Goal: Task Accomplishment & Management: Manage account settings

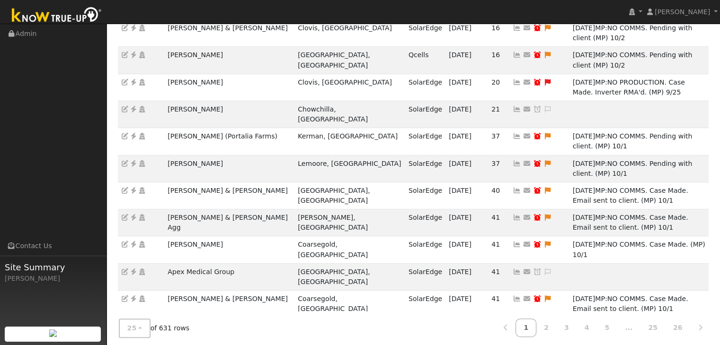
scroll to position [263, 0]
drag, startPoint x: 310, startPoint y: 332, endPoint x: 318, endPoint y: 293, distance: 39.7
click at [312, 333] on div "25 10 25 50 100 of 631 rows 1 2 3 4 5 ... 25 26" at bounding box center [413, 329] width 594 height 34
drag, startPoint x: 69, startPoint y: 144, endPoint x: 68, endPoint y: 82, distance: 62.0
click at [69, 144] on ul "Navigation Admin Links Contact Us Site Summary Mara Panganiban" at bounding box center [53, 196] width 106 height 345
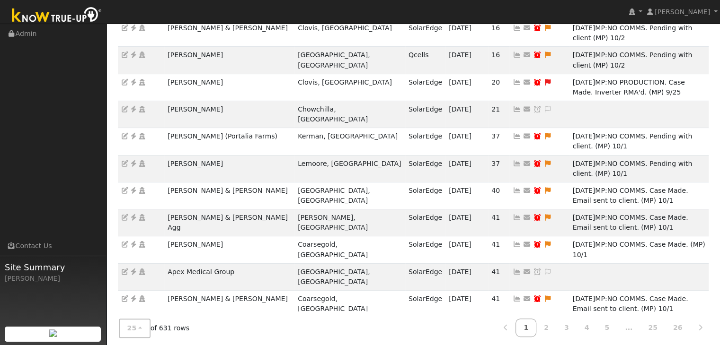
copy td "Craig & Nina Woodard"
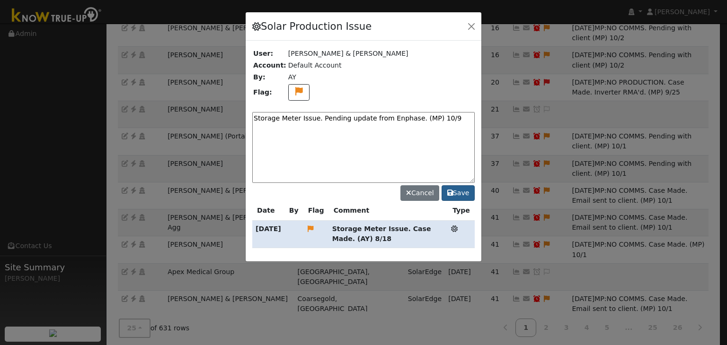
type textarea "Storage Meter Issue. Pending update from Enphase. (MP) 10/9"
click at [462, 191] on button "Save" at bounding box center [458, 194] width 33 height 16
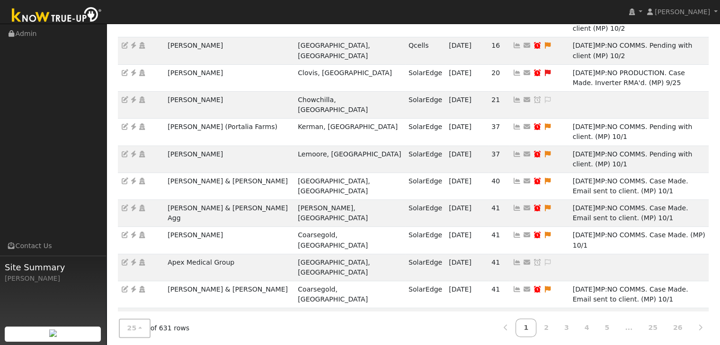
scroll to position [273, 0]
type input "08/25/2025"
checkbox input "true"
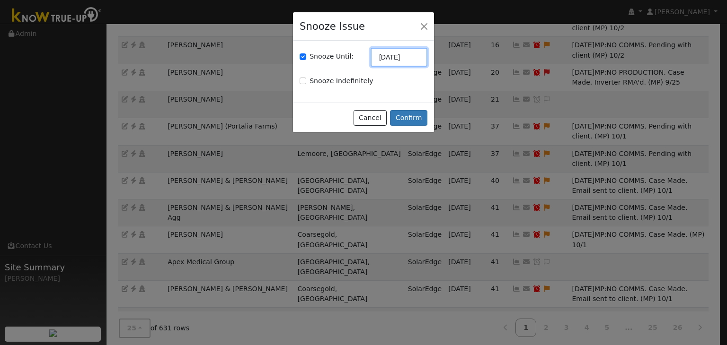
click at [389, 57] on input "08/25/2025" at bounding box center [399, 57] width 57 height 19
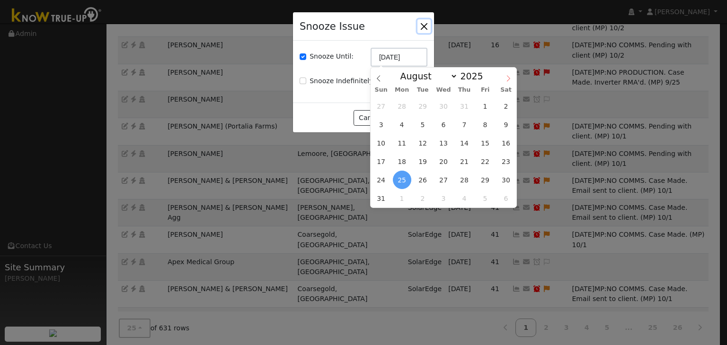
click at [505, 79] on icon at bounding box center [508, 78] width 7 height 7
click at [504, 79] on span at bounding box center [508, 76] width 16 height 16
select select "9"
click at [469, 142] on span "16" at bounding box center [464, 143] width 18 height 18
type input "10/16/2025"
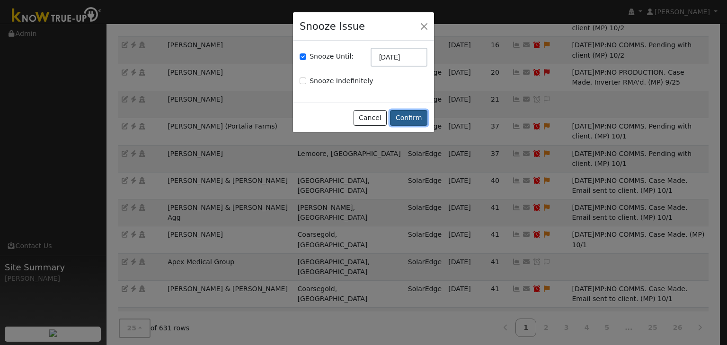
click at [414, 115] on button "Confirm" at bounding box center [408, 118] width 37 height 16
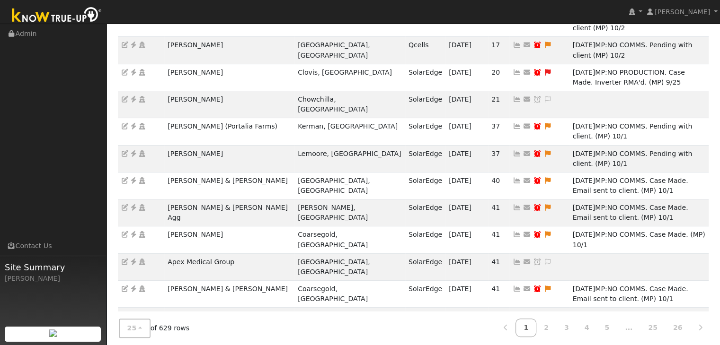
copy td "Myron Shapiro"
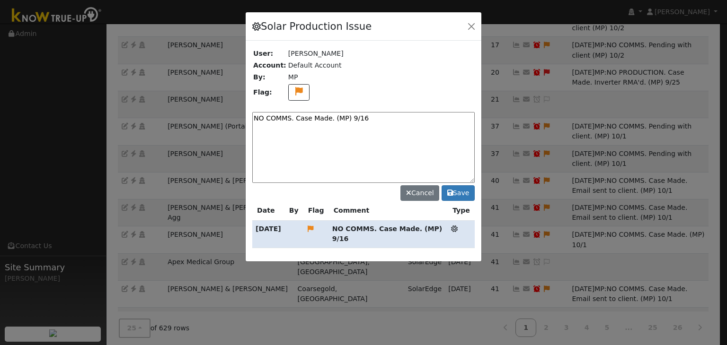
click at [332, 118] on textarea "NO COMMS. Case Made. (MP) 9/16" at bounding box center [363, 147] width 222 height 71
paste textarea "Pending with client (MP)"
click at [377, 118] on textarea "NO COMMS. Pending with client (MP)" at bounding box center [363, 147] width 222 height 71
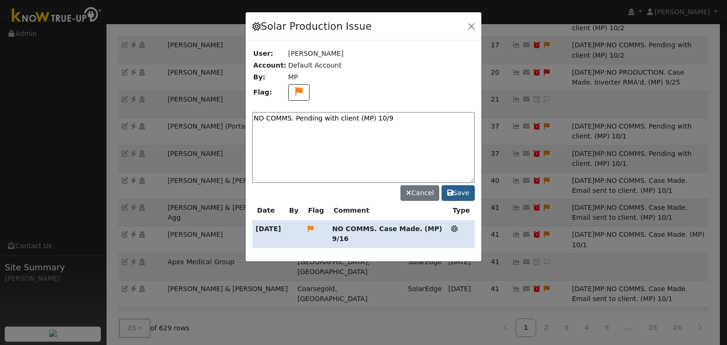
type textarea "NO COMMS. Pending with client (MP) 10/9"
click at [457, 190] on button "Save" at bounding box center [458, 194] width 33 height 16
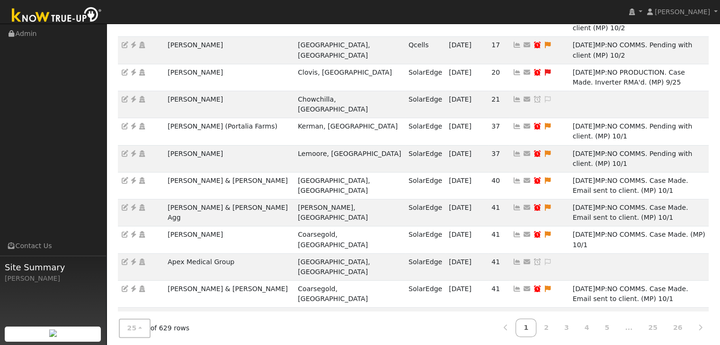
type input "09/23/2025"
checkbox input "true"
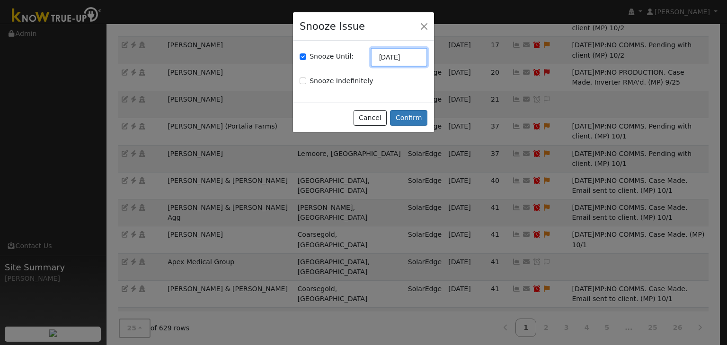
click at [397, 55] on input "09/23/2025" at bounding box center [399, 57] width 57 height 19
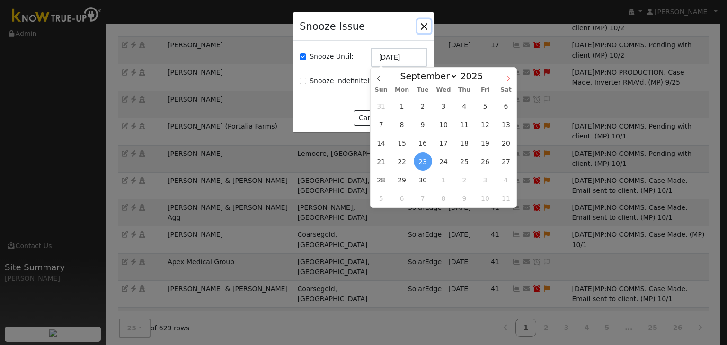
click at [509, 80] on icon at bounding box center [508, 78] width 7 height 7
select select "9"
click at [470, 144] on span "16" at bounding box center [464, 143] width 18 height 18
type input "10/16/2025"
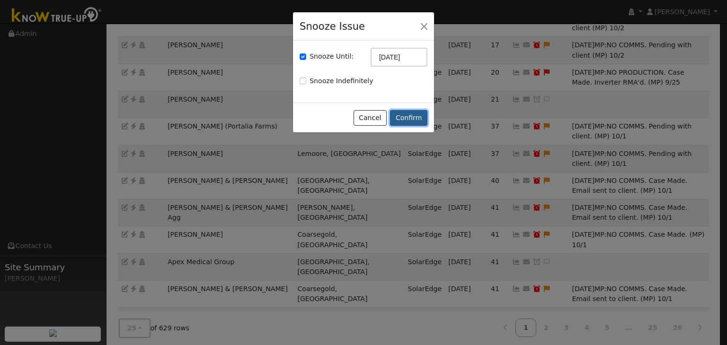
click at [408, 120] on button "Confirm" at bounding box center [408, 118] width 37 height 16
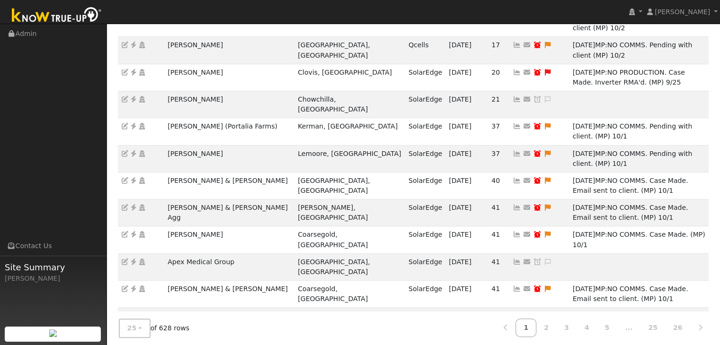
copy td "[PERSON_NAME]"
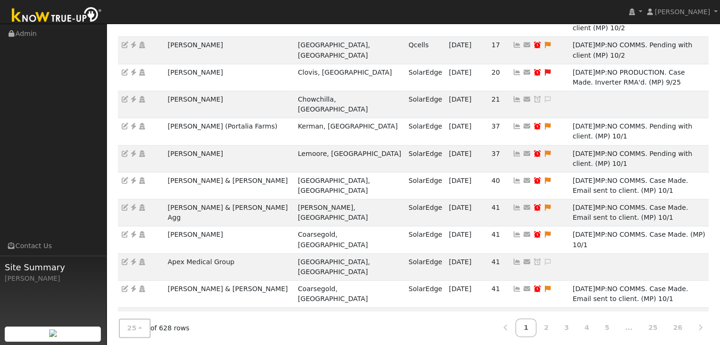
click at [68, 170] on ul "Navigation Admin Links Contact Us Site Summary Mara Panganiban" at bounding box center [53, 196] width 106 height 345
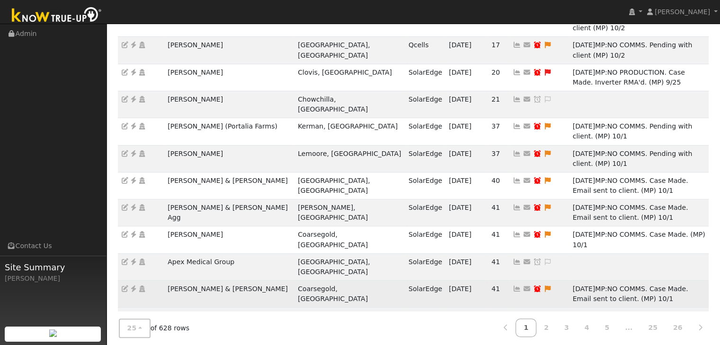
copy td "Nas Alkodadi"
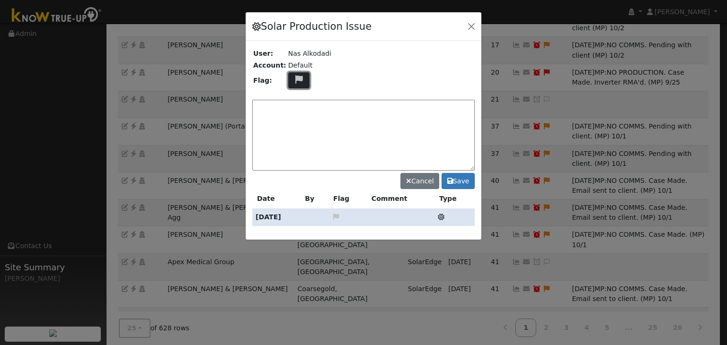
click at [294, 76] on icon at bounding box center [298, 79] width 11 height 9
click at [293, 152] on icon at bounding box center [298, 156] width 11 height 9
click at [290, 118] on textarea at bounding box center [363, 135] width 222 height 71
type textarea "Pros Membership (MP) 10/9"
click at [467, 178] on button "Save" at bounding box center [458, 181] width 33 height 16
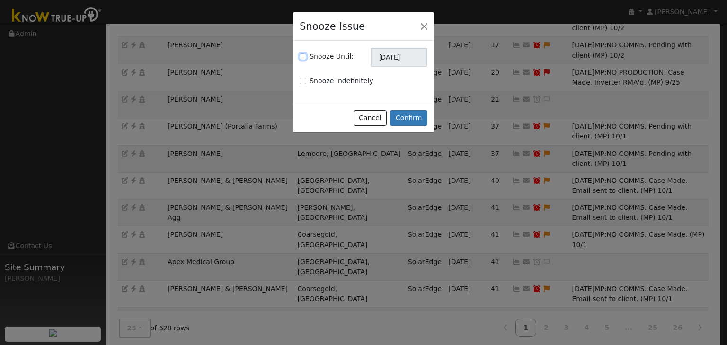
click at [300, 55] on input "Snooze Until:" at bounding box center [303, 56] width 7 height 7
checkbox input "true"
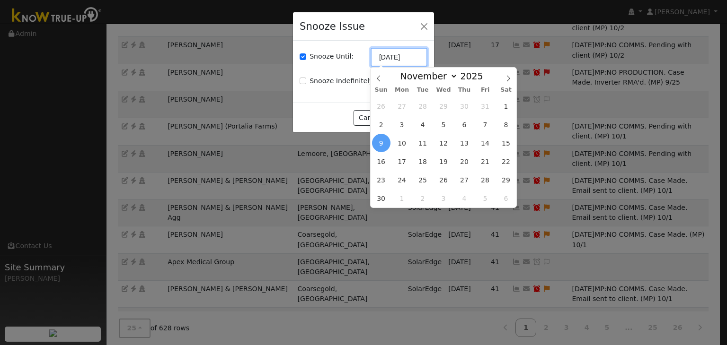
click at [389, 53] on input "[DATE]" at bounding box center [399, 57] width 57 height 19
click at [378, 78] on icon at bounding box center [378, 78] width 7 height 7
select select "9"
click at [464, 146] on span "16" at bounding box center [464, 143] width 18 height 18
type input "10/16/2025"
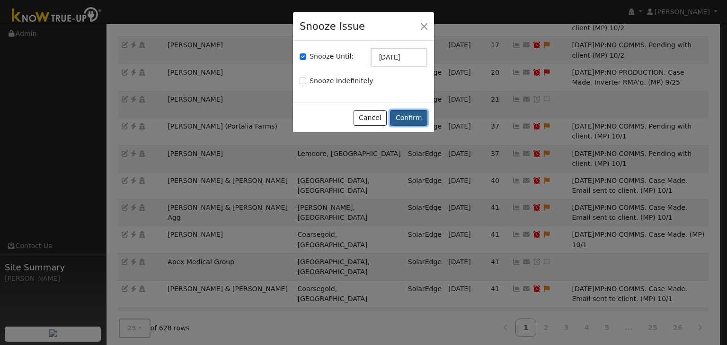
click at [415, 115] on button "Confirm" at bounding box center [408, 118] width 37 height 16
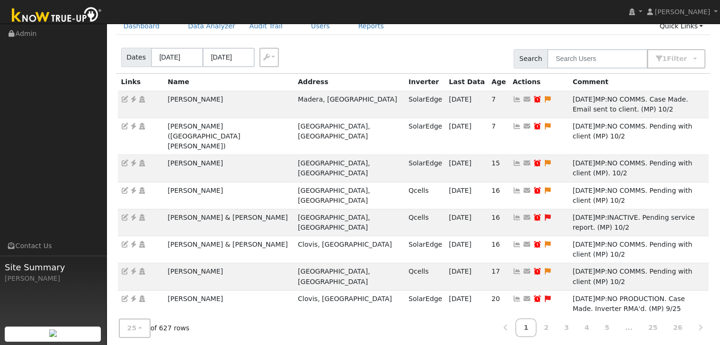
scroll to position [283, 0]
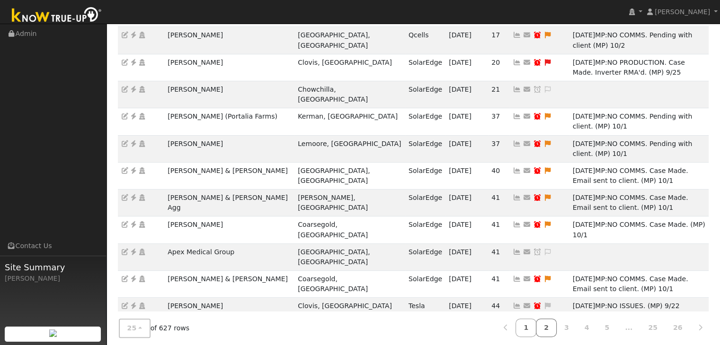
click at [555, 325] on link "2" at bounding box center [546, 328] width 21 height 18
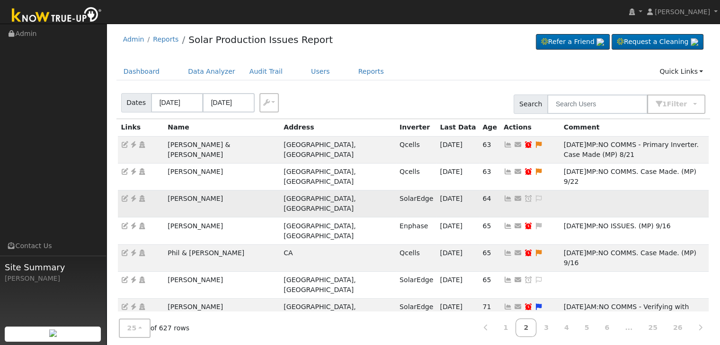
scroll to position [0, 0]
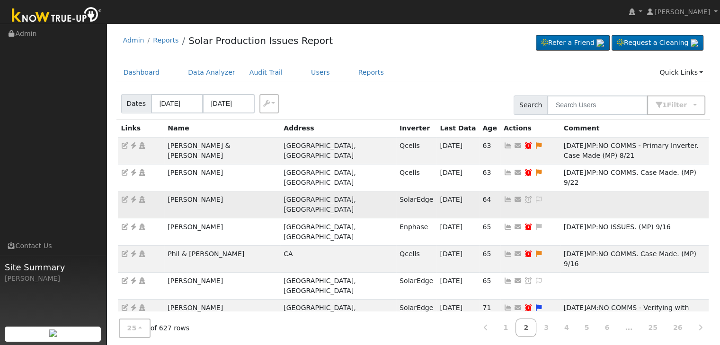
click at [187, 192] on td "[PERSON_NAME]" at bounding box center [222, 205] width 116 height 27
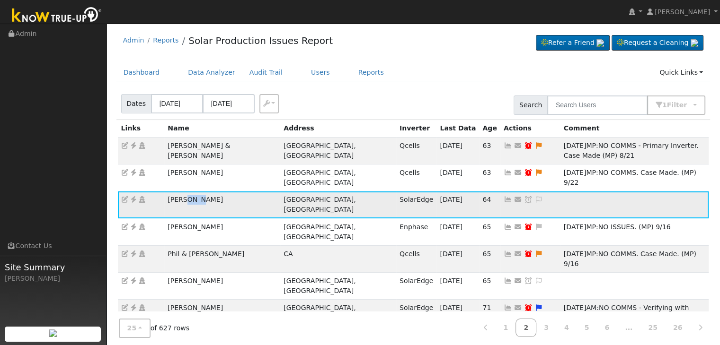
click at [187, 192] on td "[PERSON_NAME]" at bounding box center [222, 205] width 116 height 27
copy td "[PERSON_NAME]"
click at [134, 196] on icon at bounding box center [133, 199] width 9 height 7
click at [534, 196] on icon at bounding box center [538, 199] width 9 height 7
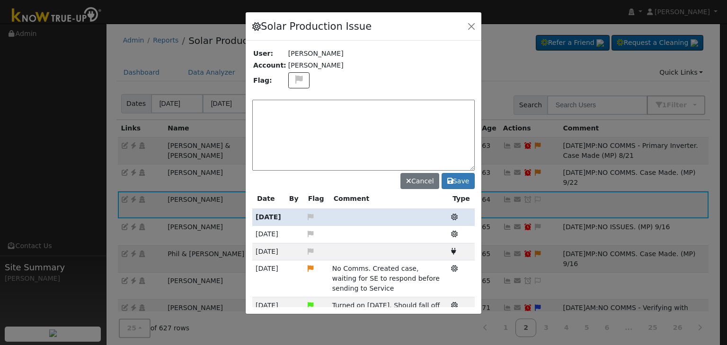
click at [292, 104] on textarea at bounding box center [363, 135] width 222 height 71
paste textarea "NO ISSUES. (MP)"
click at [322, 108] on textarea "NO ISSUES. (MP)" at bounding box center [363, 135] width 222 height 71
click at [460, 178] on button "Save" at bounding box center [458, 181] width 33 height 16
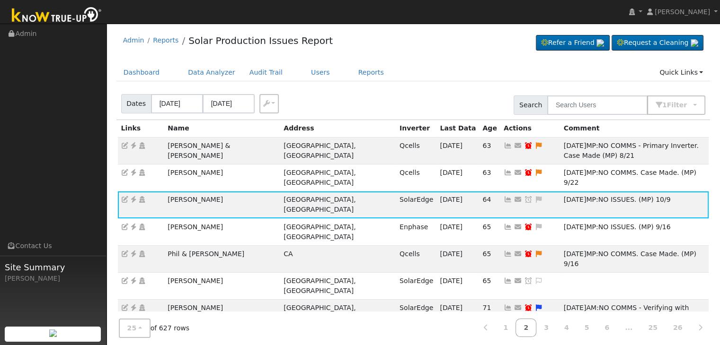
click at [411, 76] on ul "Dashboard Data Analyzer Audit Trail Users Reports Quick Links Quick Add Quick C…" at bounding box center [413, 73] width 594 height 18
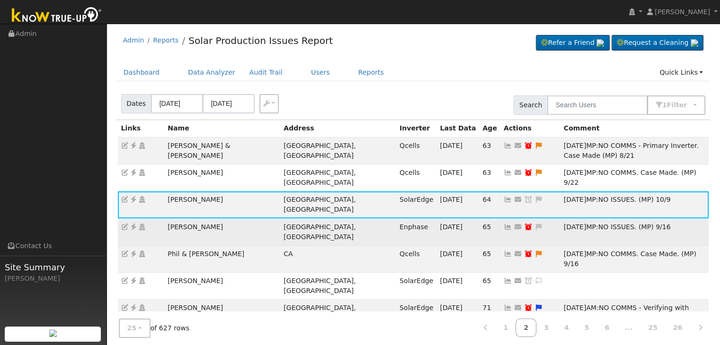
click at [219, 219] on td "[PERSON_NAME]" at bounding box center [222, 232] width 116 height 27
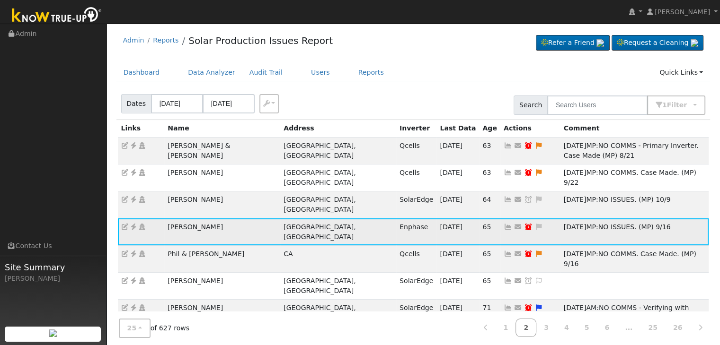
click at [217, 219] on td "[PERSON_NAME]" at bounding box center [222, 232] width 116 height 27
copy td "[PERSON_NAME]"
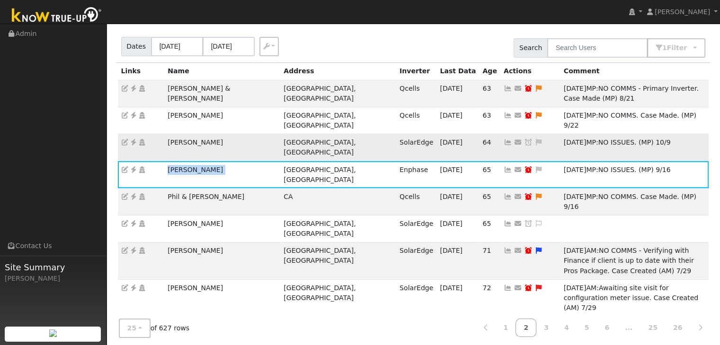
scroll to position [39, 0]
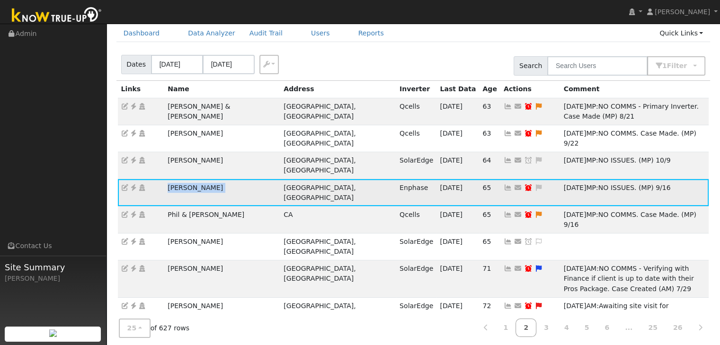
click at [134, 185] on icon at bounding box center [133, 188] width 9 height 7
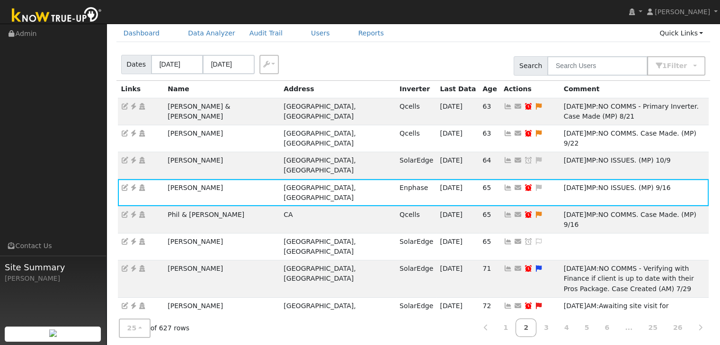
click at [456, 53] on div "Dates 10/06/2025 10/09/2025 Export CSV Search 1 Filter Include Leads Include No…" at bounding box center [413, 64] width 597 height 32
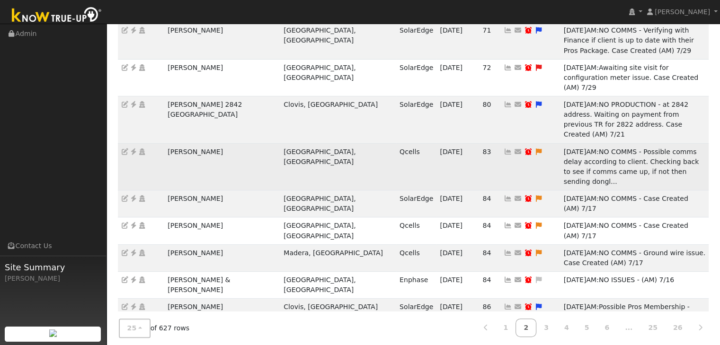
scroll to position [323, 0]
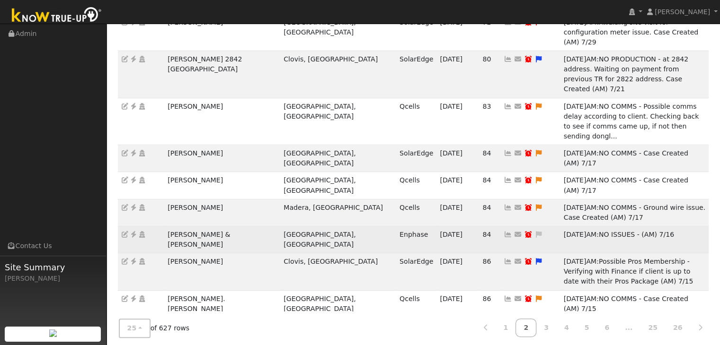
click at [202, 226] on td "[PERSON_NAME] & [PERSON_NAME]" at bounding box center [222, 239] width 116 height 27
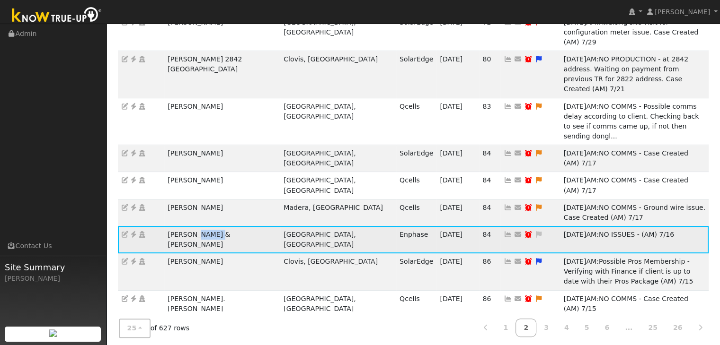
click at [202, 226] on td "[PERSON_NAME] & [PERSON_NAME]" at bounding box center [222, 239] width 116 height 27
copy td "[PERSON_NAME] & [PERSON_NAME]"
click at [135, 231] on icon at bounding box center [133, 234] width 9 height 7
click at [534, 231] on icon at bounding box center [538, 234] width 9 height 7
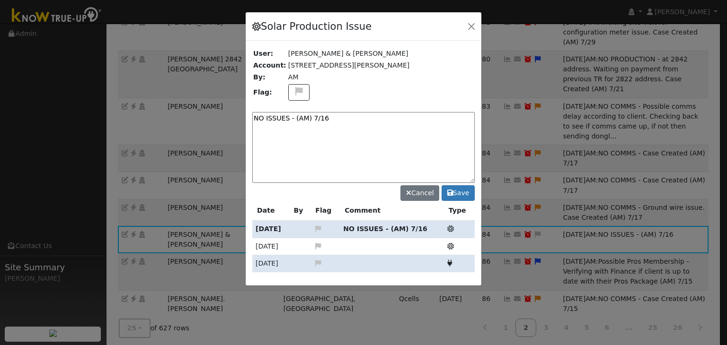
click at [307, 122] on textarea "NO ISSUES - (AM) 7/16" at bounding box center [363, 147] width 222 height 71
paste textarea ". (MP)"
click at [331, 114] on textarea "NO ISSUES. (MP)" at bounding box center [363, 147] width 222 height 71
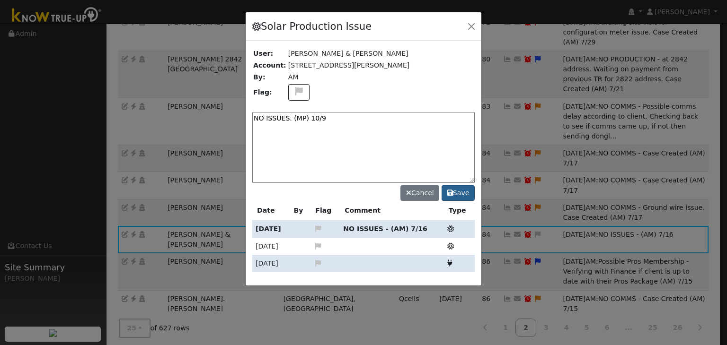
type textarea "NO ISSUES. (MP) 10/9"
click at [460, 195] on button "Save" at bounding box center [458, 194] width 33 height 16
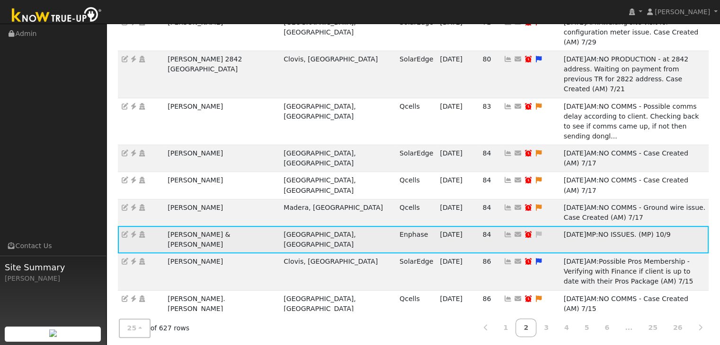
click at [524, 231] on icon at bounding box center [528, 234] width 9 height 7
type input "07/23/2025"
checkbox input "true"
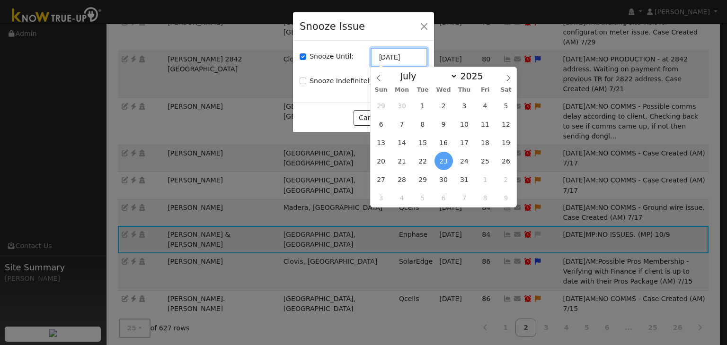
click at [390, 59] on input "07/23/2025" at bounding box center [399, 57] width 57 height 19
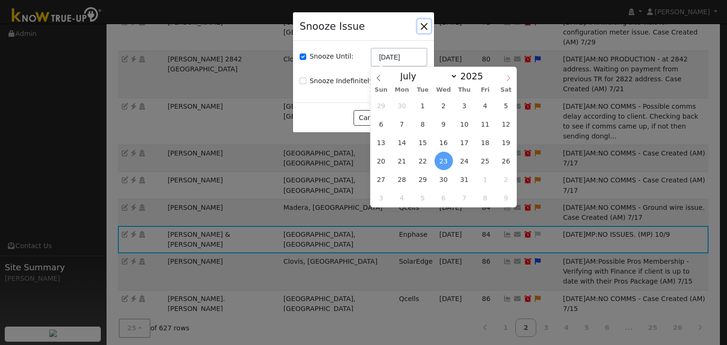
click at [509, 76] on icon at bounding box center [508, 78] width 7 height 7
select select "9"
click at [466, 182] on span "30" at bounding box center [464, 179] width 18 height 18
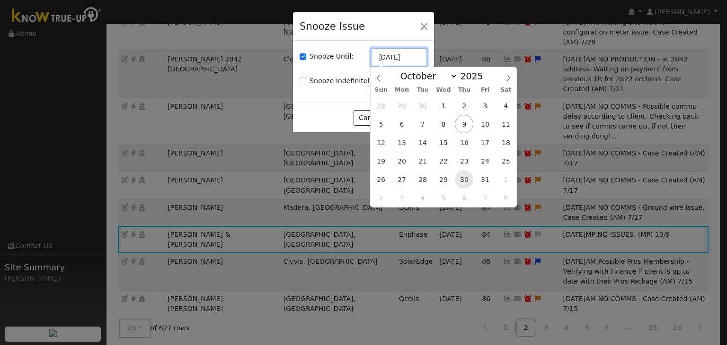
type input "10/30/2025"
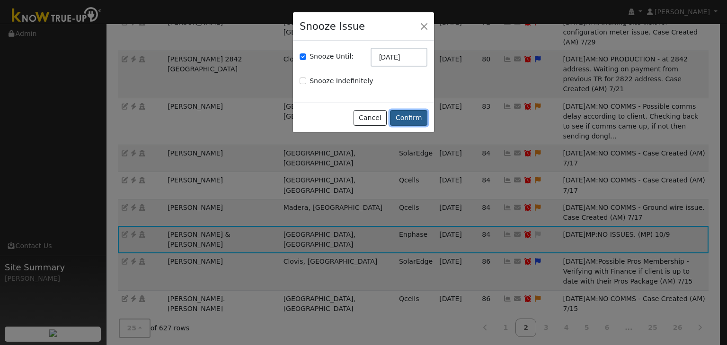
click at [412, 120] on button "Confirm" at bounding box center [408, 118] width 37 height 16
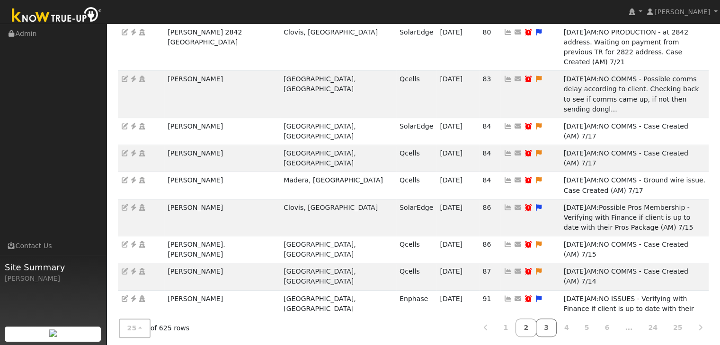
click at [557, 321] on link "3" at bounding box center [546, 328] width 21 height 18
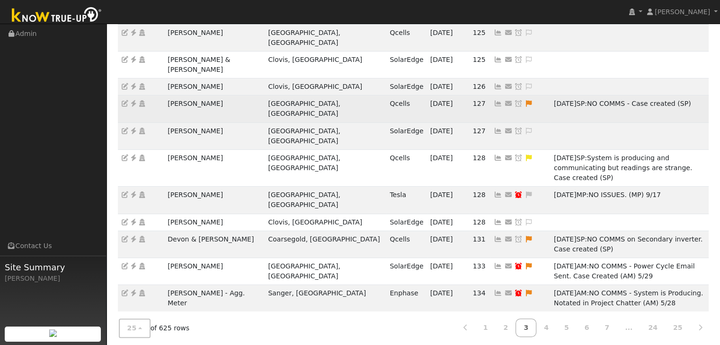
scroll to position [313, 0]
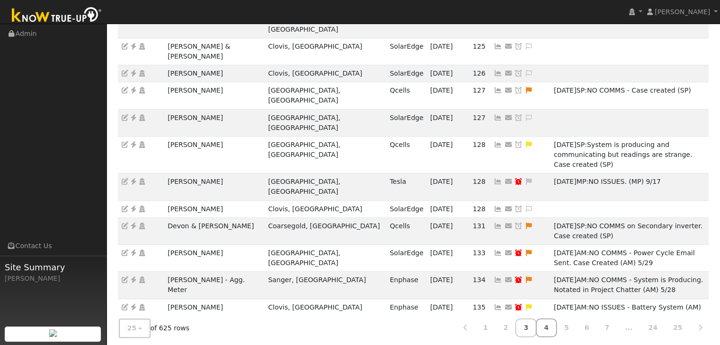
click at [557, 322] on link "4" at bounding box center [546, 328] width 21 height 18
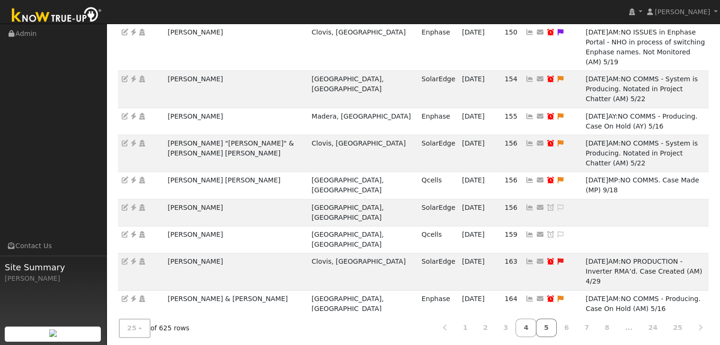
click at [556, 324] on link "5" at bounding box center [546, 328] width 21 height 18
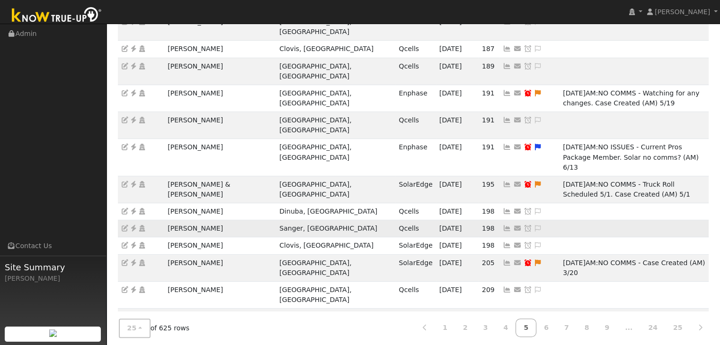
scroll to position [363, 0]
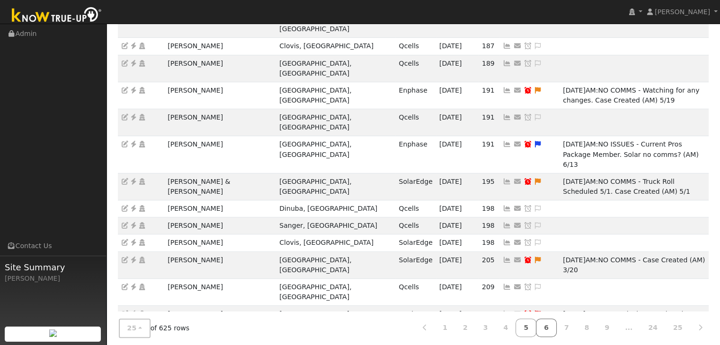
click at [557, 323] on link "6" at bounding box center [546, 328] width 21 height 18
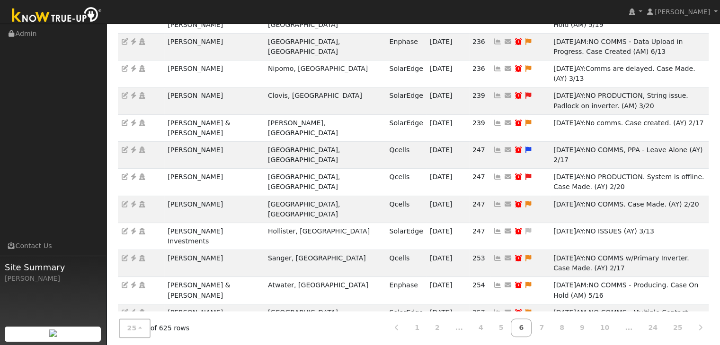
scroll to position [248, 0]
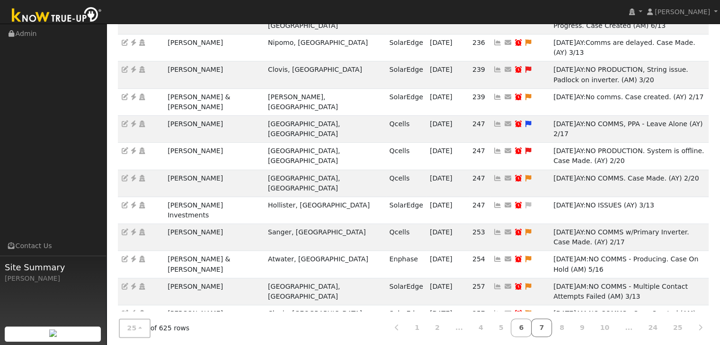
click at [552, 329] on link "7" at bounding box center [541, 328] width 21 height 18
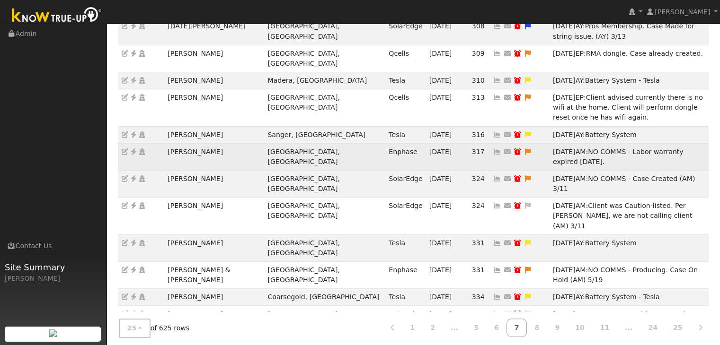
scroll to position [293, 0]
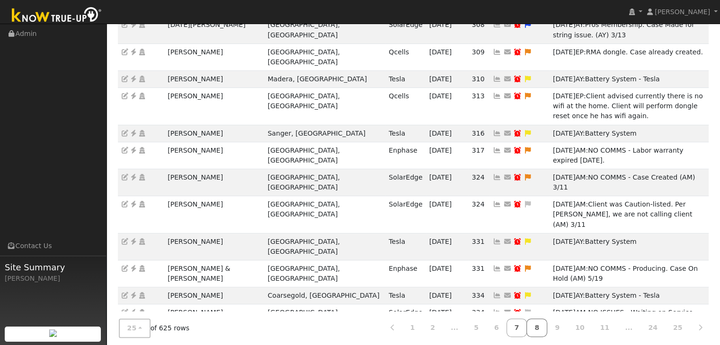
click at [547, 328] on link "8" at bounding box center [536, 328] width 21 height 18
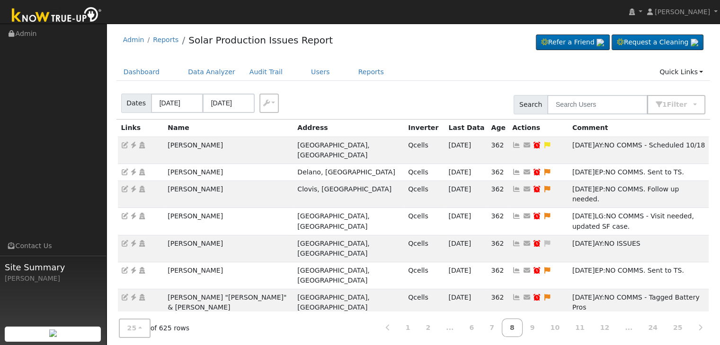
scroll to position [0, 0]
click at [438, 331] on link "2" at bounding box center [427, 328] width 21 height 18
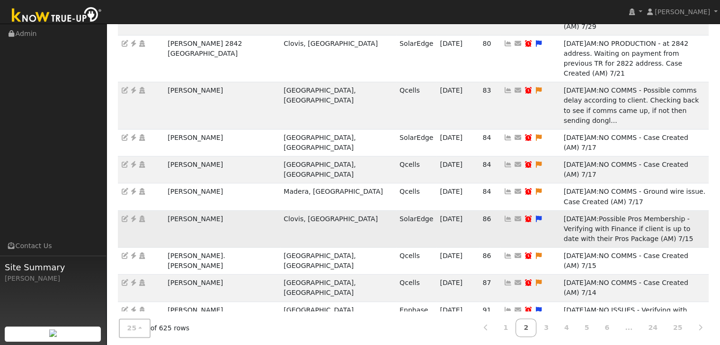
scroll to position [323, 0]
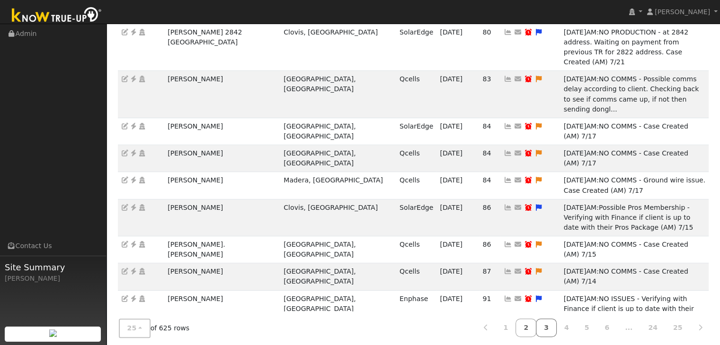
click at [551, 324] on link "3" at bounding box center [546, 328] width 21 height 18
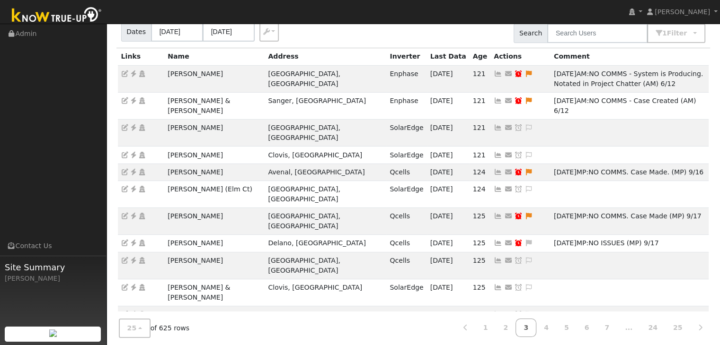
scroll to position [66, 0]
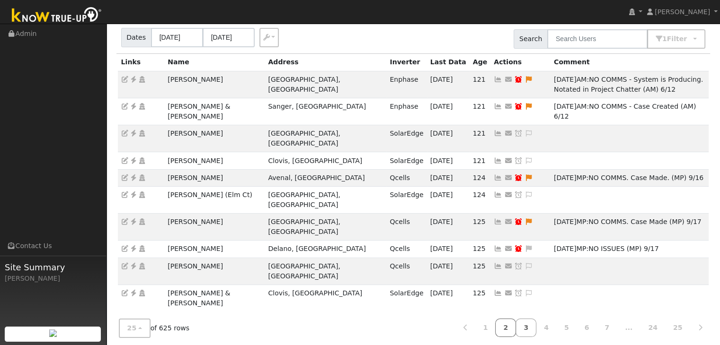
click at [514, 332] on link "2" at bounding box center [505, 328] width 21 height 18
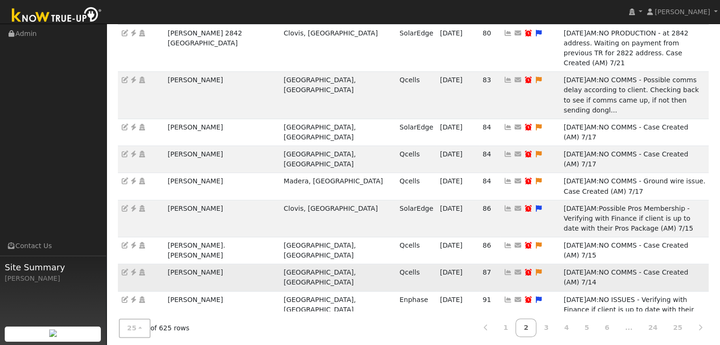
scroll to position [323, 0]
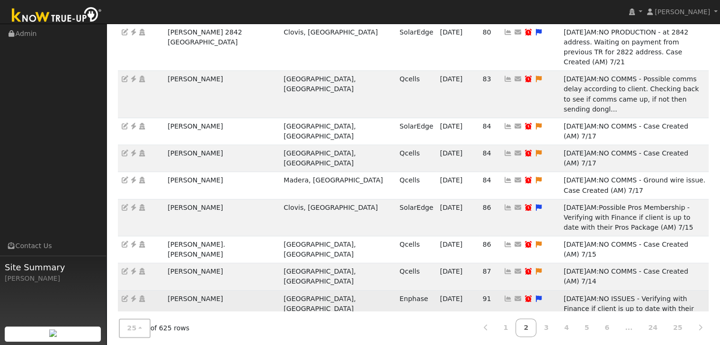
click at [178, 291] on td "[PERSON_NAME]" at bounding box center [222, 314] width 116 height 47
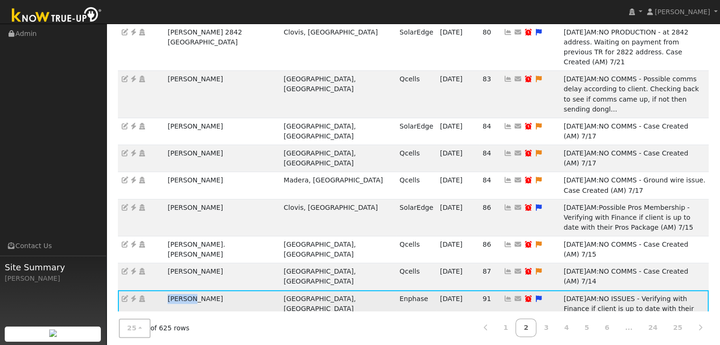
click at [178, 291] on td "[PERSON_NAME]" at bounding box center [222, 314] width 116 height 47
copy td "[PERSON_NAME]"
click at [132, 296] on icon at bounding box center [133, 299] width 9 height 7
click at [534, 296] on icon at bounding box center [538, 299] width 9 height 7
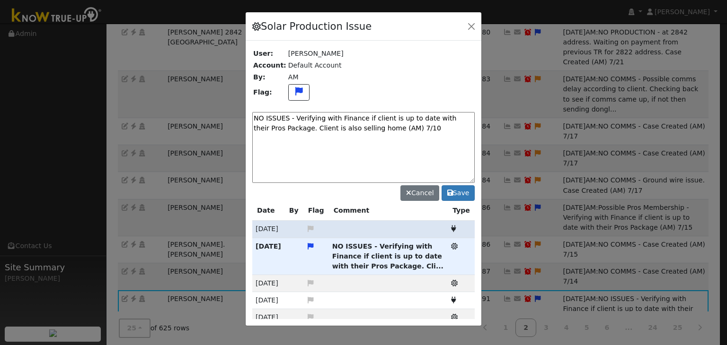
drag, startPoint x: 396, startPoint y: 130, endPoint x: 285, endPoint y: 116, distance: 111.1
click at [285, 116] on textarea "NO ISSUES - Verifying with Finance if client is up to date with their Pros Pack…" at bounding box center [363, 147] width 222 height 71
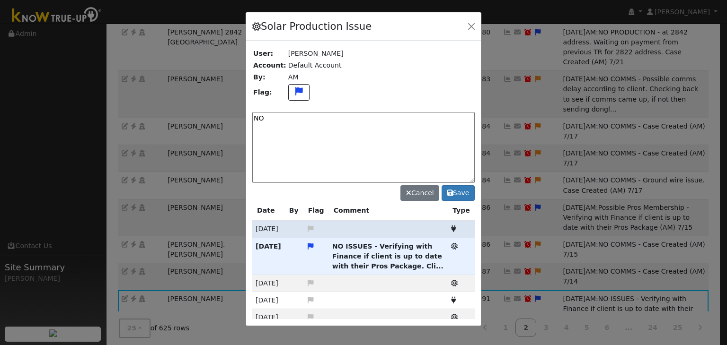
type textarea "N"
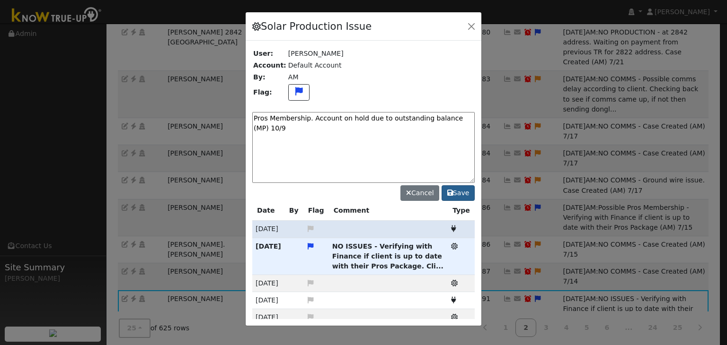
type textarea "Pros Membership. Account on hold due to outstanding balance (MP) 10/9"
click at [465, 193] on button "Save" at bounding box center [458, 194] width 33 height 16
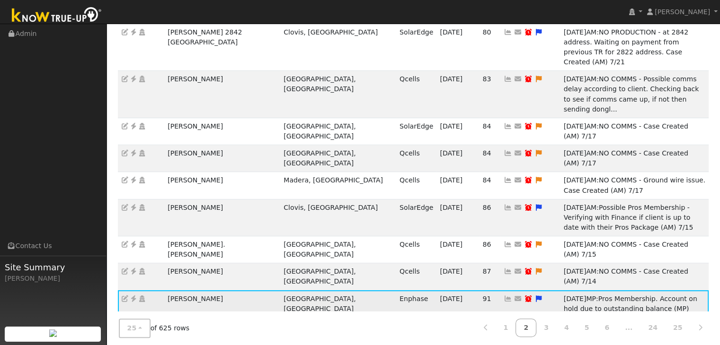
click at [524, 296] on icon at bounding box center [528, 299] width 9 height 7
type input "07/17/2025"
checkbox input "true"
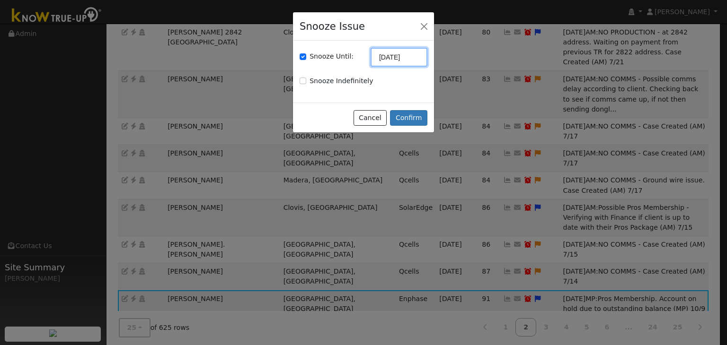
click at [385, 64] on input "07/17/2025" at bounding box center [399, 57] width 57 height 19
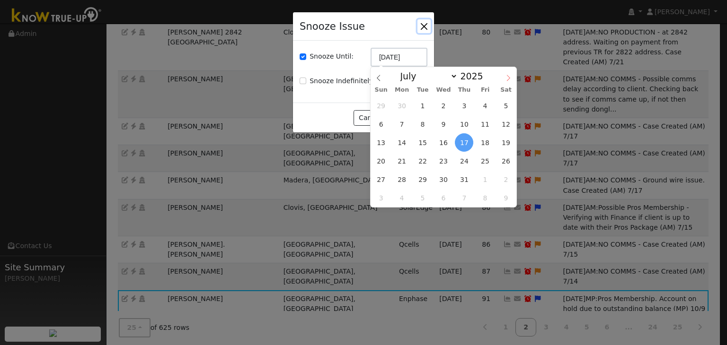
click at [510, 75] on icon at bounding box center [508, 78] width 7 height 7
select select "9"
click at [465, 180] on span "30" at bounding box center [464, 179] width 18 height 18
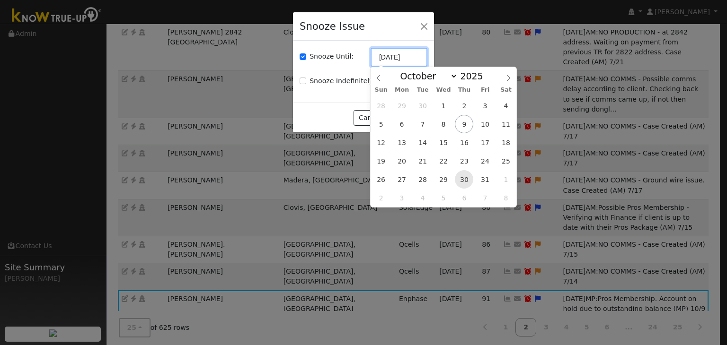
type input "10/30/2025"
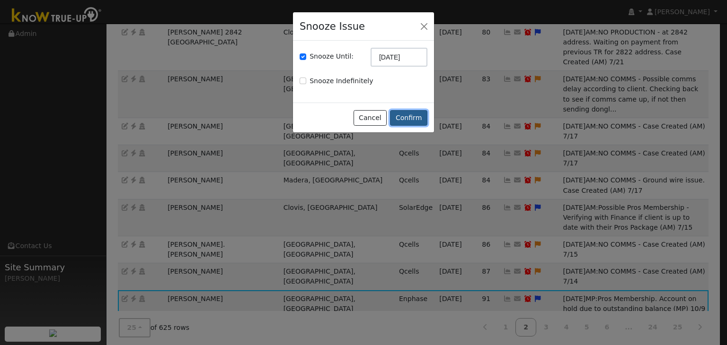
click at [412, 125] on button "Confirm" at bounding box center [408, 118] width 37 height 16
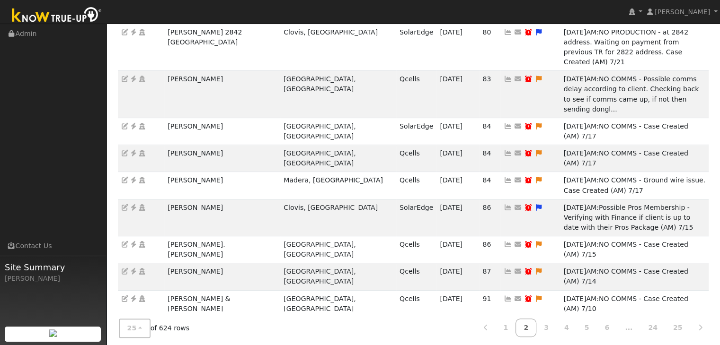
click at [193, 318] on td "[PERSON_NAME]" at bounding box center [222, 331] width 116 height 27
copy td "[PERSON_NAME]"
click at [133, 323] on icon at bounding box center [133, 326] width 9 height 7
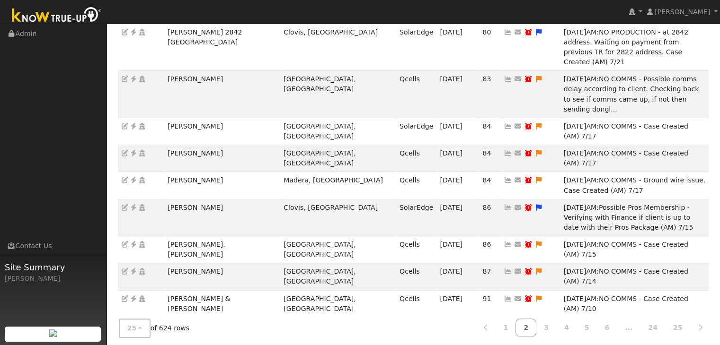
click at [534, 323] on icon at bounding box center [538, 326] width 9 height 7
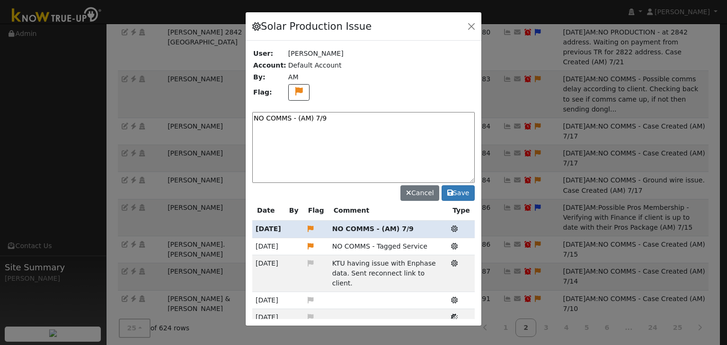
click at [326, 117] on textarea "NO COMMS - (AM) 7/9" at bounding box center [363, 147] width 222 height 71
paste textarea ". Pending service (MP)"
click at [360, 119] on textarea "NO COMMS. Pending service (MP)" at bounding box center [363, 147] width 222 height 71
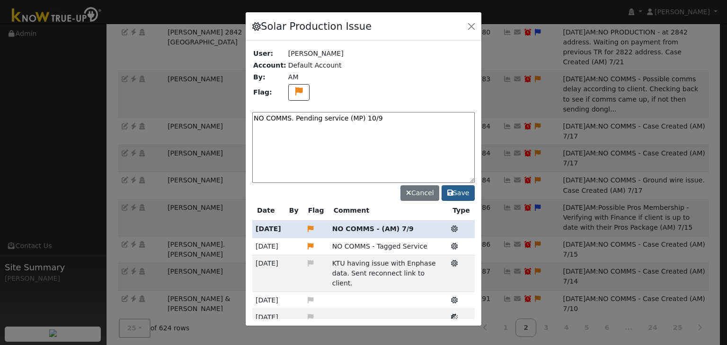
type textarea "NO COMMS. Pending service (MP) 10/9"
click at [455, 192] on button "Save" at bounding box center [458, 194] width 33 height 16
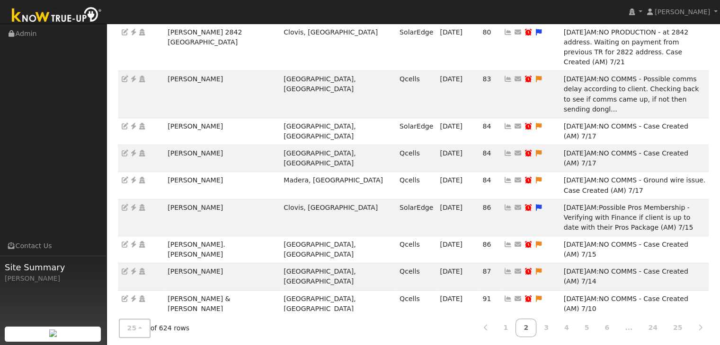
click at [524, 323] on icon at bounding box center [528, 326] width 9 height 7
type input "07/16/2025"
checkbox input "true"
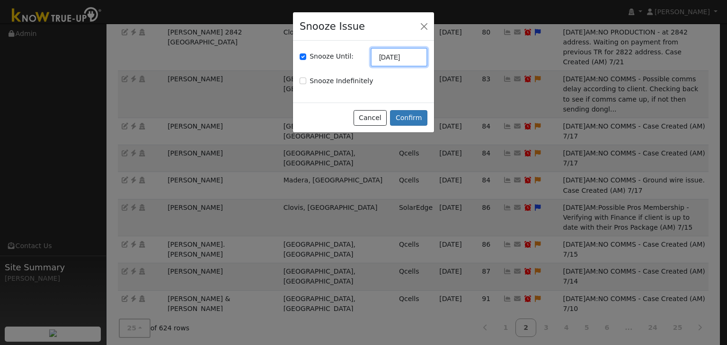
click at [390, 61] on input "07/16/2025" at bounding box center [399, 57] width 57 height 19
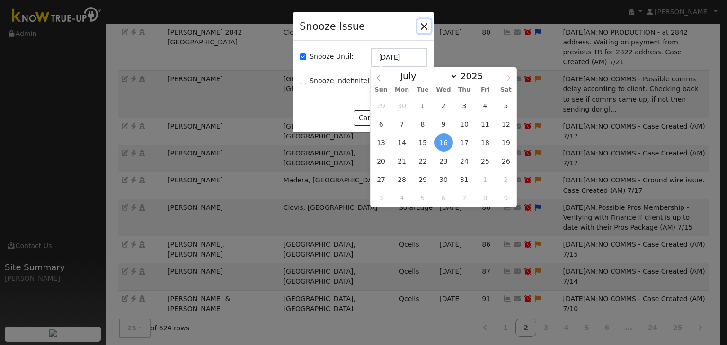
click at [509, 81] on icon at bounding box center [508, 78] width 7 height 7
select select "9"
click at [468, 163] on span "23" at bounding box center [464, 161] width 18 height 18
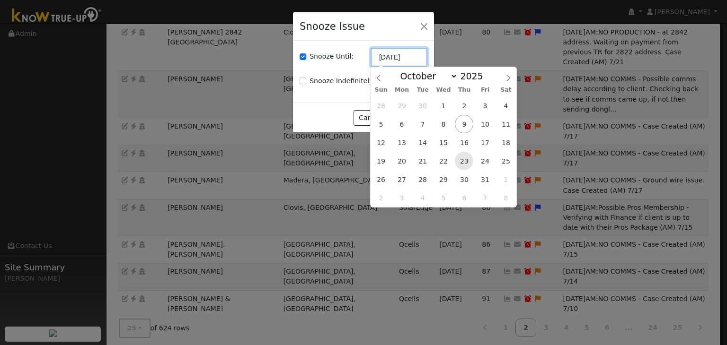
type input "10/23/2025"
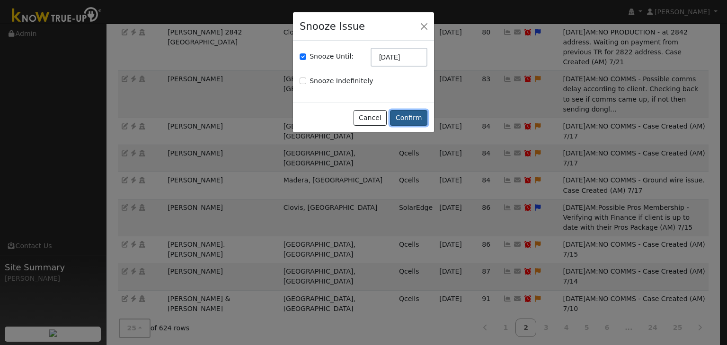
click at [405, 125] on button "Confirm" at bounding box center [408, 118] width 37 height 16
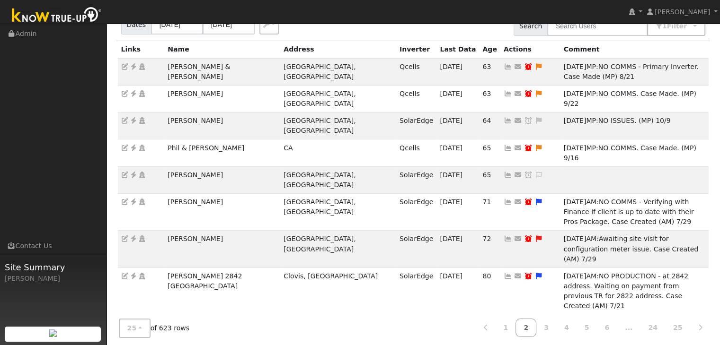
scroll to position [0, 0]
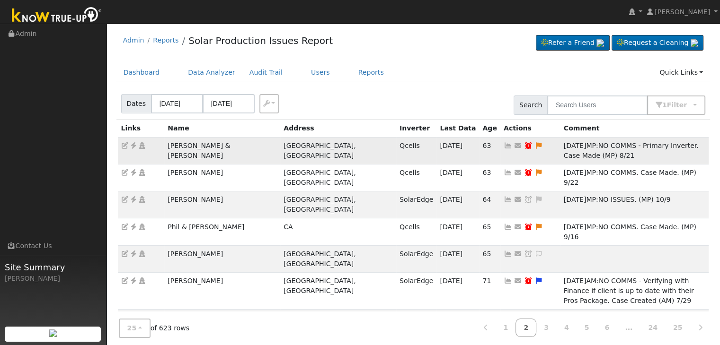
click at [133, 144] on icon at bounding box center [133, 145] width 9 height 7
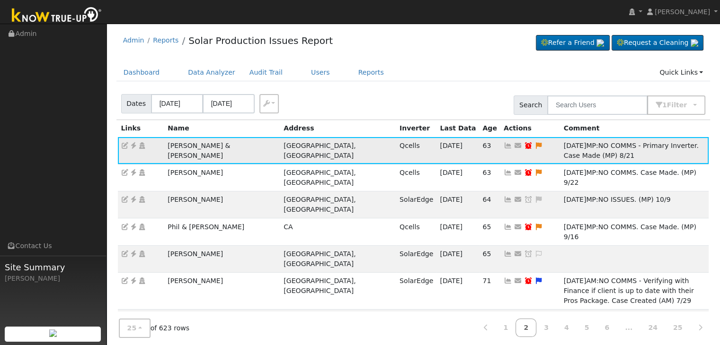
click at [133, 144] on icon at bounding box center [133, 145] width 9 height 7
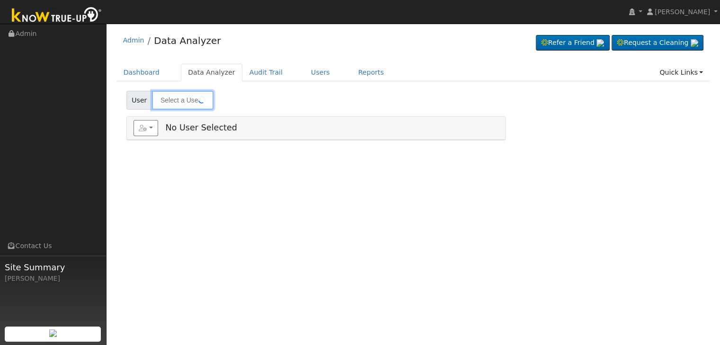
type input "[PERSON_NAME] & [PERSON_NAME]"
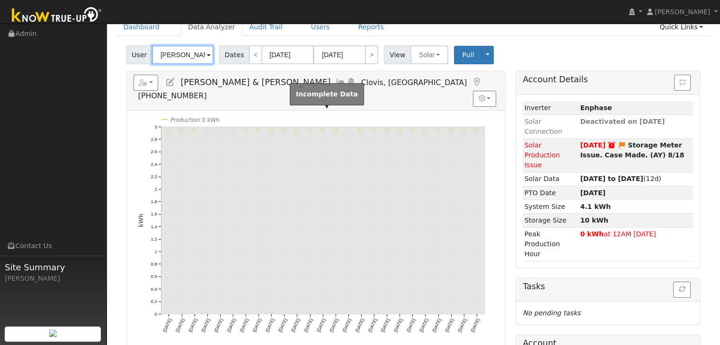
scroll to position [47, 0]
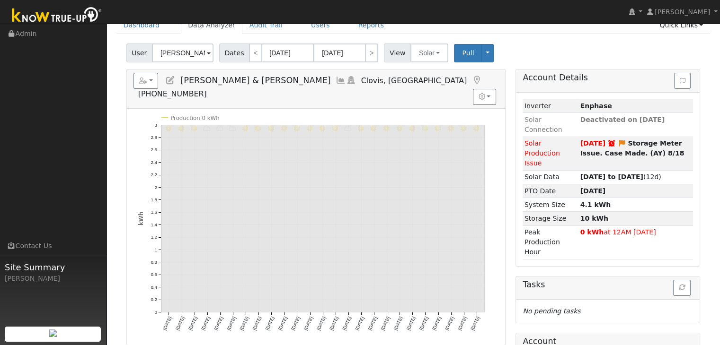
click at [421, 40] on div "User Craig & Nina Woodard Account Default Account Default Account 1085 Whitrash…" at bounding box center [412, 51] width 577 height 22
click at [418, 51] on button "Solar" at bounding box center [429, 53] width 38 height 19
click at [423, 73] on link "Utility" at bounding box center [441, 73] width 66 height 13
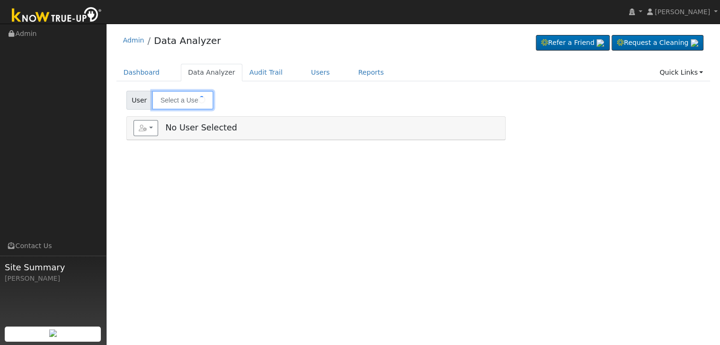
type input "Myron Shapiro"
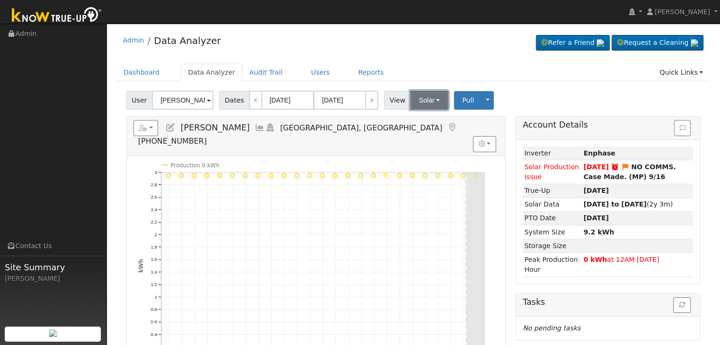
click at [429, 98] on button "Solar" at bounding box center [429, 100] width 38 height 19
click at [418, 123] on link "Utility" at bounding box center [441, 121] width 66 height 13
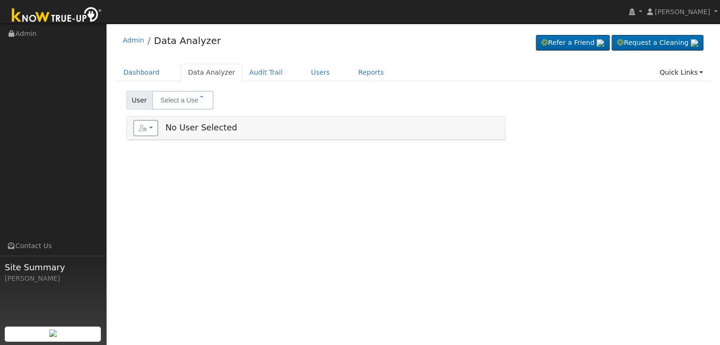
type input "[PERSON_NAME]"
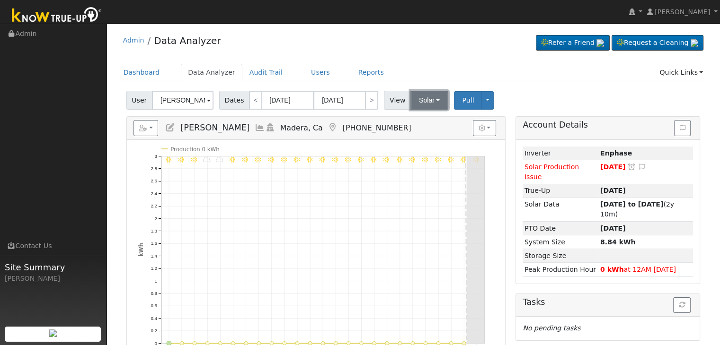
drag, startPoint x: 424, startPoint y: 93, endPoint x: 429, endPoint y: 105, distance: 12.5
click at [424, 93] on button "Solar" at bounding box center [429, 100] width 38 height 19
click at [425, 122] on link "Utility" at bounding box center [441, 121] width 66 height 13
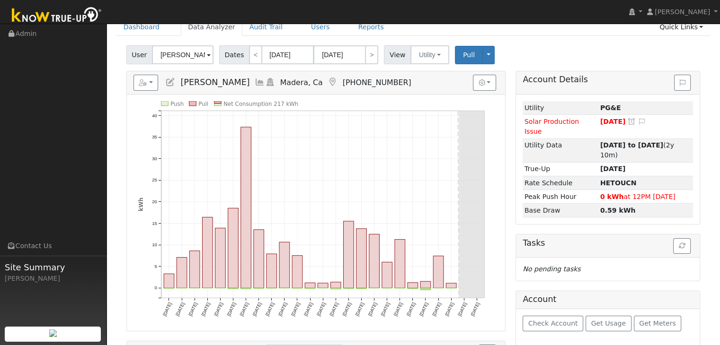
scroll to position [47, 0]
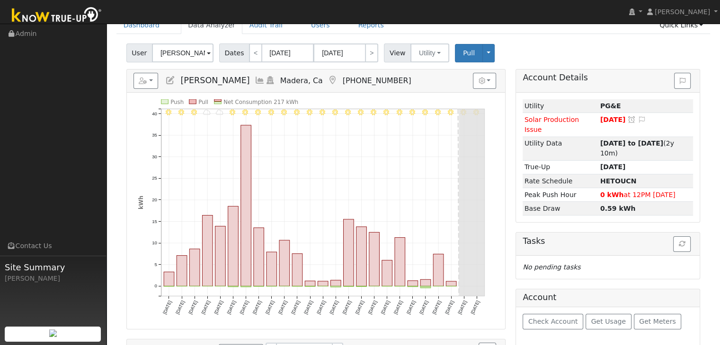
click at [327, 80] on icon at bounding box center [332, 80] width 10 height 9
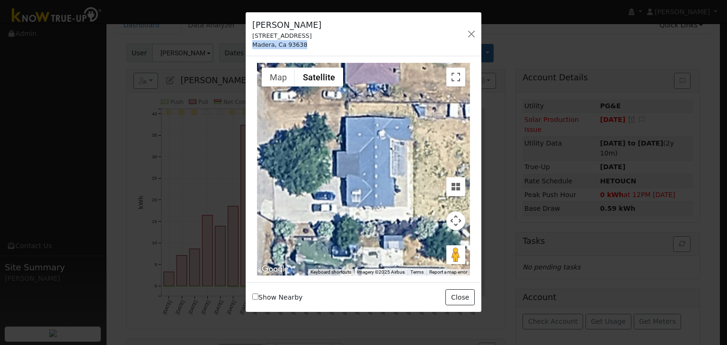
drag, startPoint x: 246, startPoint y: 41, endPoint x: 303, endPoint y: 48, distance: 57.2
click at [303, 48] on div "DeMonte Johnson 25775 Ave 17 1/2 Madera, Ca 93638 Default Account Default Accou…" at bounding box center [364, 34] width 236 height 44
drag, startPoint x: 248, startPoint y: 35, endPoint x: 314, endPoint y: 42, distance: 66.7
click at [314, 42] on div "DeMonte Johnson 25775 Ave 17 1/2 Madera, Ca 93638" at bounding box center [287, 34] width 79 height 30
copy div "25775 Ave 17 1/2 Madera, Ca 93638"
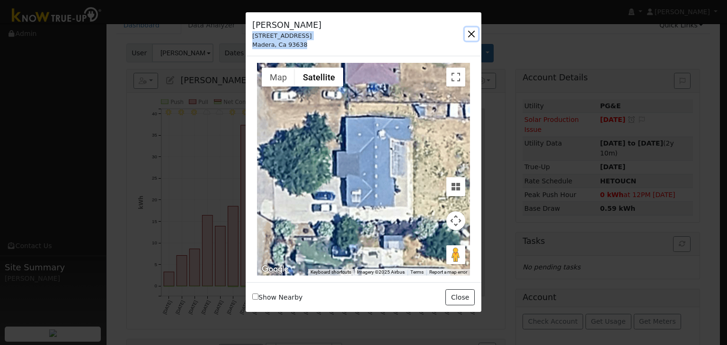
click at [468, 32] on button "button" at bounding box center [471, 33] width 13 height 13
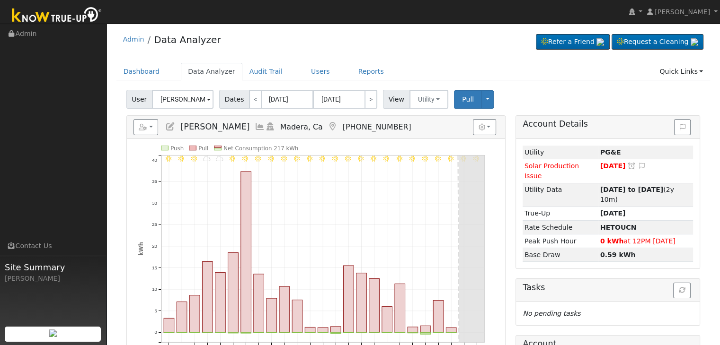
scroll to position [0, 0]
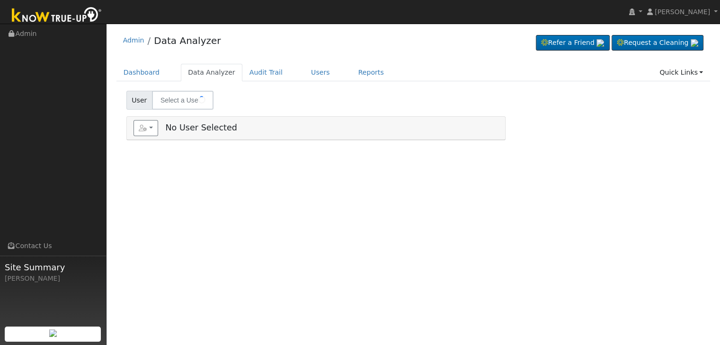
type input "Nas Alkodadi"
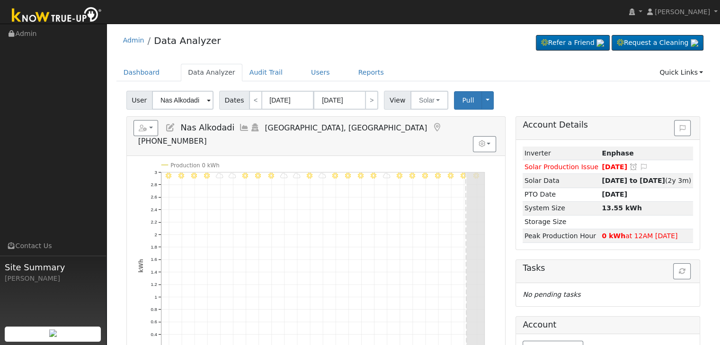
click at [432, 124] on icon at bounding box center [437, 128] width 10 height 9
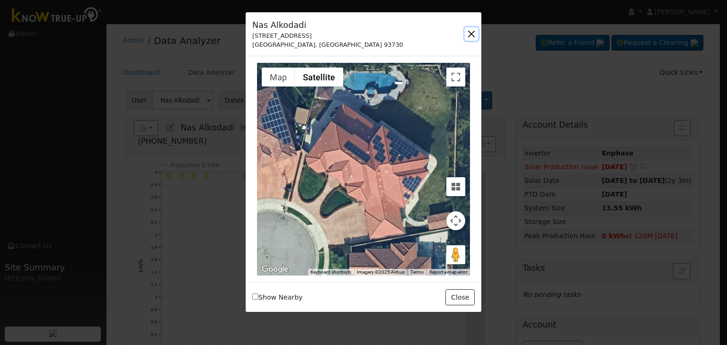
click at [471, 33] on button "button" at bounding box center [471, 33] width 13 height 13
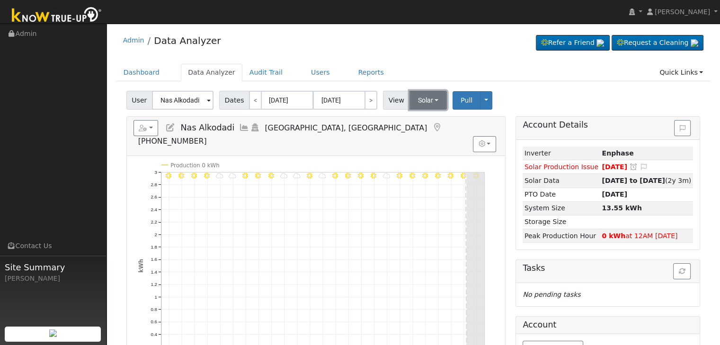
click at [421, 97] on button "Solar" at bounding box center [428, 100] width 38 height 19
click at [407, 55] on div "Admin Data Analyzer Refer a Friend Request a Cleaning" at bounding box center [413, 42] width 594 height 29
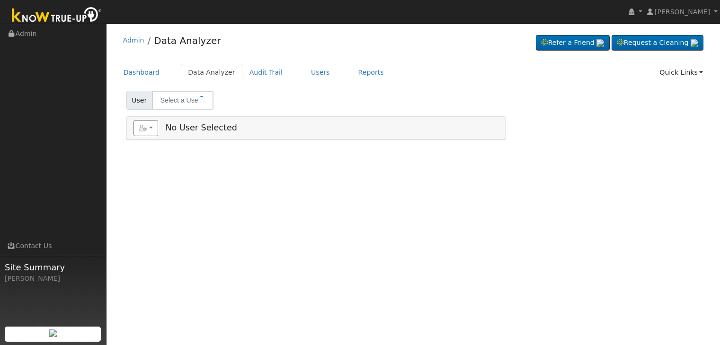
type input "[PERSON_NAME]"
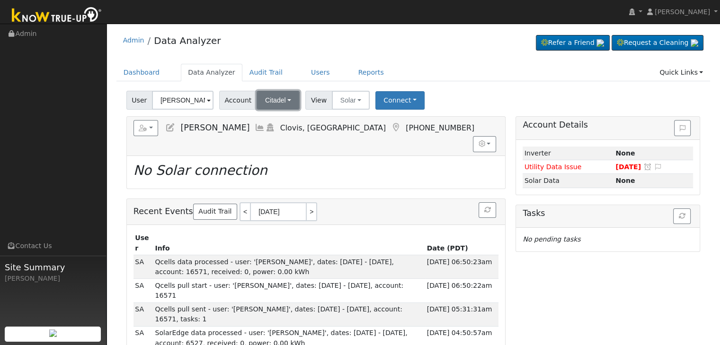
click at [276, 103] on span "Citadel" at bounding box center [275, 101] width 21 height 8
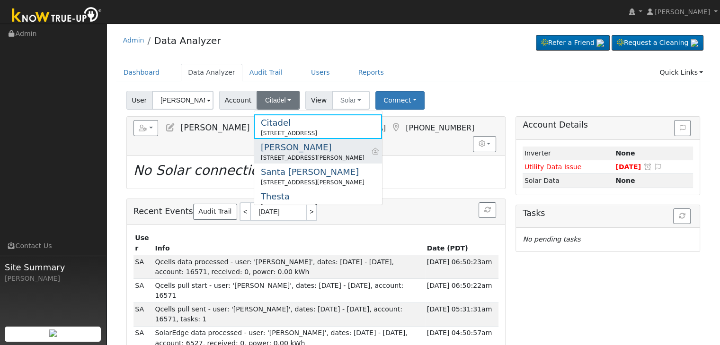
click at [294, 151] on div "[PERSON_NAME]" at bounding box center [313, 147] width 104 height 13
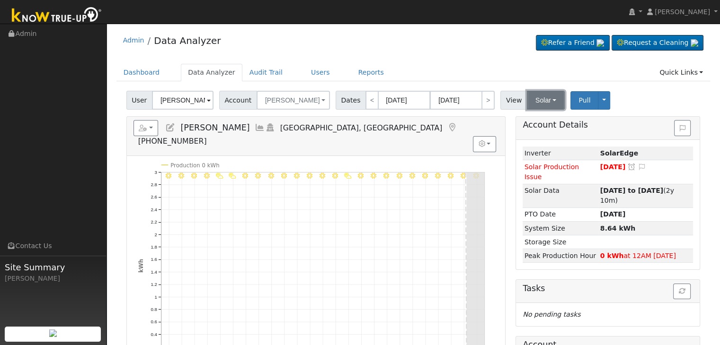
click at [527, 101] on button "Solar" at bounding box center [546, 100] width 38 height 19
click at [525, 116] on link "Utility" at bounding box center [558, 121] width 66 height 13
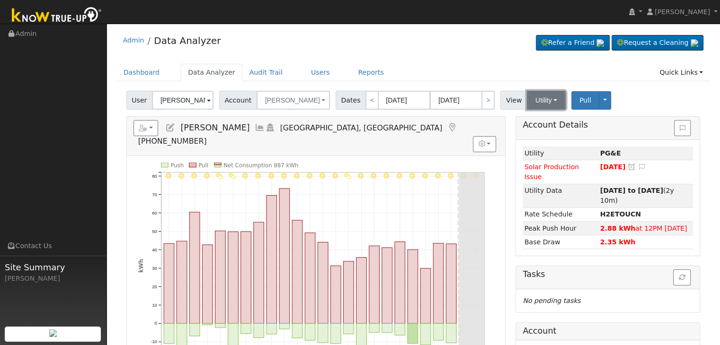
click at [527, 101] on button "Utility" at bounding box center [546, 100] width 39 height 19
click at [525, 135] on link "Solar" at bounding box center [558, 134] width 66 height 13
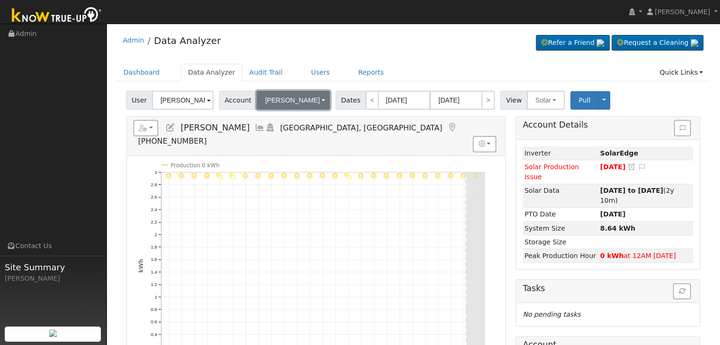
click at [281, 99] on button "Glenn" at bounding box center [292, 100] width 73 height 19
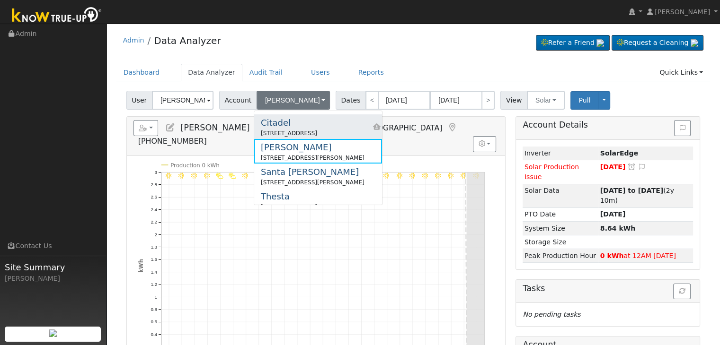
click at [295, 132] on div "1018 North Citadel Avenue, Clovis, CA 93611" at bounding box center [289, 133] width 56 height 9
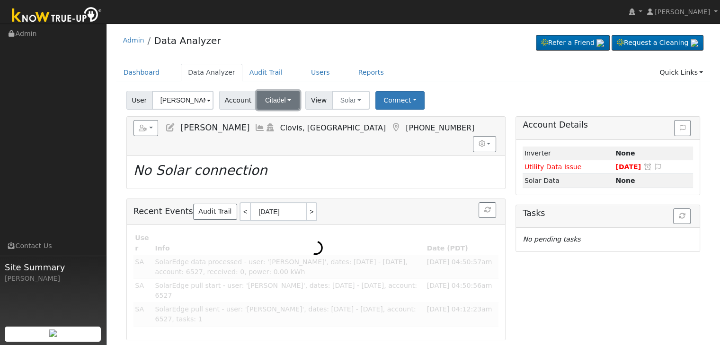
click at [273, 103] on span "Citadel" at bounding box center [275, 101] width 21 height 8
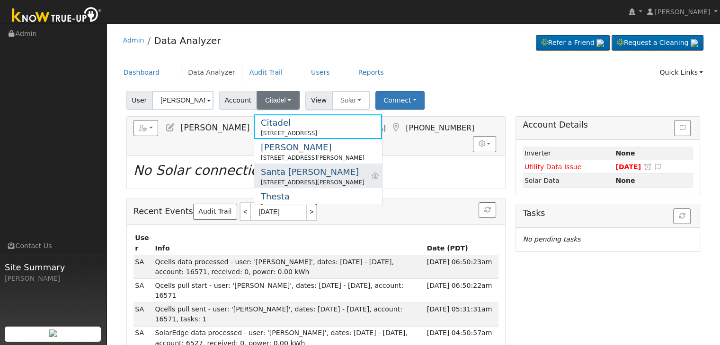
click at [288, 173] on div "Santa Ana" at bounding box center [313, 172] width 104 height 13
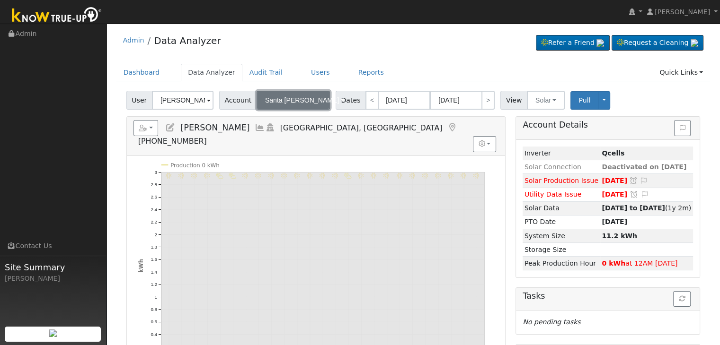
click at [278, 101] on span "Santa Ana" at bounding box center [302, 101] width 74 height 8
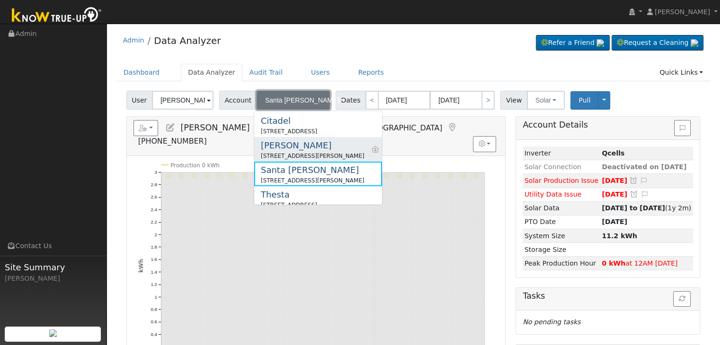
scroll to position [11, 0]
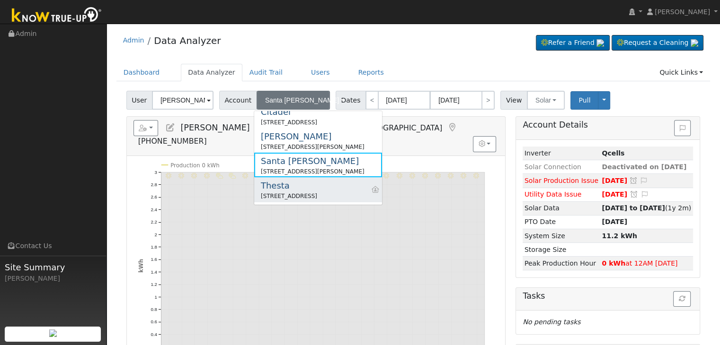
click at [303, 186] on div "Thesta" at bounding box center [289, 185] width 56 height 13
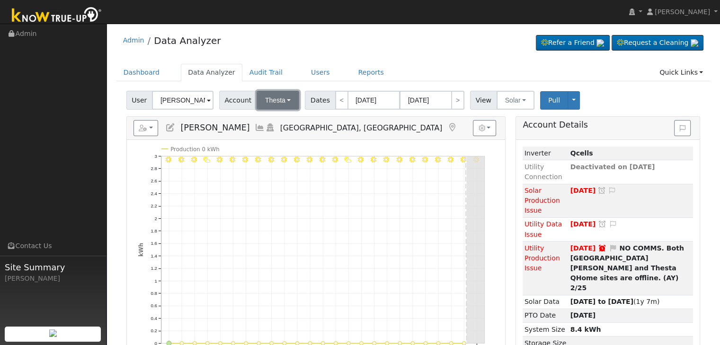
click at [276, 103] on span "Thesta" at bounding box center [275, 101] width 20 height 8
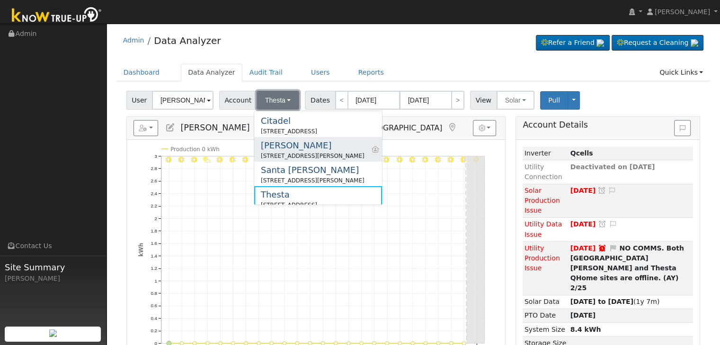
scroll to position [0, 0]
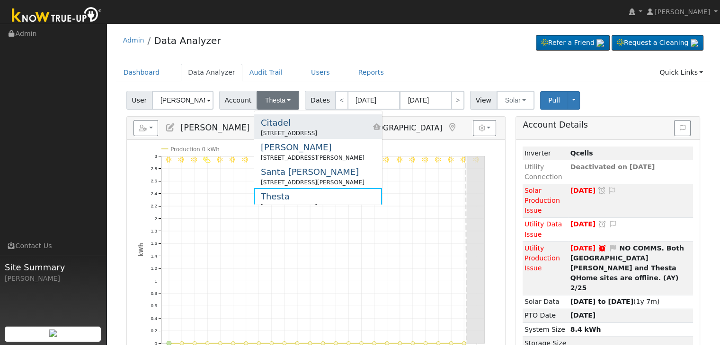
click at [280, 131] on div "1018 North Citadel Avenue, Clovis, CA 93611" at bounding box center [289, 133] width 56 height 9
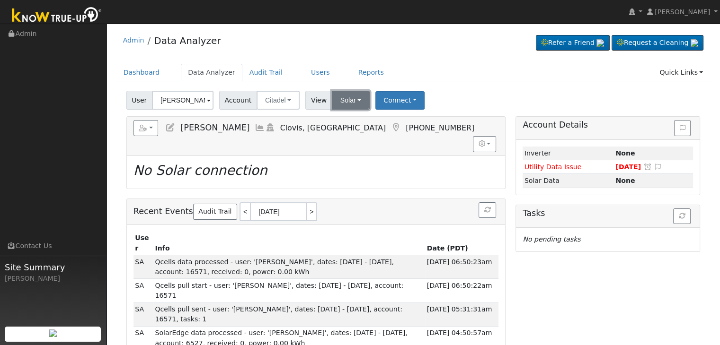
click at [340, 98] on button "Solar" at bounding box center [351, 100] width 38 height 19
click at [345, 122] on link "Utility" at bounding box center [363, 121] width 66 height 13
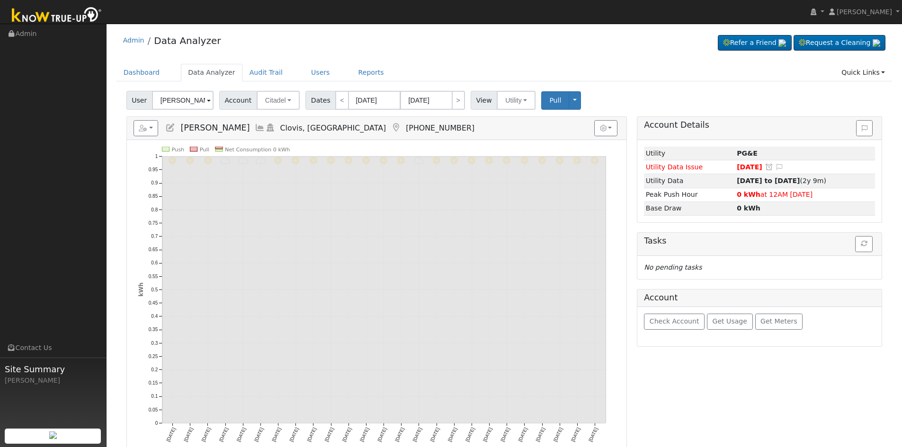
click at [168, 126] on icon at bounding box center [170, 128] width 10 height 9
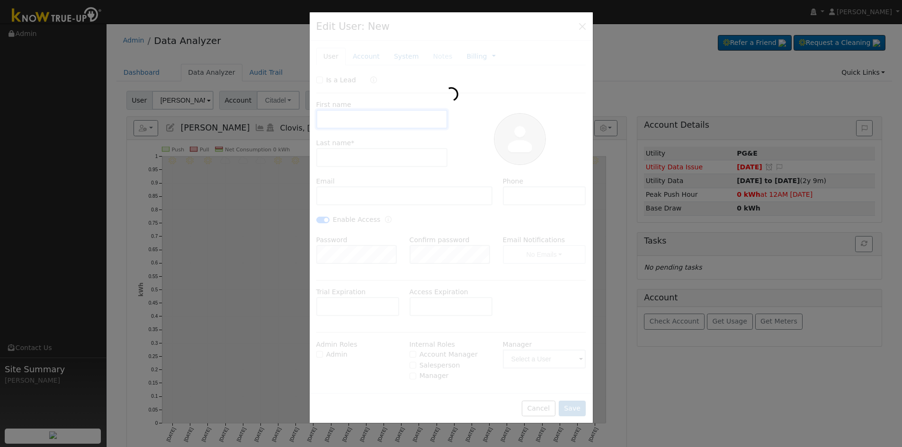
type input "Omer"
type input "Syed"
type input "omer_syed2@yahoo.com"
type input "559-701-7576"
checkbox input "true"
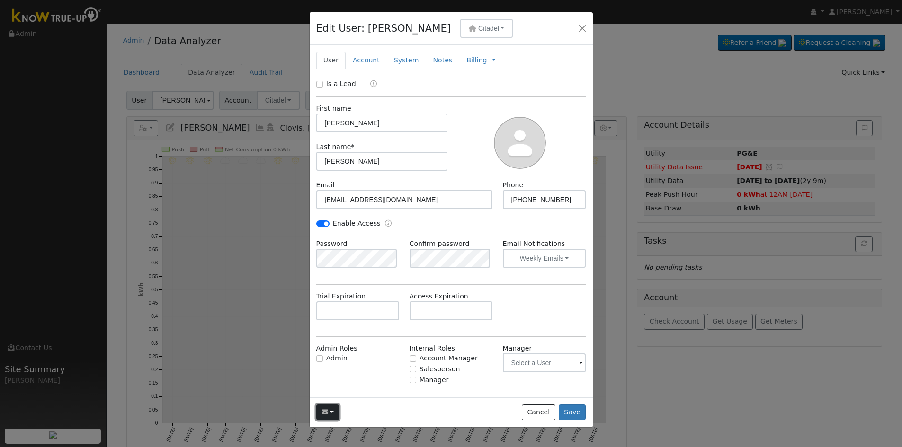
click at [321, 345] on icon "button" at bounding box center [324, 412] width 7 height 7
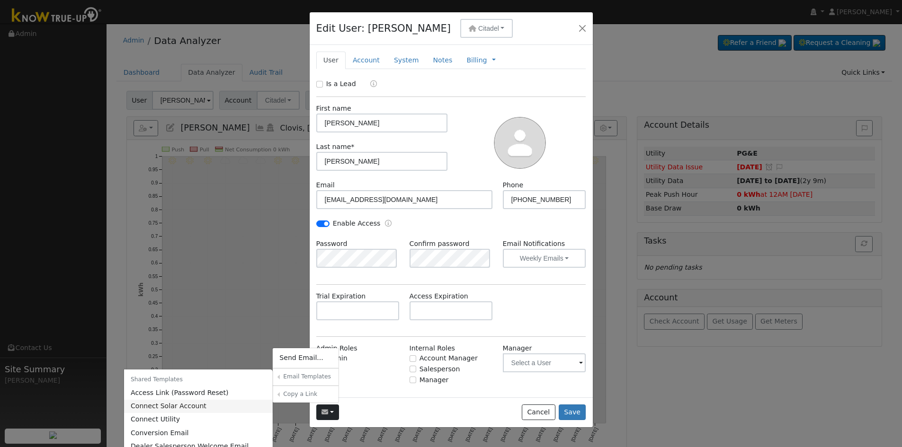
click at [203, 345] on link "Connect Solar Account" at bounding box center [198, 406] width 149 height 13
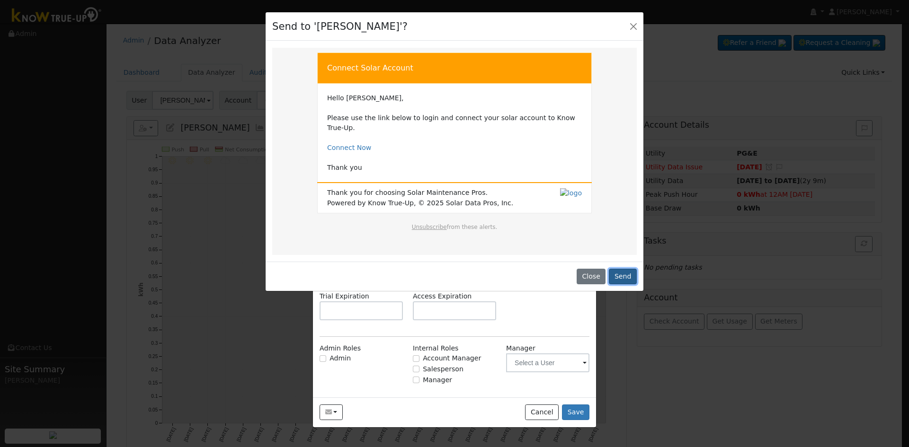
click at [616, 269] on button "Send" at bounding box center [623, 277] width 28 height 16
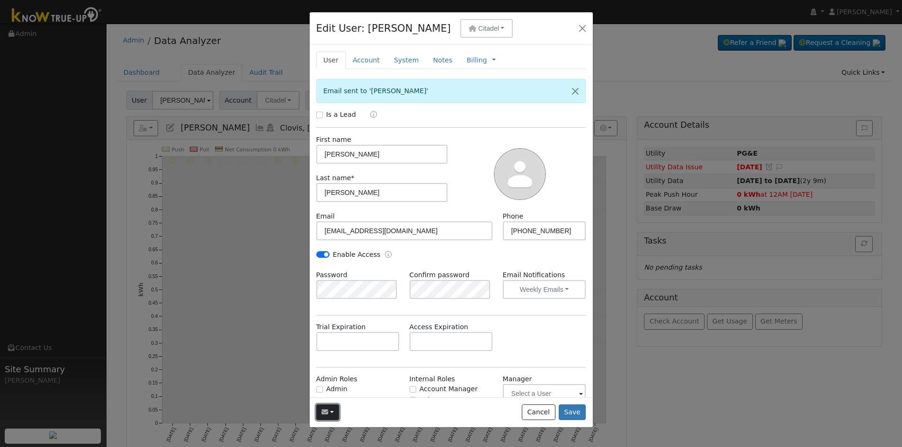
click at [329, 345] on button "button" at bounding box center [327, 413] width 23 height 16
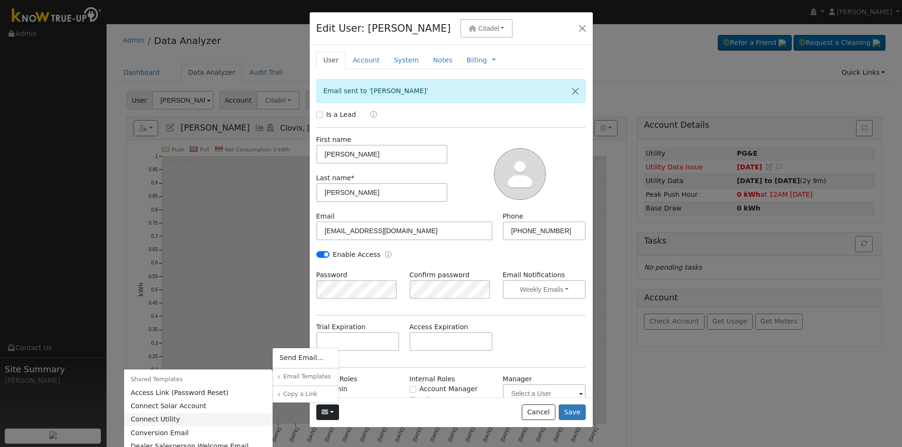
click at [193, 345] on link "Connect Utility" at bounding box center [198, 419] width 149 height 13
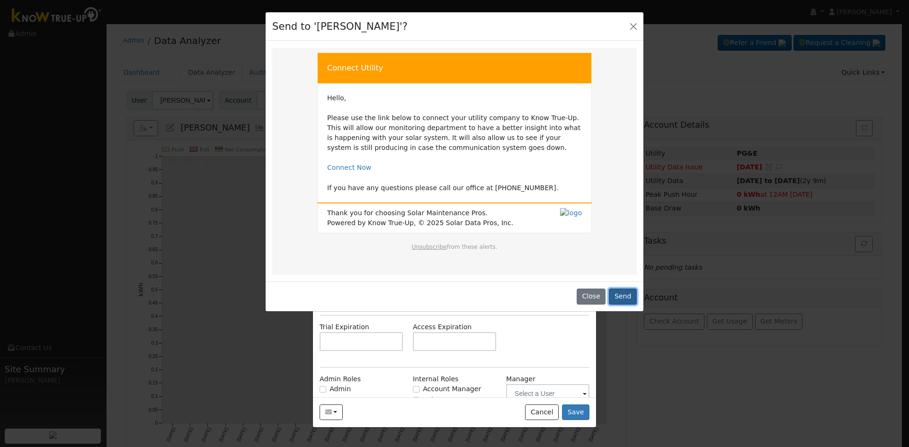
click at [627, 294] on button "Send" at bounding box center [623, 297] width 28 height 16
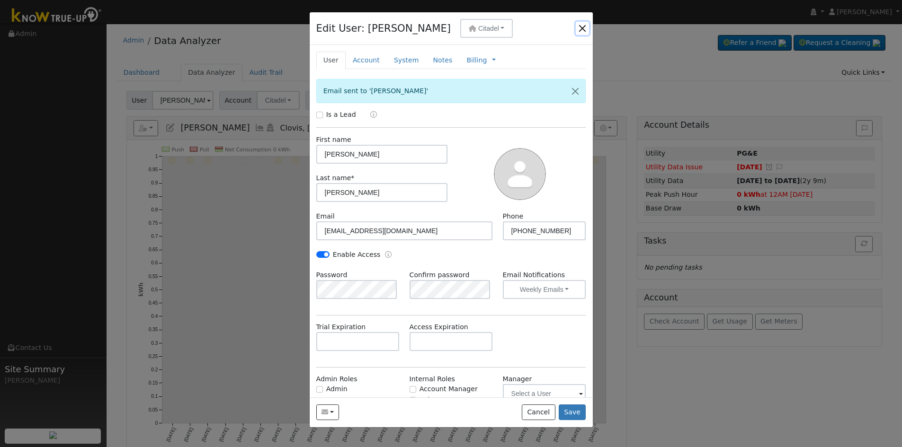
click at [581, 28] on button "button" at bounding box center [581, 28] width 13 height 13
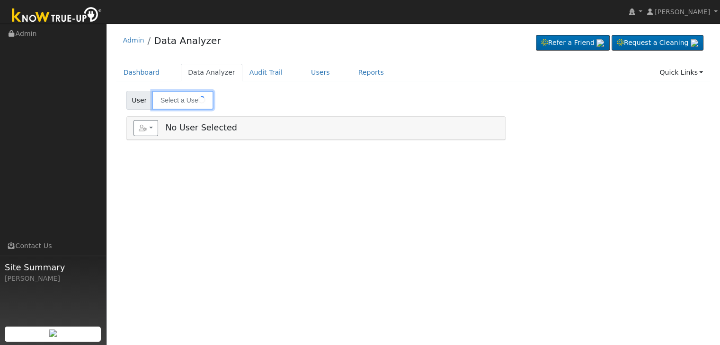
type input "[PERSON_NAME]"
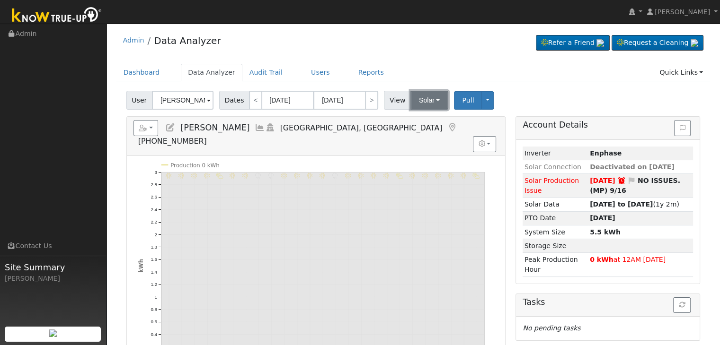
click at [428, 101] on button "Solar" at bounding box center [429, 100] width 38 height 19
click at [427, 118] on link "Utility" at bounding box center [441, 121] width 66 height 13
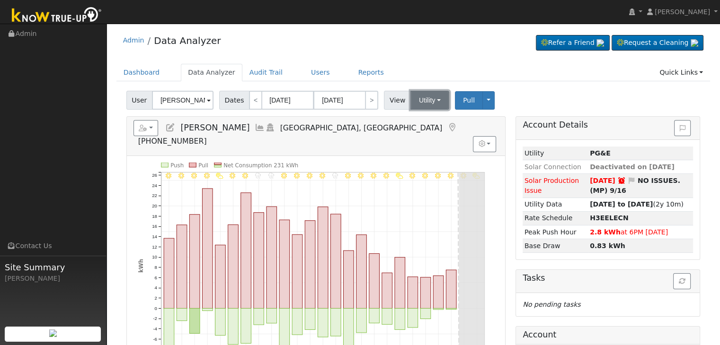
click at [416, 100] on button "Utility" at bounding box center [429, 100] width 39 height 19
click at [420, 131] on link "Solar" at bounding box center [441, 134] width 66 height 13
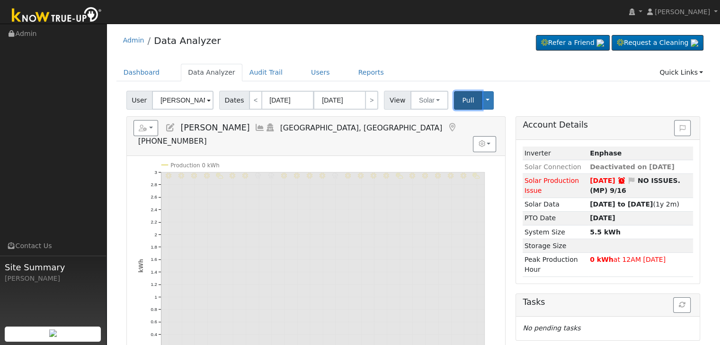
click at [462, 97] on span "Pull" at bounding box center [468, 101] width 12 height 8
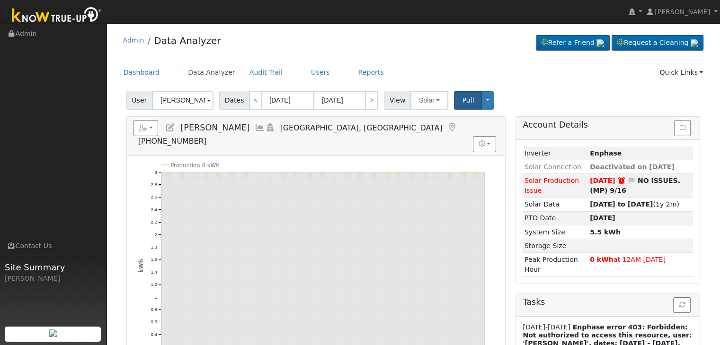
click at [447, 127] on icon at bounding box center [452, 128] width 10 height 9
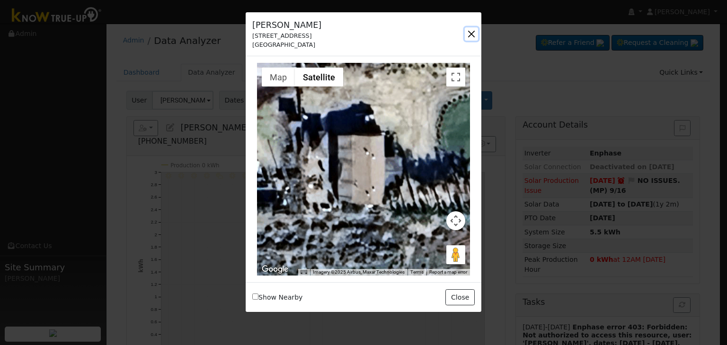
click at [467, 37] on button "button" at bounding box center [471, 33] width 13 height 13
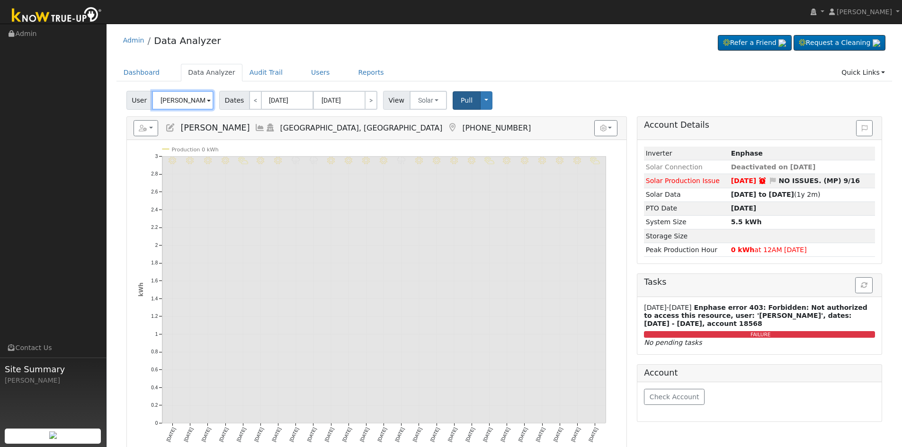
click at [171, 93] on input "Francisco Valenzuela Montes" at bounding box center [183, 100] width 62 height 19
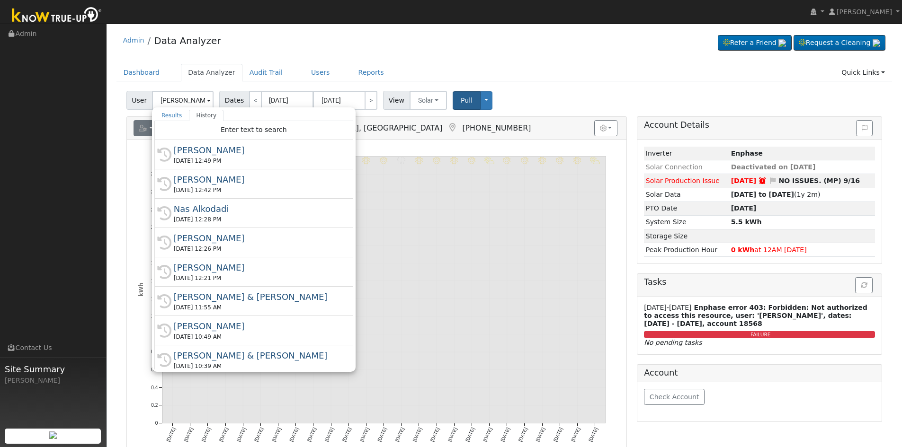
click at [158, 126] on div "Enter text to search" at bounding box center [253, 130] width 199 height 19
click at [140, 127] on icon "button" at bounding box center [143, 128] width 9 height 7
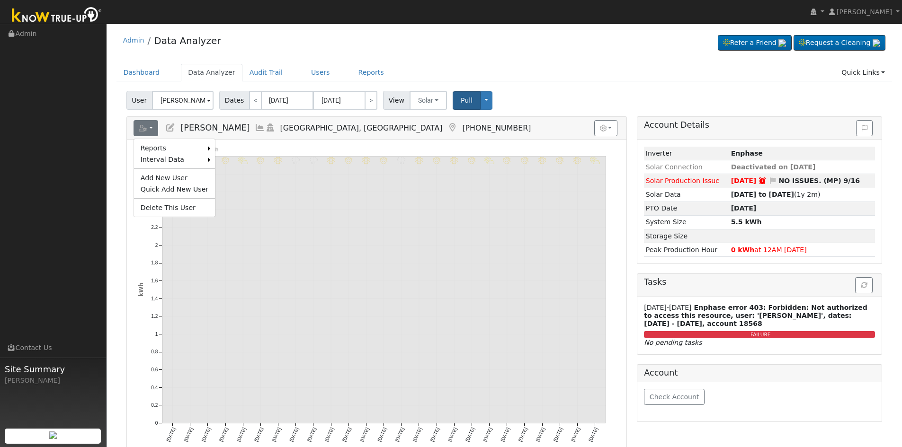
click at [169, 132] on icon at bounding box center [170, 128] width 10 height 9
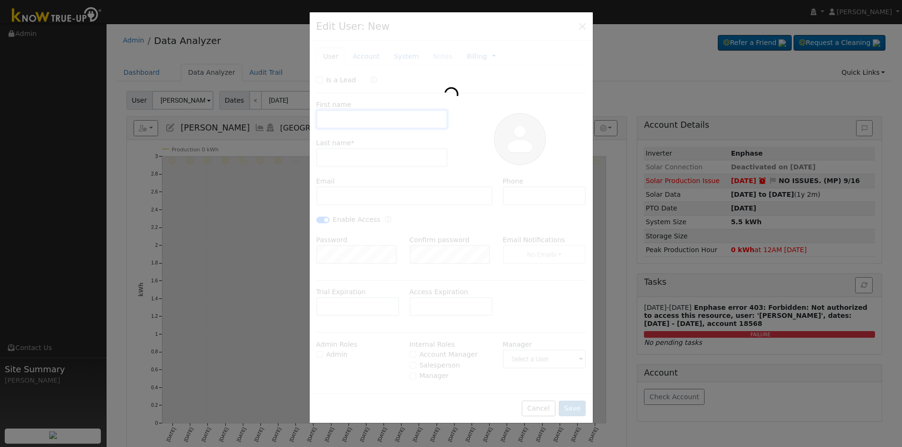
type input "06/13/2029"
type input "Francisco"
type input "Valenzuela Montes"
type input "fvmontes59@gmail.com"
type input "(661) 910-0367"
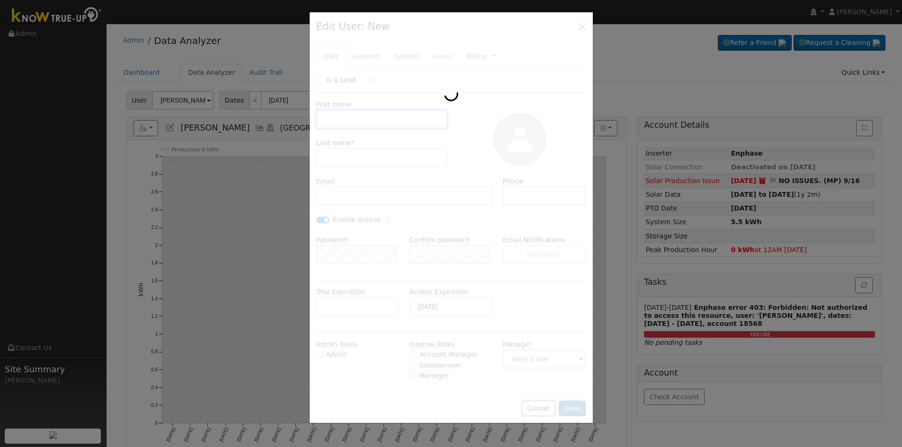
checkbox input "true"
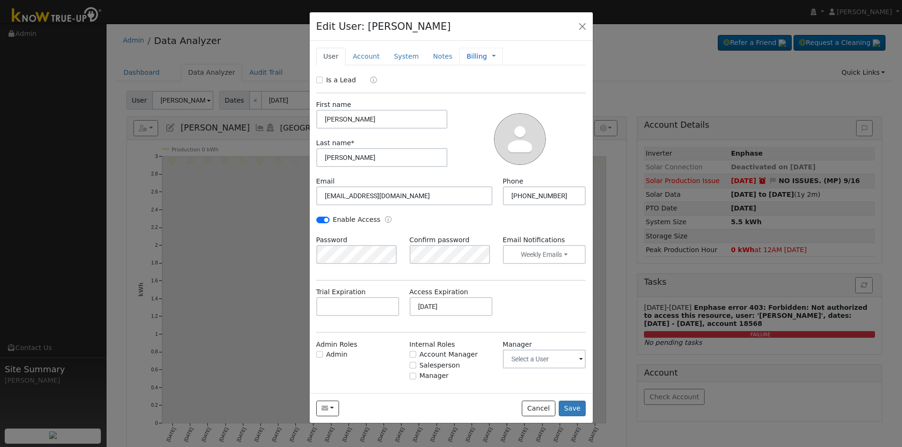
click at [466, 60] on link "Billing" at bounding box center [476, 57] width 20 height 10
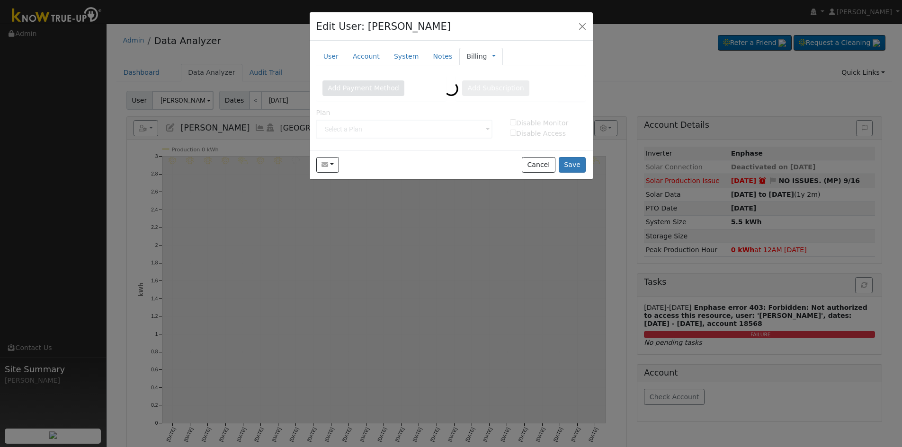
type input "5-Year Prepaid Monitoring"
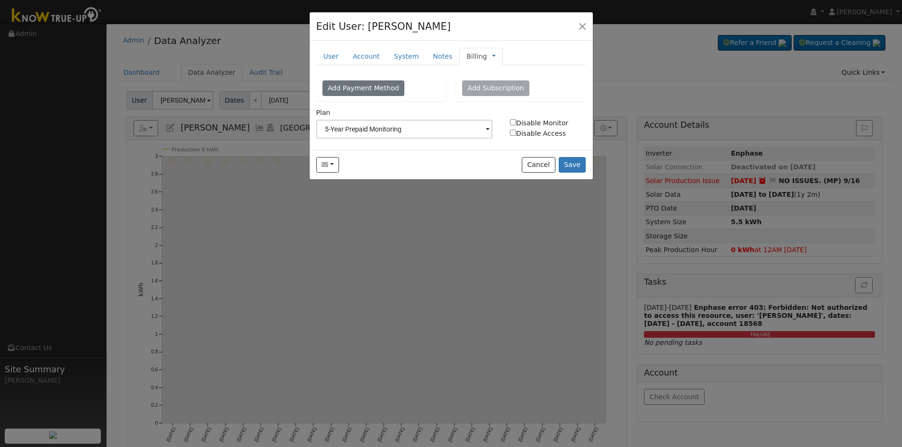
click at [471, 55] on link "Billing" at bounding box center [476, 57] width 20 height 10
click at [501, 71] on link "Management" at bounding box center [525, 73] width 66 height 13
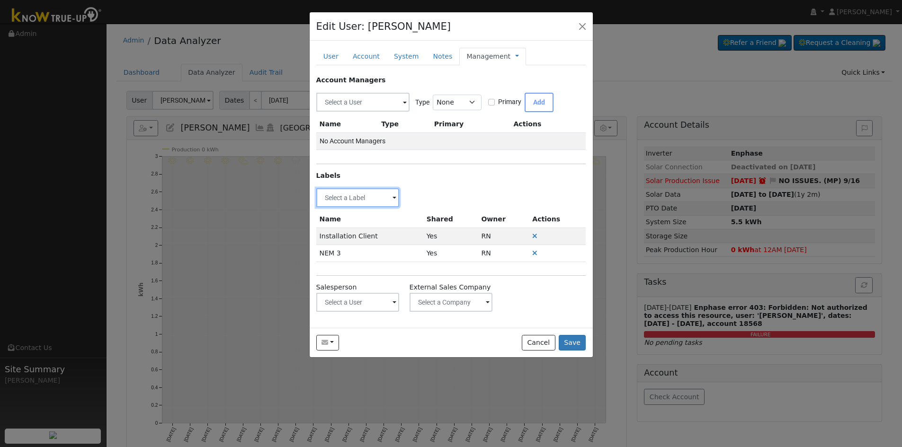
click at [339, 203] on input "text" at bounding box center [357, 197] width 83 height 19
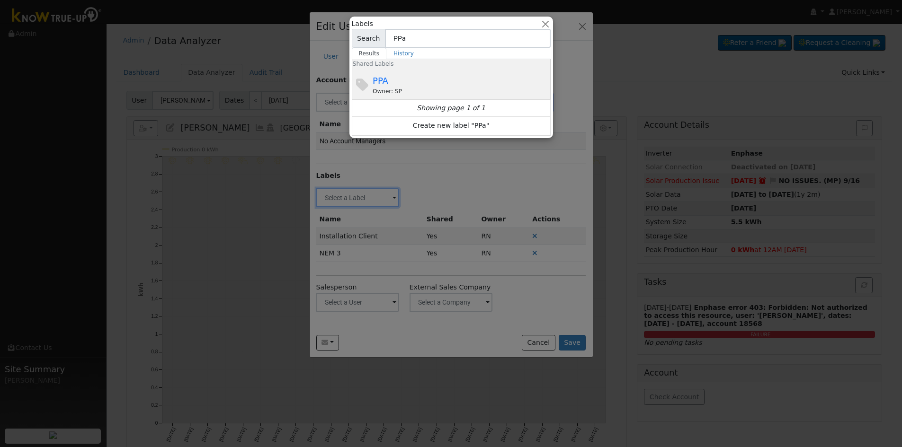
type input "PPa"
click at [410, 81] on div "PPA Owner: SP" at bounding box center [460, 84] width 176 height 21
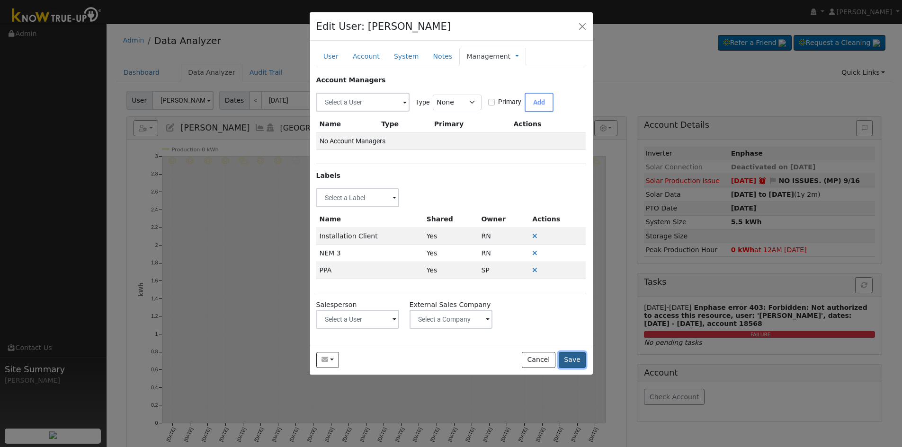
click at [572, 345] on button "Save" at bounding box center [571, 360] width 27 height 16
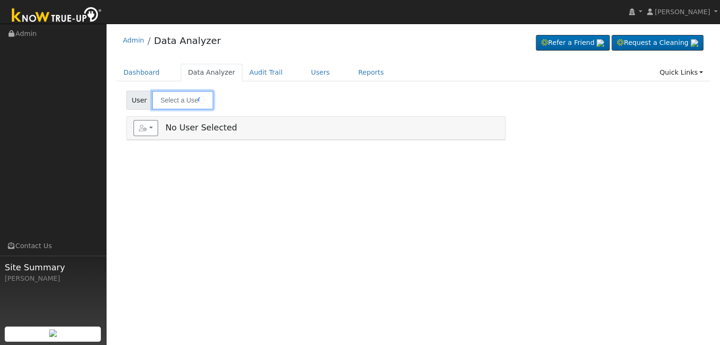
type input "[PERSON_NAME] & [PERSON_NAME]"
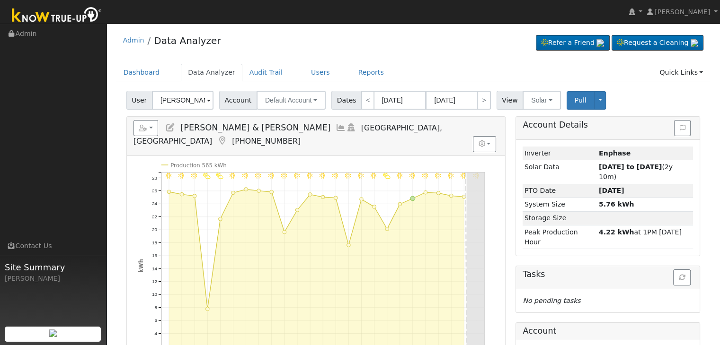
click at [227, 137] on icon at bounding box center [222, 141] width 10 height 9
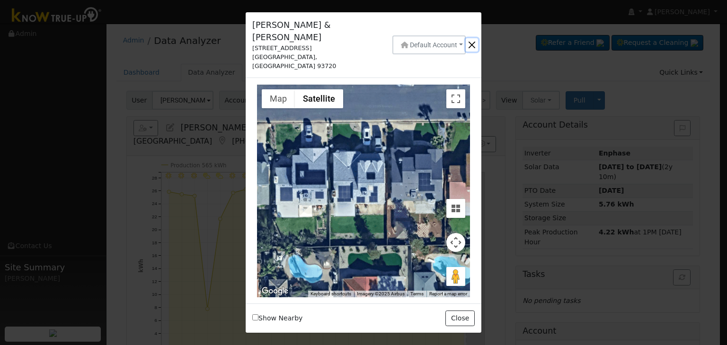
click at [470, 38] on button "button" at bounding box center [472, 44] width 12 height 13
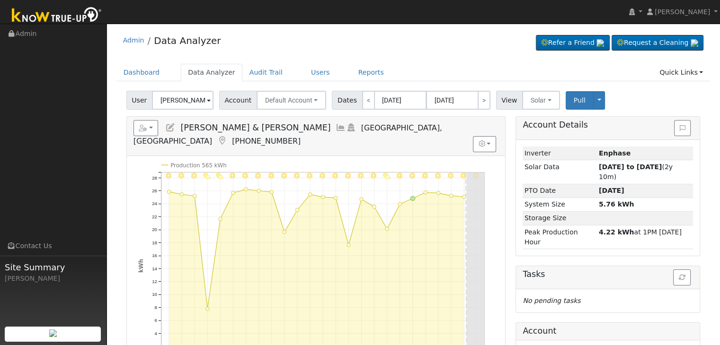
click at [227, 137] on icon at bounding box center [222, 141] width 10 height 9
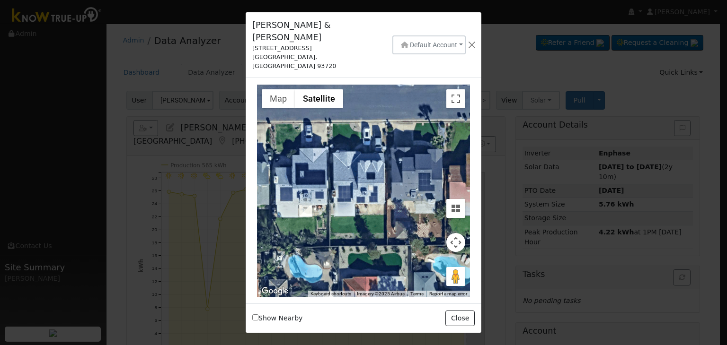
drag, startPoint x: 253, startPoint y: 33, endPoint x: 333, endPoint y: 36, distance: 79.6
click at [333, 44] on div "[STREET_ADDRESS]" at bounding box center [314, 48] width 125 height 9
copy div "[STREET_ADDRESS]"
click at [471, 38] on button "button" at bounding box center [472, 44] width 12 height 13
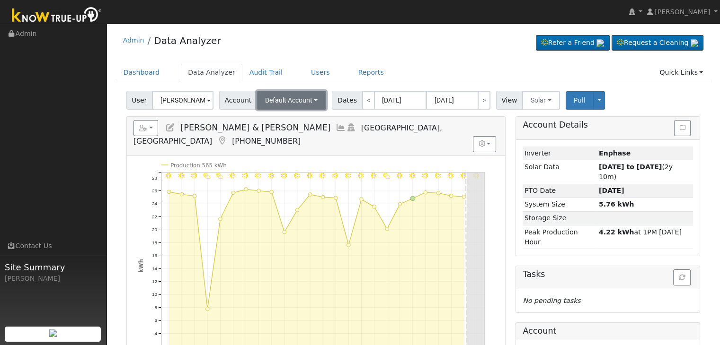
click at [312, 101] on button "Default Account" at bounding box center [291, 100] width 70 height 19
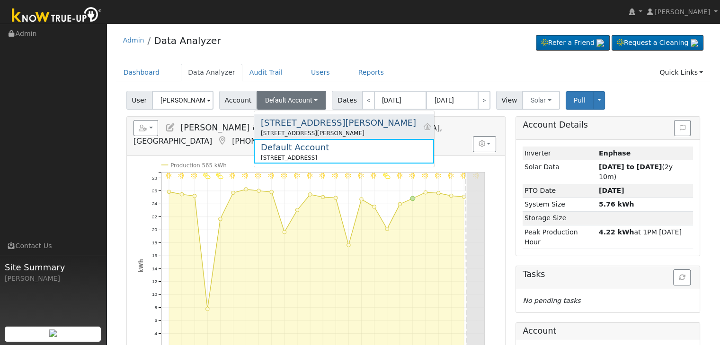
click at [296, 131] on div "[STREET_ADDRESS][PERSON_NAME]" at bounding box center [338, 133] width 155 height 9
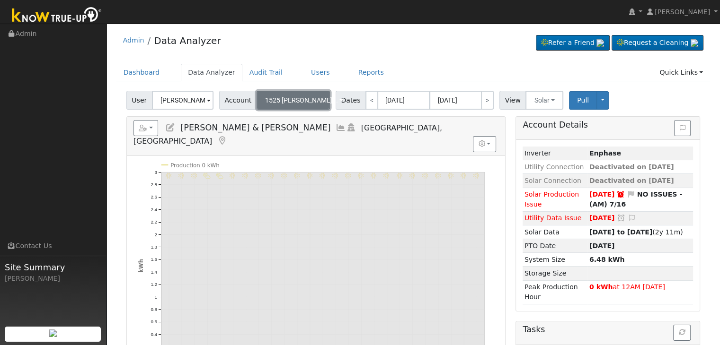
click at [301, 98] on span "1525 [PERSON_NAME]..." at bounding box center [301, 101] width 73 height 8
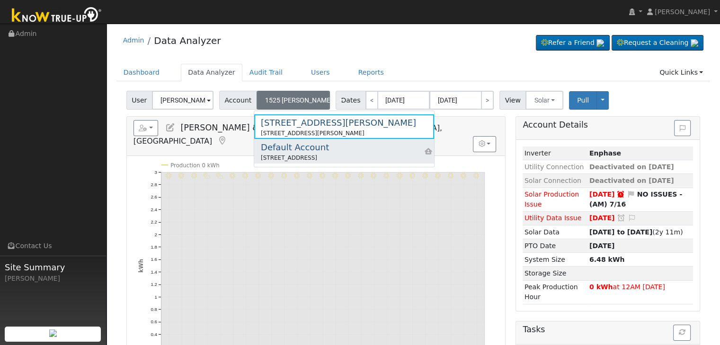
click at [299, 148] on div "Default Account" at bounding box center [295, 147] width 68 height 13
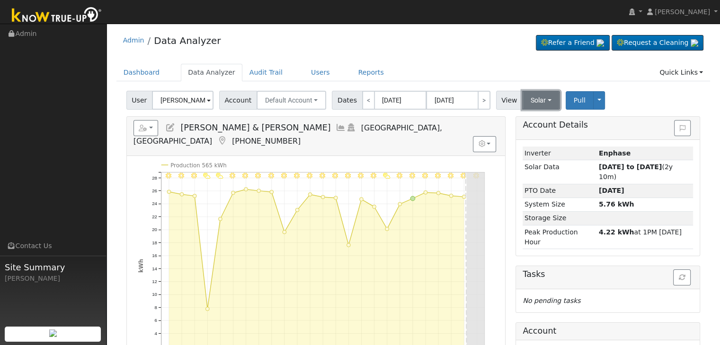
click at [541, 105] on button "Solar" at bounding box center [541, 100] width 38 height 19
click at [534, 121] on link "Utility" at bounding box center [554, 121] width 66 height 13
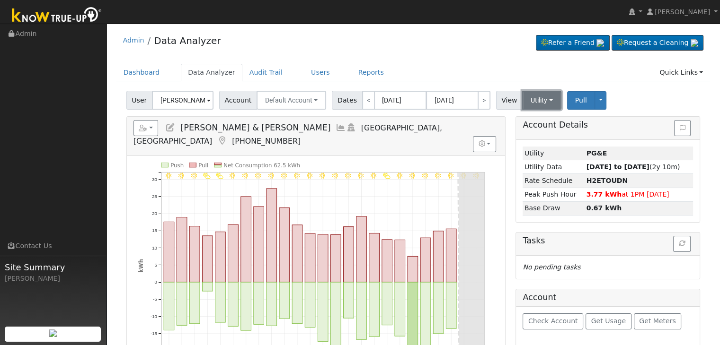
click at [528, 97] on button "Utility" at bounding box center [541, 100] width 39 height 19
click at [532, 137] on link "Solar" at bounding box center [554, 134] width 66 height 13
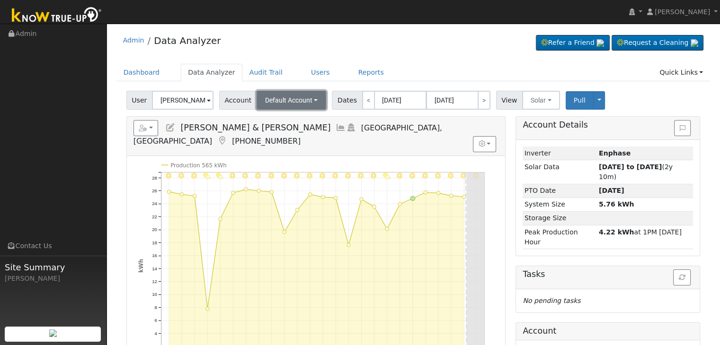
click at [297, 101] on span "Default Account" at bounding box center [288, 101] width 47 height 8
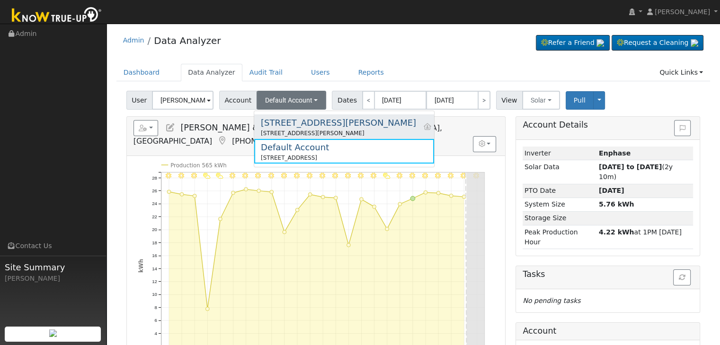
click at [295, 131] on div "[STREET_ADDRESS][PERSON_NAME]" at bounding box center [338, 133] width 155 height 9
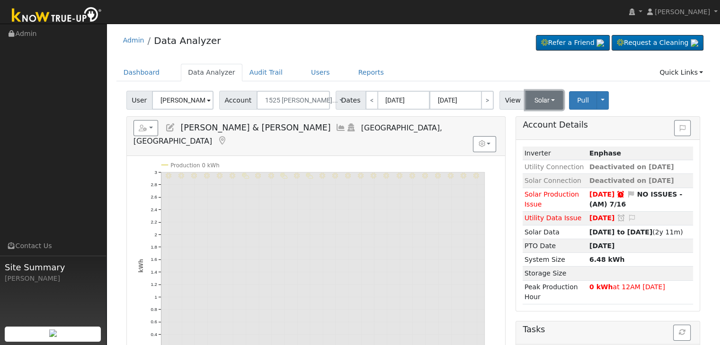
click at [529, 103] on button "Solar" at bounding box center [544, 100] width 38 height 19
click at [526, 123] on link "Utility" at bounding box center [557, 121] width 66 height 13
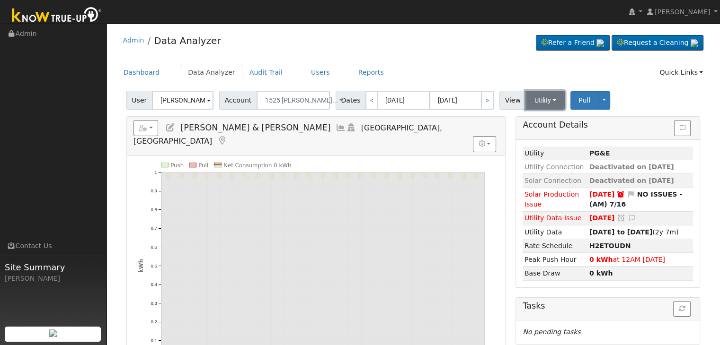
click at [525, 101] on button "Utility" at bounding box center [544, 100] width 39 height 19
click at [524, 131] on link "Solar" at bounding box center [557, 134] width 66 height 13
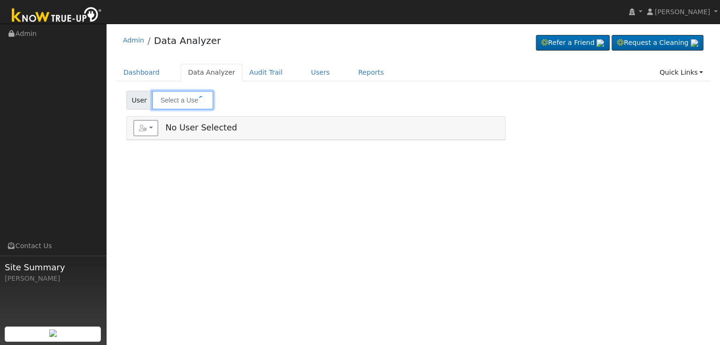
type input "[PERSON_NAME]"
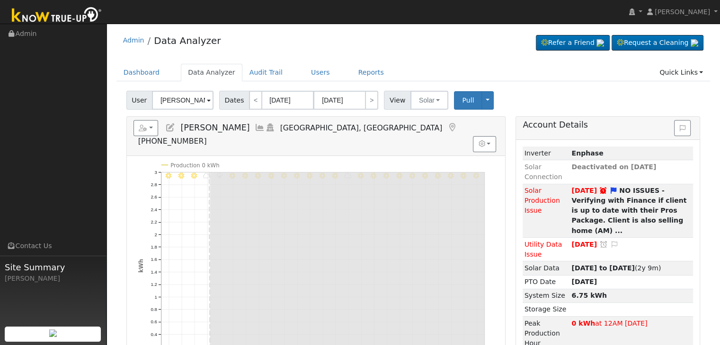
click at [447, 124] on icon at bounding box center [452, 128] width 10 height 9
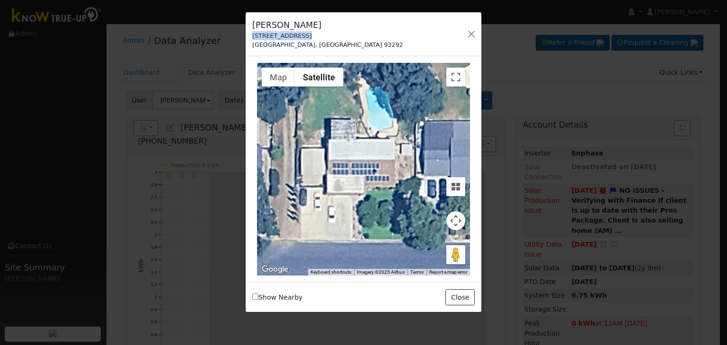
drag, startPoint x: 252, startPoint y: 36, endPoint x: 307, endPoint y: 37, distance: 54.4
click at [307, 37] on div "[STREET_ADDRESS]" at bounding box center [327, 35] width 150 height 9
copy div "[STREET_ADDRESS]"
click at [469, 28] on button "button" at bounding box center [471, 33] width 13 height 13
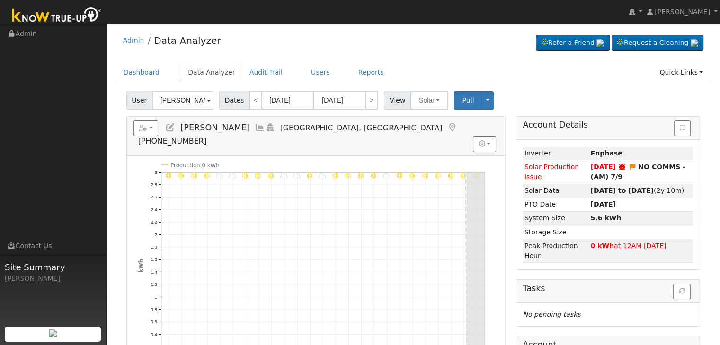
click at [447, 124] on icon at bounding box center [452, 128] width 10 height 9
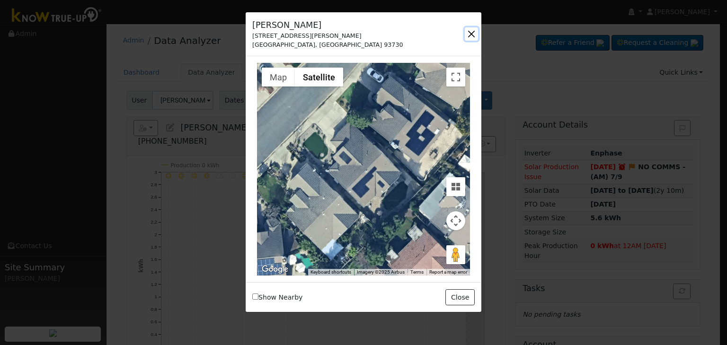
click at [471, 38] on button "button" at bounding box center [471, 33] width 13 height 13
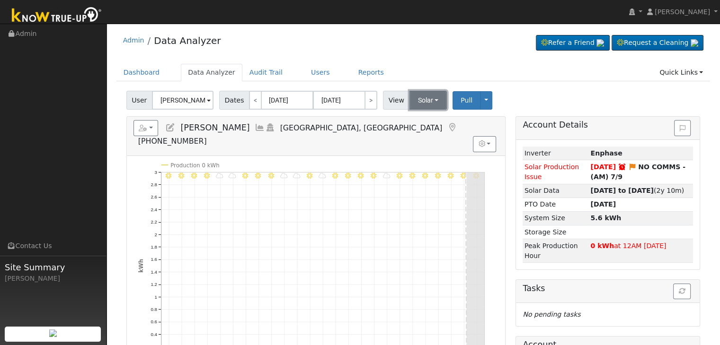
click at [411, 96] on button "Solar" at bounding box center [428, 100] width 38 height 19
click at [420, 125] on link "Utility" at bounding box center [440, 121] width 66 height 13
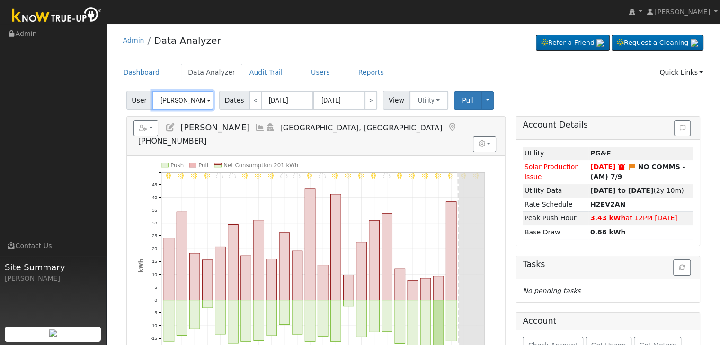
click at [187, 106] on input "Janice Warshaw" at bounding box center [183, 100] width 62 height 19
paste input "ulio Zamora"
type input "Julio Zamora"
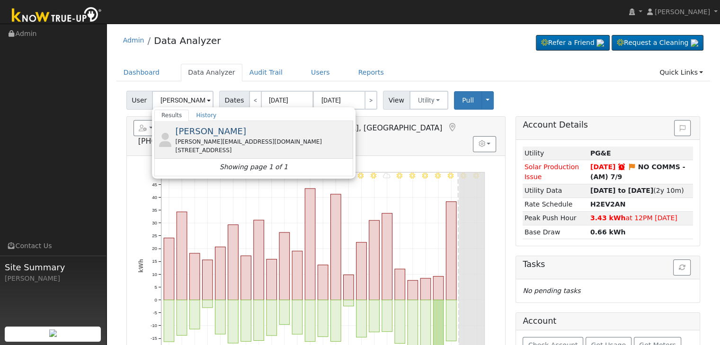
click at [208, 135] on span "Julio Zamora" at bounding box center [210, 131] width 71 height 10
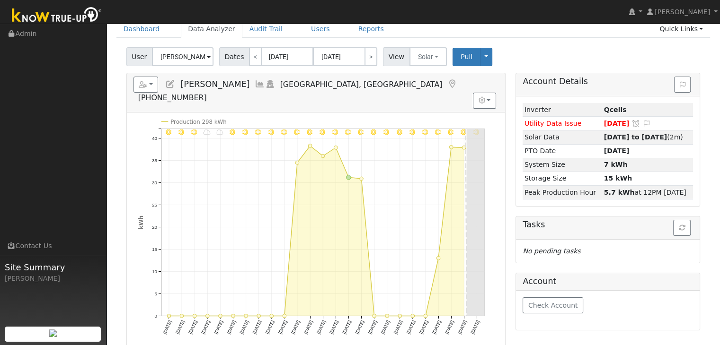
scroll to position [47, 0]
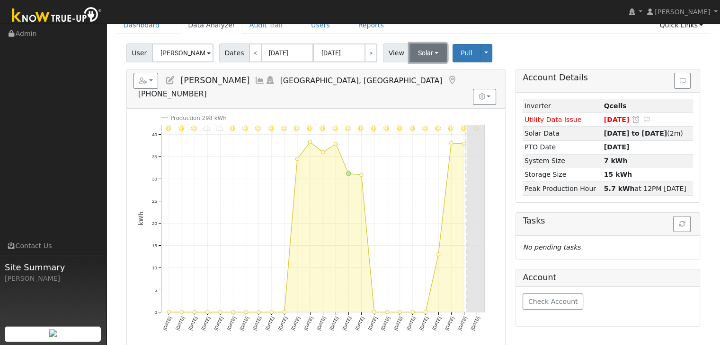
click at [420, 53] on button "Solar" at bounding box center [428, 53] width 38 height 19
click at [422, 72] on link "Utility" at bounding box center [440, 73] width 66 height 13
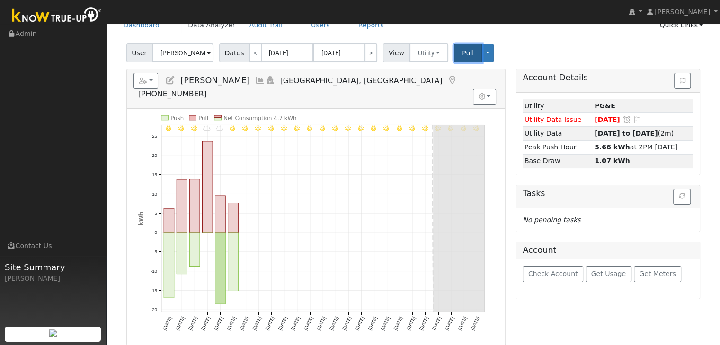
click at [462, 53] on span "Pull" at bounding box center [468, 53] width 12 height 8
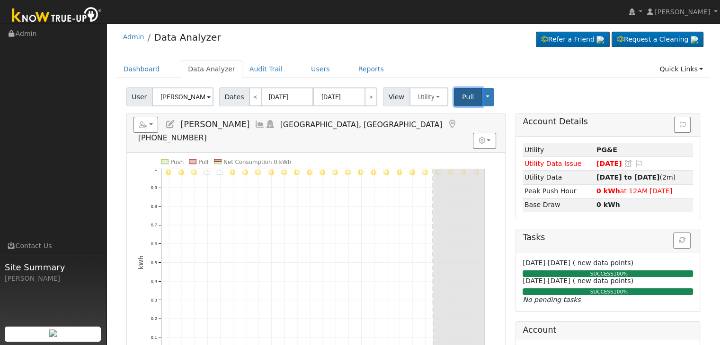
scroll to position [0, 0]
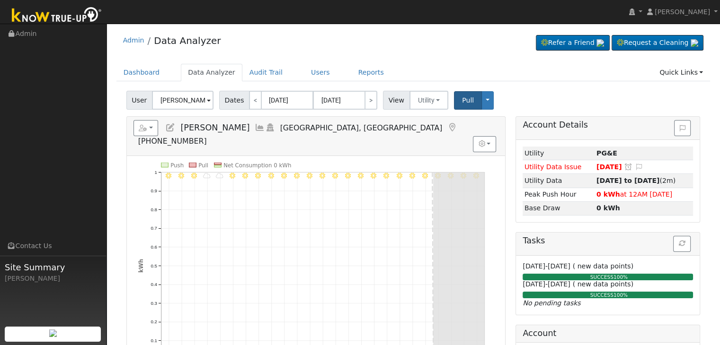
click at [413, 57] on div "Admin Data Analyzer Refer a Friend Request a Cleaning" at bounding box center [413, 42] width 594 height 29
click at [425, 101] on button "Utility" at bounding box center [428, 100] width 39 height 19
click at [424, 137] on link "Solar" at bounding box center [440, 134] width 66 height 13
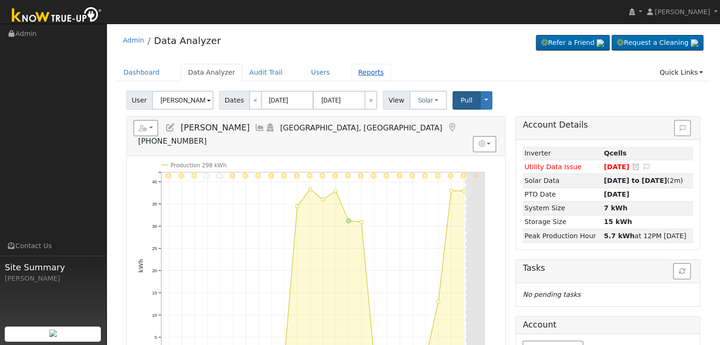
click at [353, 75] on link "Reports" at bounding box center [371, 73] width 40 height 18
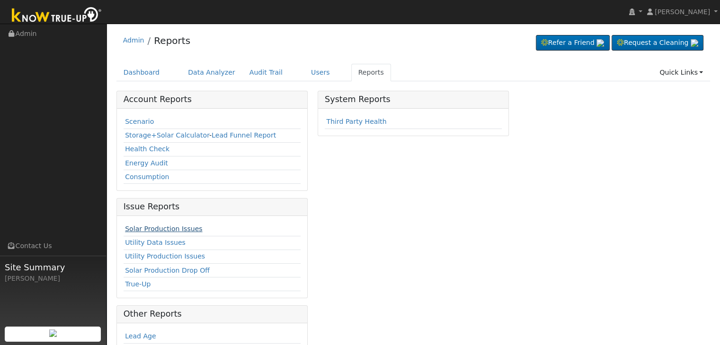
click at [166, 225] on link "Solar Production Issues" at bounding box center [163, 229] width 77 height 8
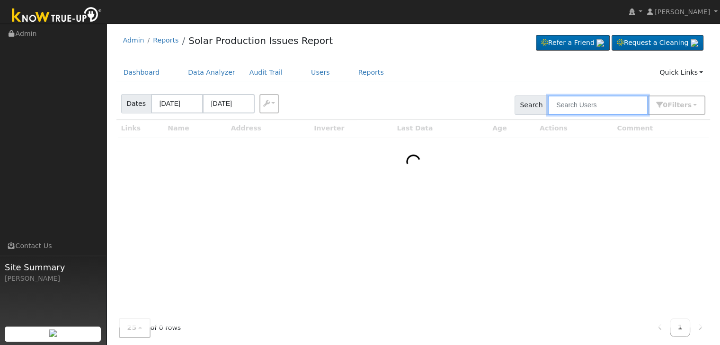
click at [587, 105] on input "text" at bounding box center [598, 105] width 100 height 19
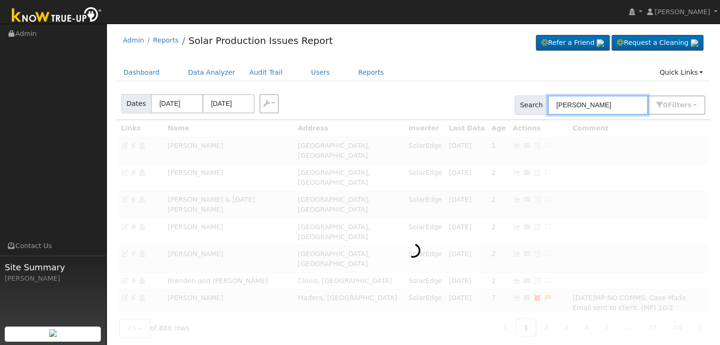
click at [602, 106] on input "[PERSON_NAME]" at bounding box center [598, 105] width 100 height 19
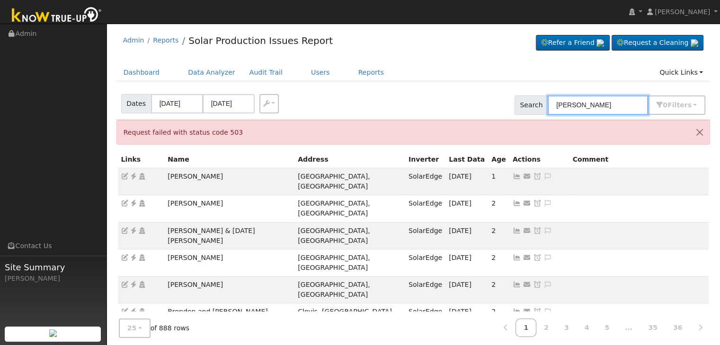
click at [611, 108] on input "julio zamora" at bounding box center [598, 105] width 100 height 19
type input "julio zamora"
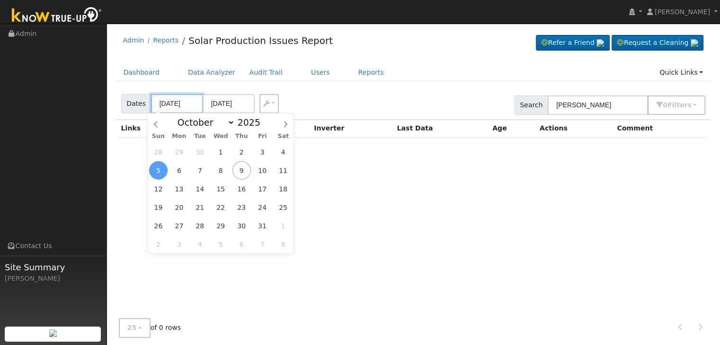
click at [177, 106] on input "10/05/2025" at bounding box center [177, 103] width 52 height 19
click at [152, 125] on span at bounding box center [156, 122] width 16 height 16
select select "8"
click at [198, 204] on span "23" at bounding box center [200, 207] width 18 height 18
type input "09/23/2025"
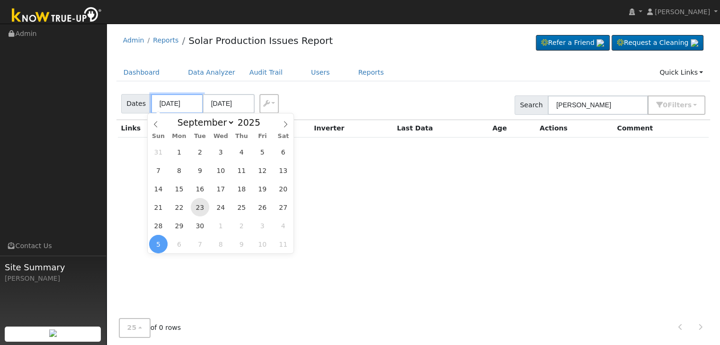
type input "09/26/2025"
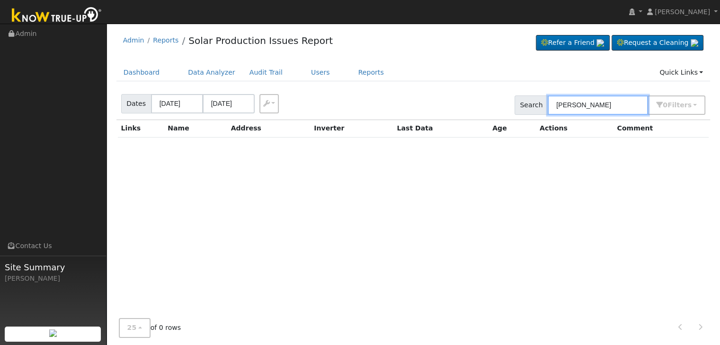
click at [598, 98] on input "julio zamora" at bounding box center [598, 105] width 100 height 19
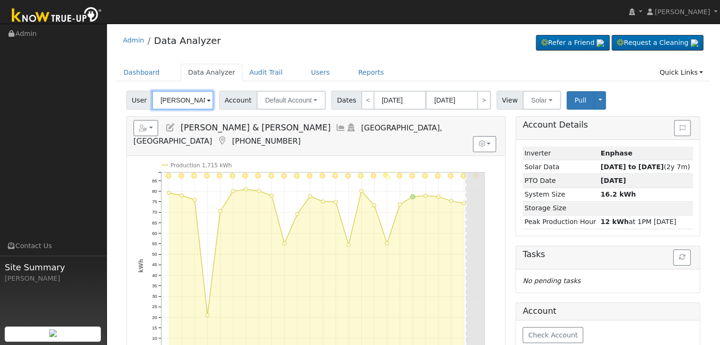
click at [177, 100] on input "[PERSON_NAME] & [PERSON_NAME]" at bounding box center [183, 100] width 62 height 19
paste input "Enriquez, Carina"
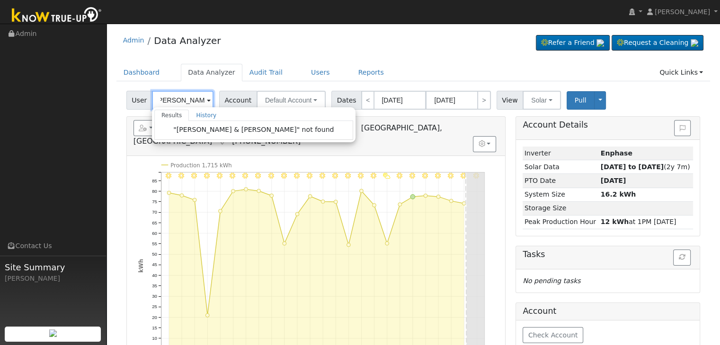
click at [177, 100] on input "Enriquez, Carina" at bounding box center [183, 100] width 62 height 19
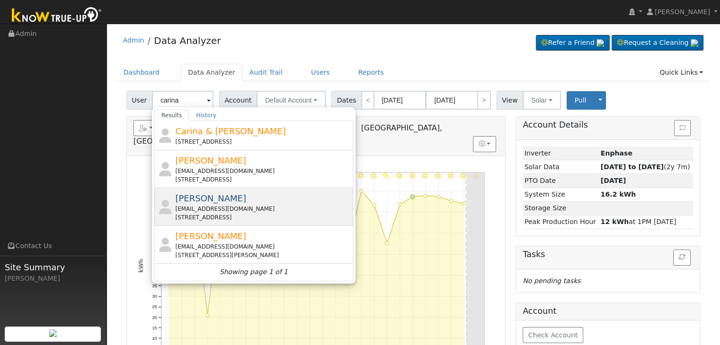
click at [221, 207] on div "carsis_77@hotmail.com" at bounding box center [263, 209] width 176 height 9
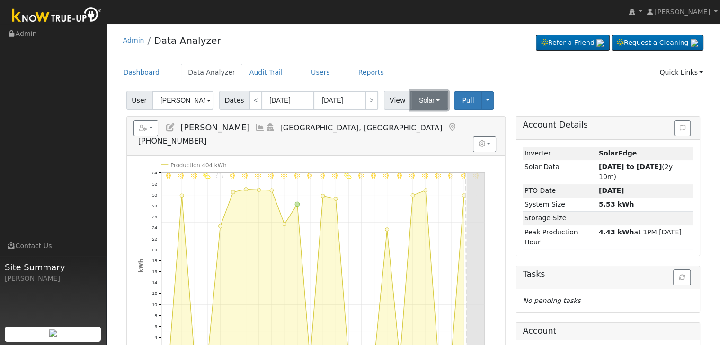
click at [418, 103] on button "Solar" at bounding box center [429, 100] width 38 height 19
click at [420, 123] on link "Utility" at bounding box center [441, 121] width 66 height 13
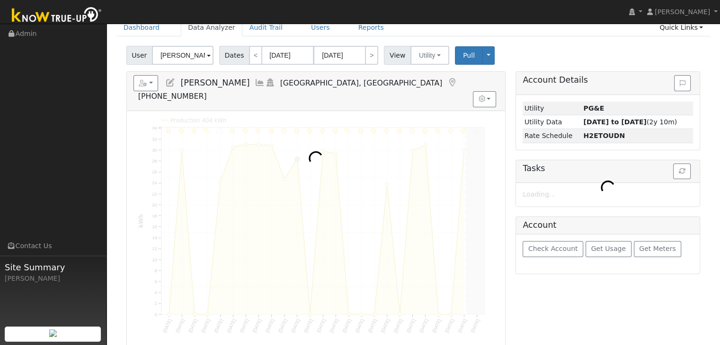
scroll to position [47, 0]
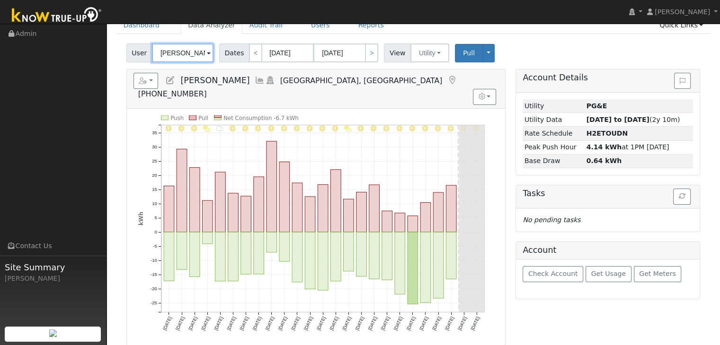
click at [180, 56] on input "[PERSON_NAME]" at bounding box center [183, 53] width 62 height 19
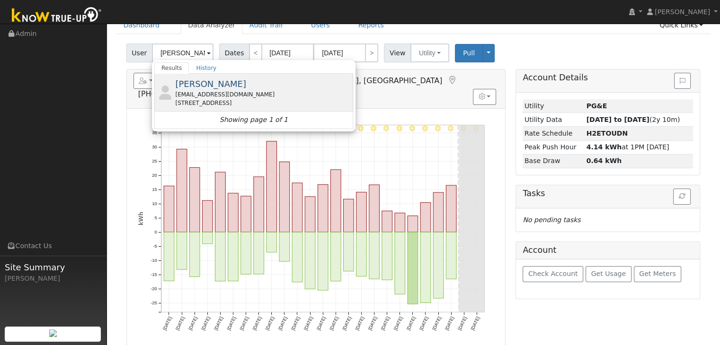
click at [234, 97] on div "gomezdiana82@gmail.com" at bounding box center [263, 94] width 176 height 9
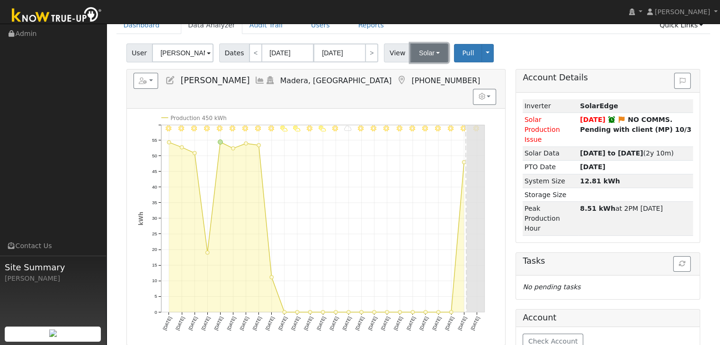
click at [425, 54] on button "Solar" at bounding box center [429, 53] width 38 height 19
click at [422, 71] on link "Utility" at bounding box center [441, 73] width 66 height 13
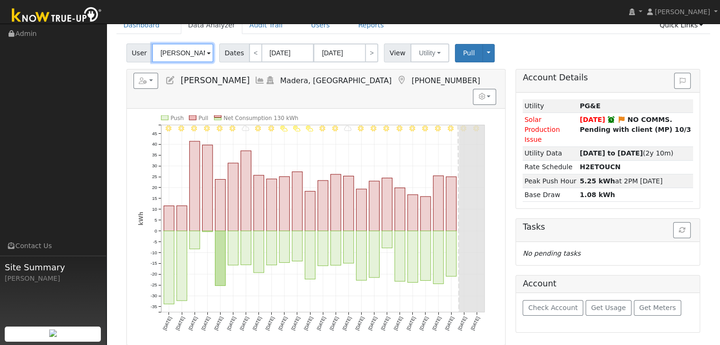
click at [180, 55] on input "Diana Gomez" at bounding box center [183, 53] width 62 height 19
paste input "ario Ba"
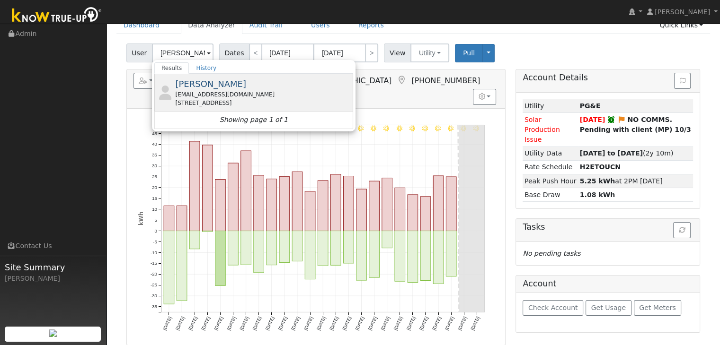
click at [199, 86] on span "Dario Baez" at bounding box center [210, 84] width 71 height 10
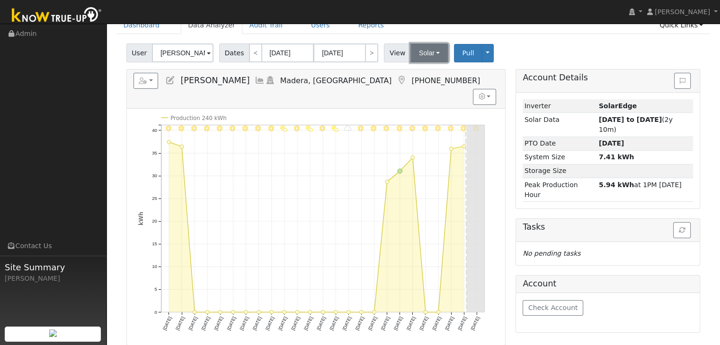
click at [414, 53] on button "Solar" at bounding box center [429, 53] width 38 height 19
click at [416, 72] on link "Utility" at bounding box center [441, 73] width 66 height 13
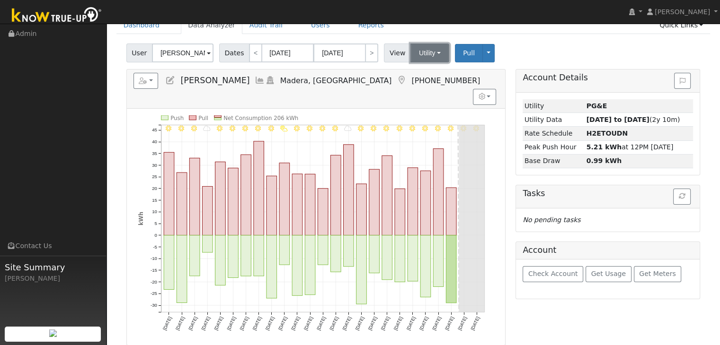
click at [420, 50] on button "Utility" at bounding box center [429, 53] width 39 height 19
click at [428, 86] on link "Solar" at bounding box center [441, 87] width 66 height 13
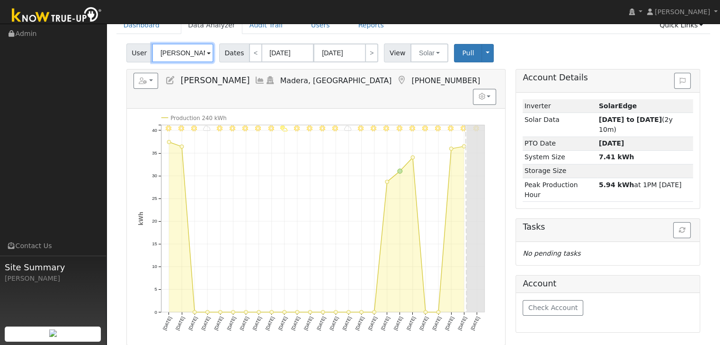
click at [191, 48] on input "Dario Baez" at bounding box center [183, 53] width 62 height 19
paste input "Chris Hubble"
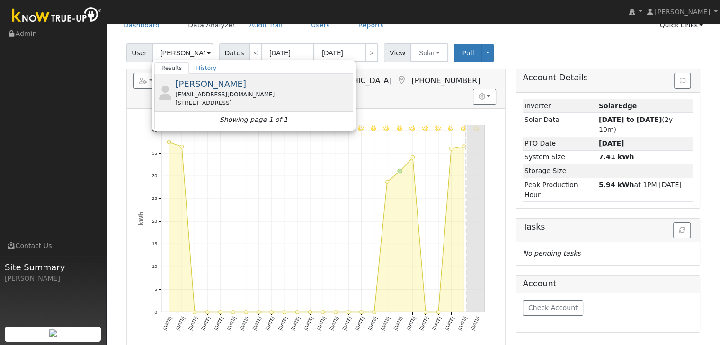
click at [196, 89] on div "Chris Hubble tzoram@hotmail.com 3529 N Stanford Ave, Fresno, CA 93727" at bounding box center [263, 93] width 176 height 30
type input "Chris Hubble"
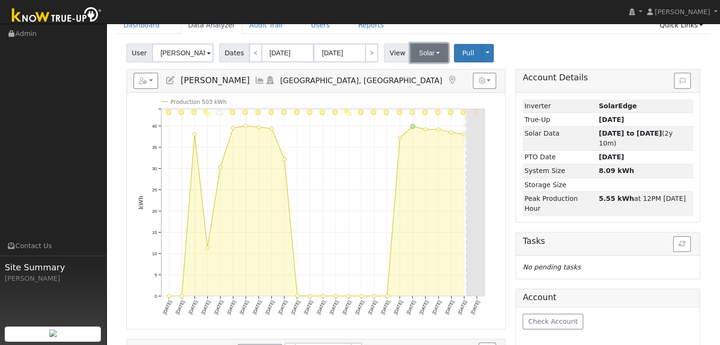
click at [422, 46] on button "Solar" at bounding box center [429, 53] width 38 height 19
click at [419, 72] on link "Utility" at bounding box center [441, 73] width 66 height 13
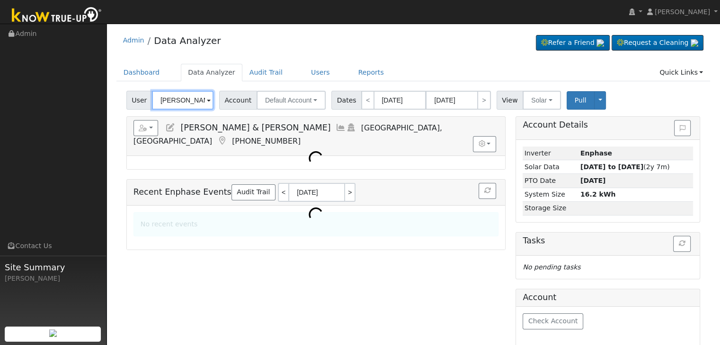
click at [183, 99] on input "[PERSON_NAME] & [PERSON_NAME]" at bounding box center [183, 100] width 62 height 19
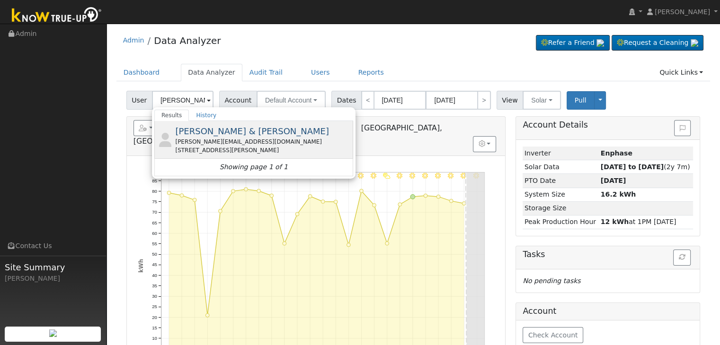
click at [211, 131] on span "[PERSON_NAME] & [PERSON_NAME]" at bounding box center [252, 131] width 154 height 10
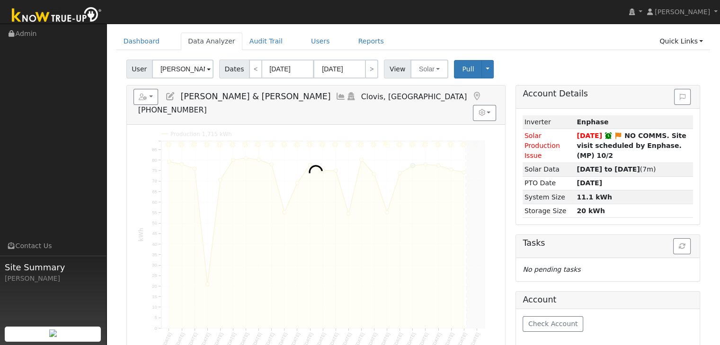
scroll to position [47, 0]
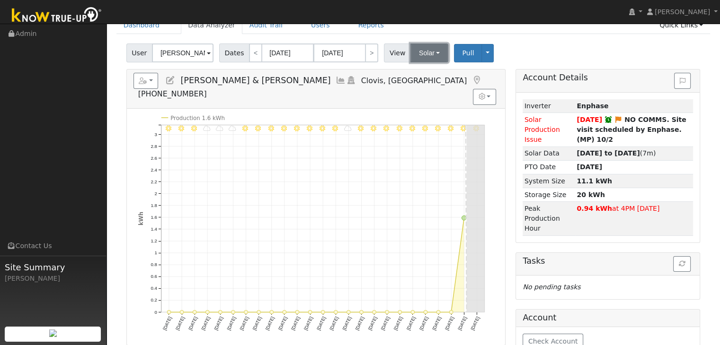
click at [416, 56] on button "Solar" at bounding box center [429, 53] width 38 height 19
click at [424, 76] on link "Utility" at bounding box center [441, 73] width 66 height 13
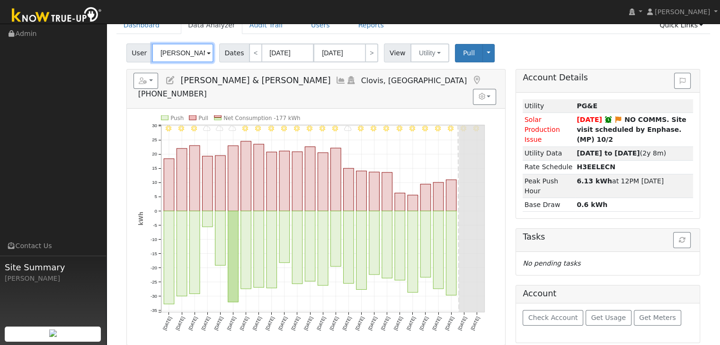
click at [183, 57] on input "[PERSON_NAME] & [PERSON_NAME]" at bounding box center [183, 53] width 62 height 19
paste input "[PERSON_NAME]"
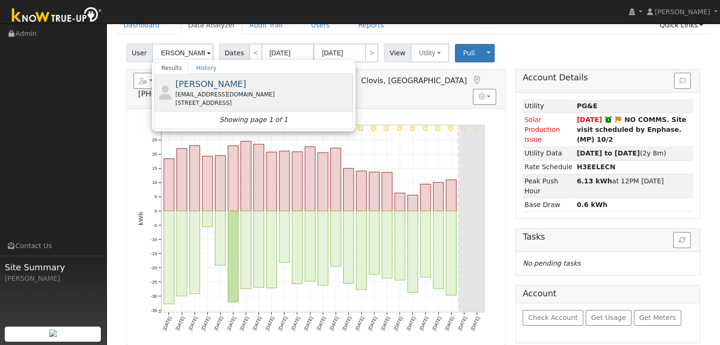
click at [217, 94] on div "[EMAIL_ADDRESS][DOMAIN_NAME]" at bounding box center [263, 94] width 176 height 9
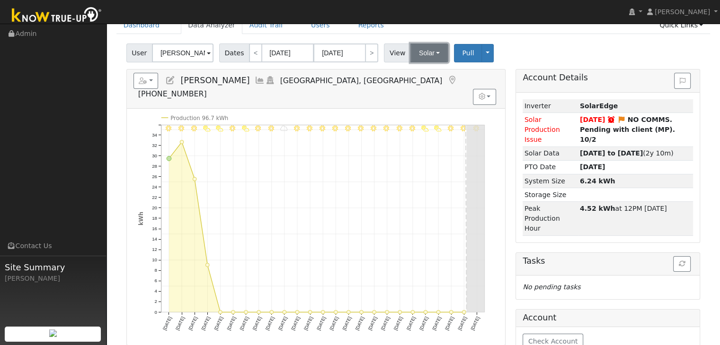
click at [415, 47] on button "Solar" at bounding box center [429, 53] width 38 height 19
click at [419, 72] on link "Utility" at bounding box center [441, 73] width 66 height 13
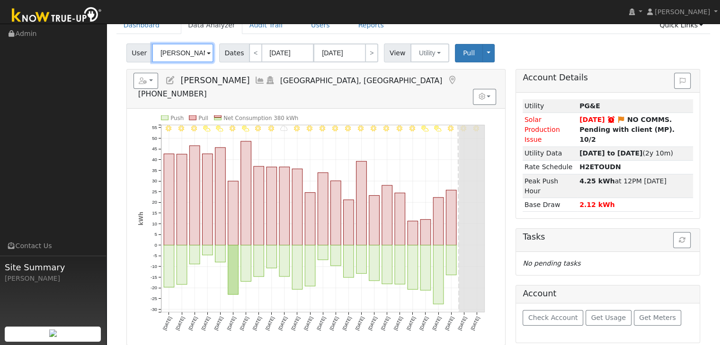
click at [186, 52] on input "[PERSON_NAME]" at bounding box center [183, 53] width 62 height 19
paste input "[PERSON_NAME]"
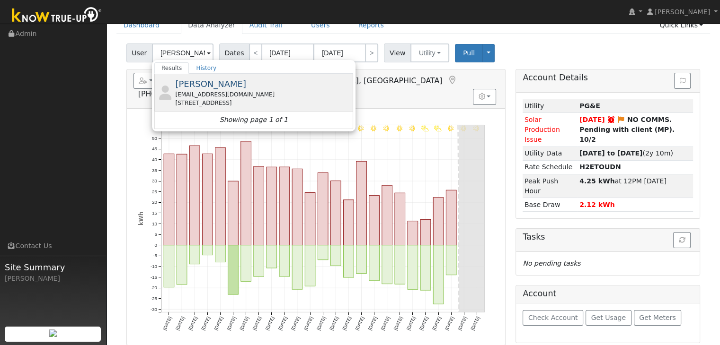
click at [231, 93] on div "[EMAIL_ADDRESS][DOMAIN_NAME]" at bounding box center [263, 94] width 176 height 9
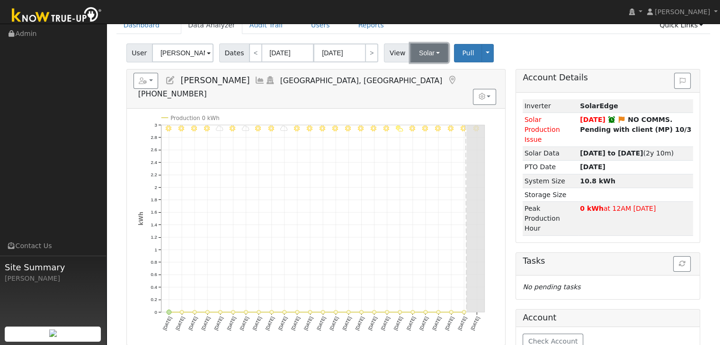
click at [418, 59] on button "Solar" at bounding box center [429, 53] width 38 height 19
click at [416, 71] on link "Utility" at bounding box center [441, 73] width 66 height 13
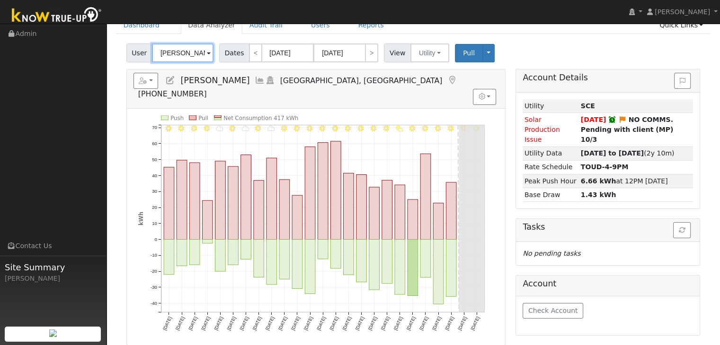
click at [180, 53] on input "Jonathan Cotta" at bounding box center [183, 53] width 62 height 19
paste input "Ethan Berlin & Martha Miguel"
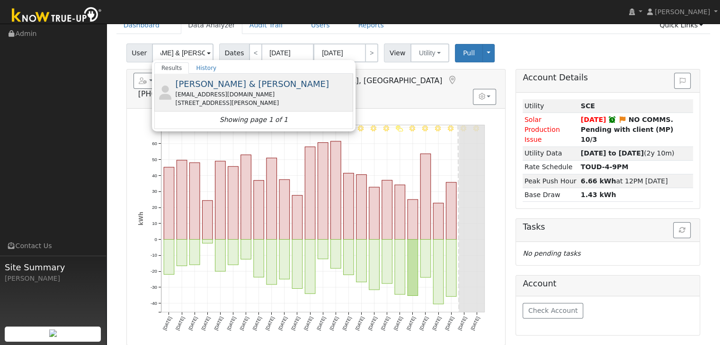
click at [205, 80] on span "Ethan Berlin & Martha Miguel" at bounding box center [252, 84] width 154 height 10
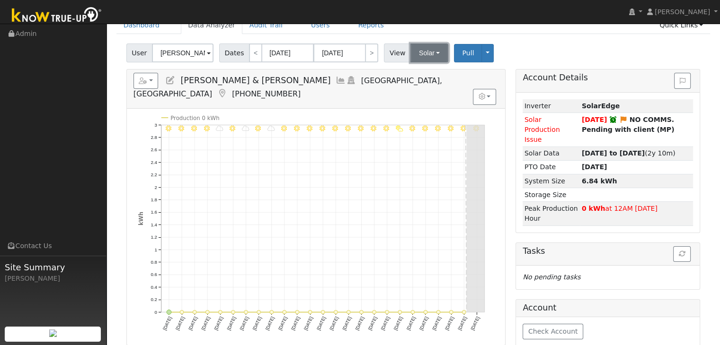
click at [426, 55] on button "Solar" at bounding box center [429, 53] width 38 height 19
click at [419, 74] on link "Utility" at bounding box center [441, 73] width 66 height 13
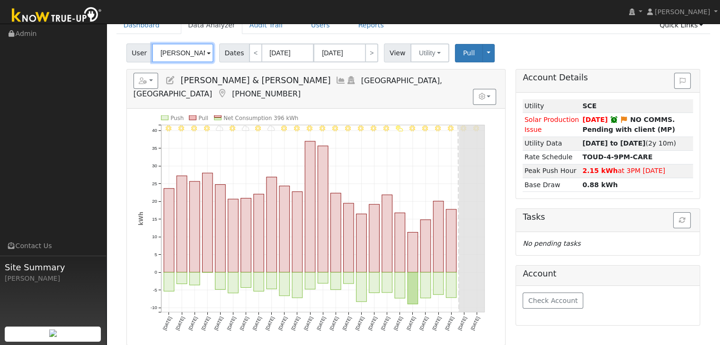
click at [192, 51] on input "Ethan Berlin & Martha Miguel" at bounding box center [183, 53] width 62 height 19
paste input "Tamara & Amir Salem"
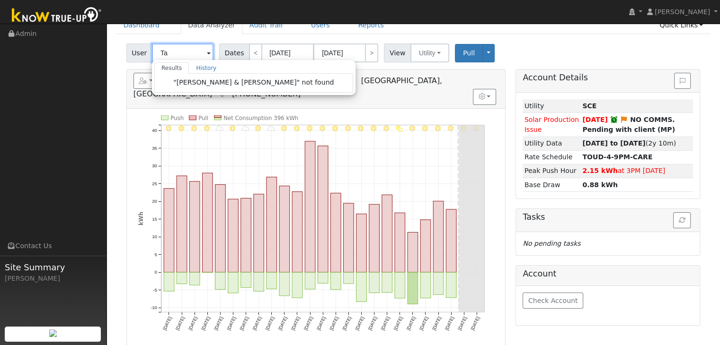
type input "T"
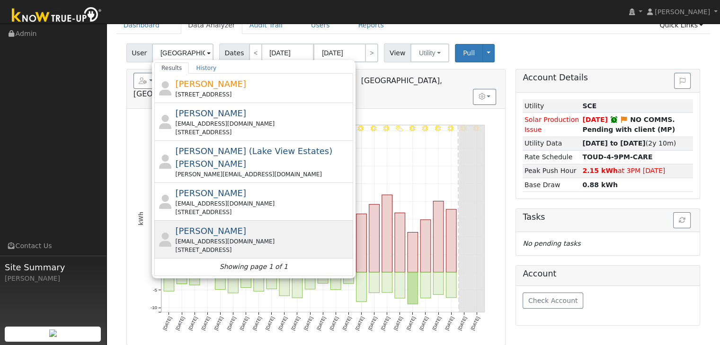
click at [237, 225] on div "Tamara Salem tamarasalem2@gmail.com 2402 East Muncie Avenue, Fresno, CA 93720" at bounding box center [263, 240] width 176 height 30
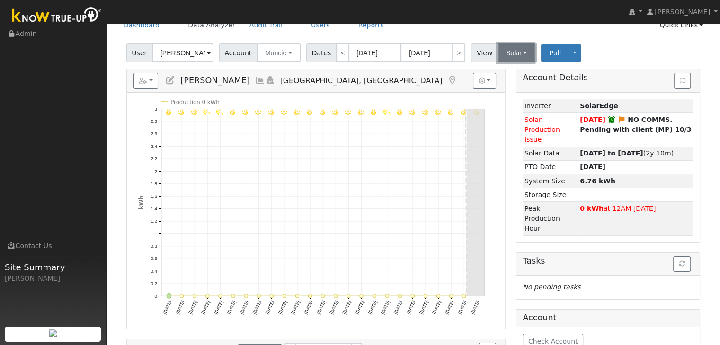
click at [516, 49] on button "Solar" at bounding box center [516, 53] width 38 height 19
click at [510, 74] on link "Utility" at bounding box center [528, 73] width 66 height 13
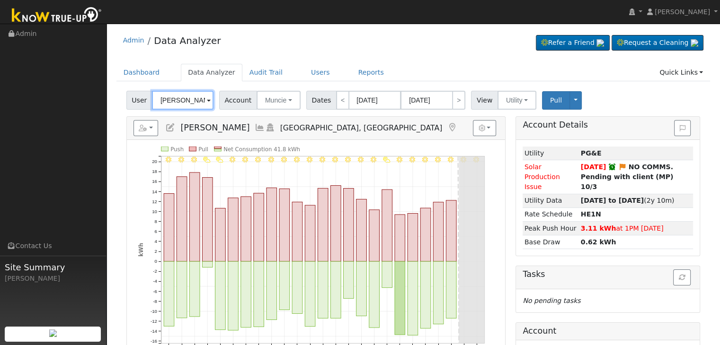
click at [187, 106] on input "Tamara Salem" at bounding box center [183, 100] width 62 height 19
paste input "James Hyde"
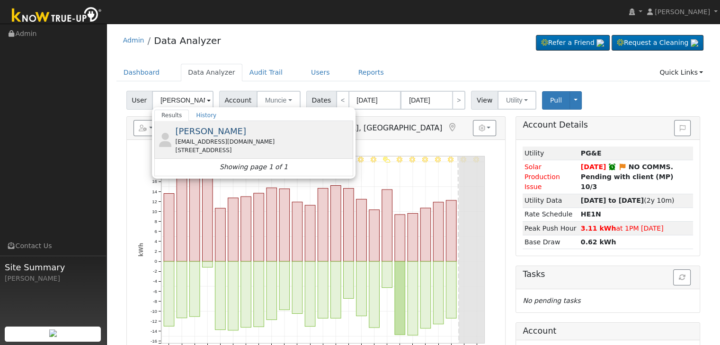
click at [217, 143] on div "jimmve@sbcglobal.net" at bounding box center [263, 142] width 176 height 9
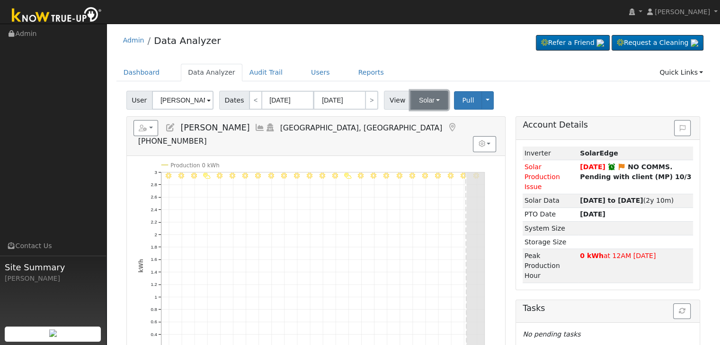
click at [415, 103] on button "Solar" at bounding box center [429, 100] width 38 height 19
click at [420, 124] on link "Utility" at bounding box center [441, 121] width 66 height 13
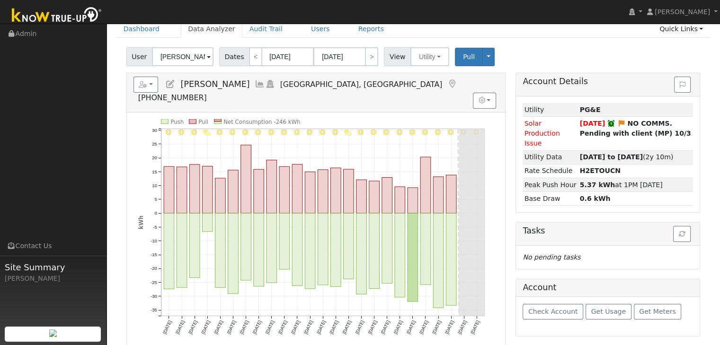
scroll to position [47, 0]
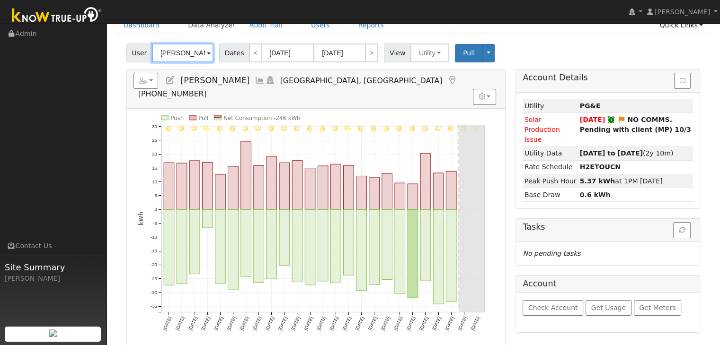
click at [186, 51] on input "[PERSON_NAME]" at bounding box center [183, 53] width 62 height 19
paste input "[PERSON_NAME]"
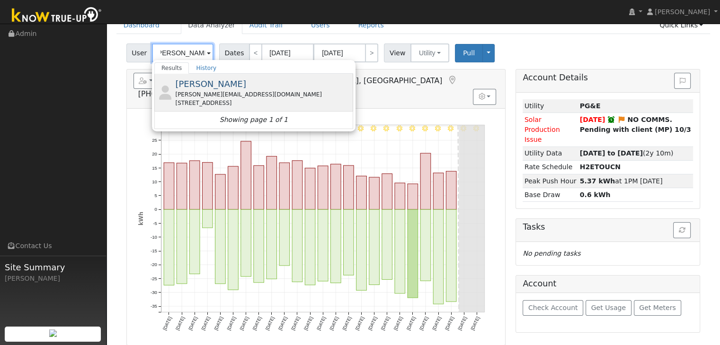
type input "[PERSON_NAME]"
click at [197, 94] on div "sophie.espinoza@ah.org" at bounding box center [263, 94] width 176 height 9
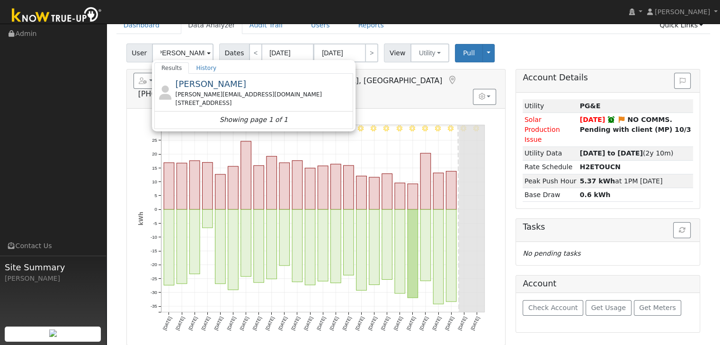
scroll to position [0, 0]
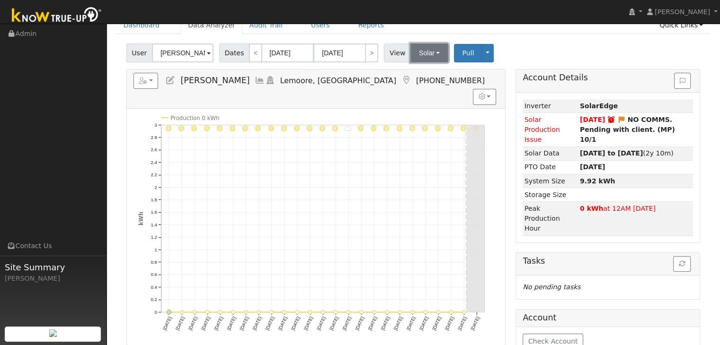
click at [415, 50] on button "Solar" at bounding box center [429, 53] width 38 height 19
click at [420, 75] on link "Utility" at bounding box center [441, 73] width 66 height 13
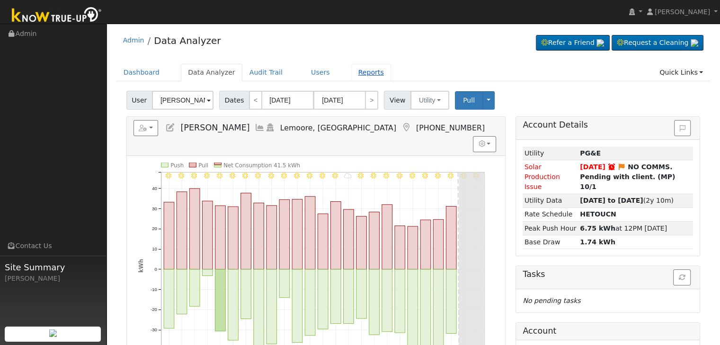
click at [360, 71] on link "Reports" at bounding box center [371, 73] width 40 height 18
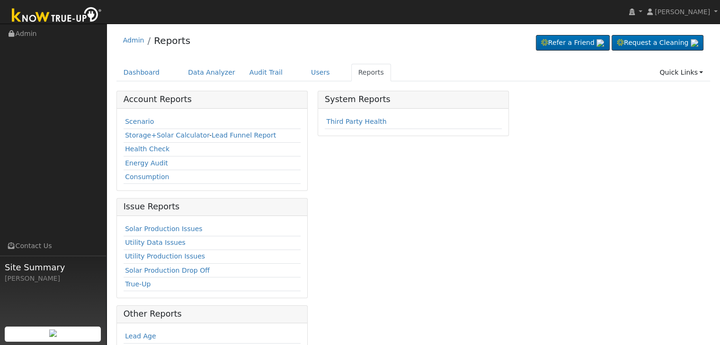
click at [155, 228] on link "Solar Production Issues" at bounding box center [163, 229] width 77 height 8
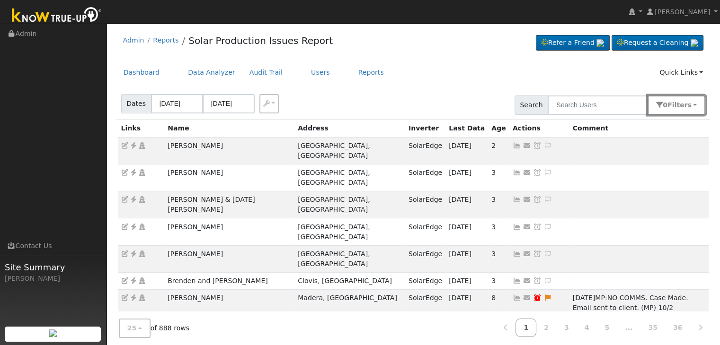
click at [679, 105] on span "Filter s" at bounding box center [679, 105] width 24 height 8
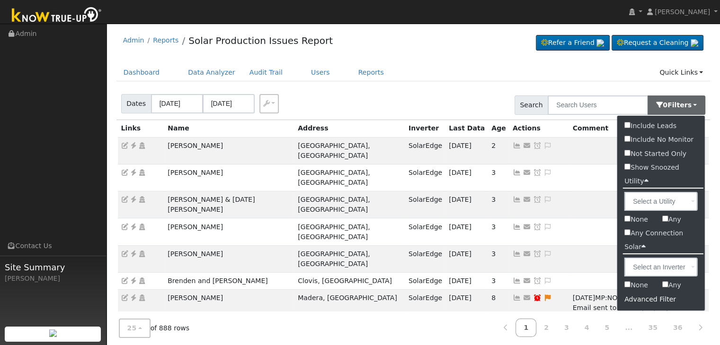
click at [638, 303] on div "Advanced Filter" at bounding box center [661, 299] width 88 height 15
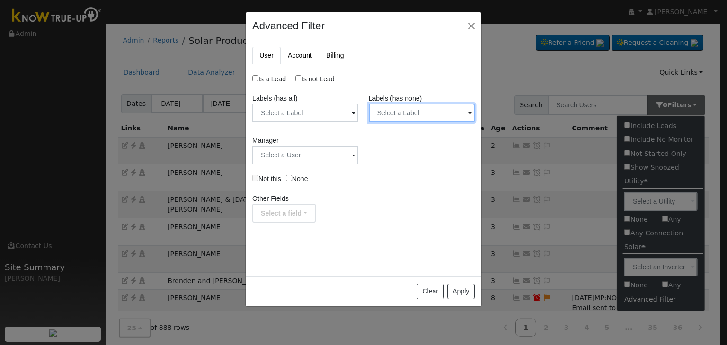
click at [398, 111] on input "text" at bounding box center [422, 113] width 106 height 19
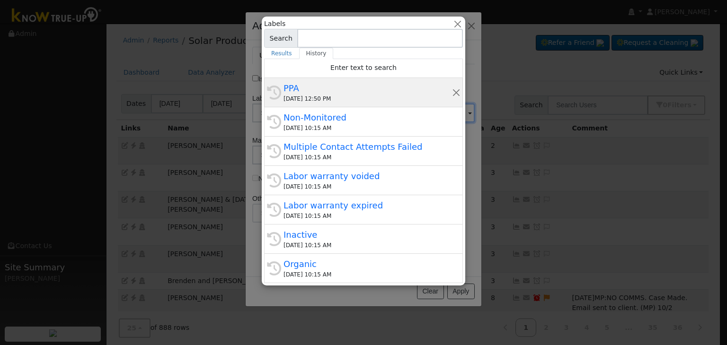
click at [339, 89] on div "PPA" at bounding box center [367, 88] width 168 height 13
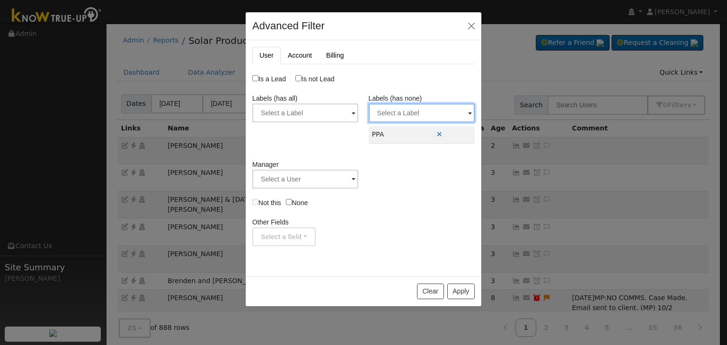
click at [381, 108] on input "text" at bounding box center [422, 113] width 106 height 19
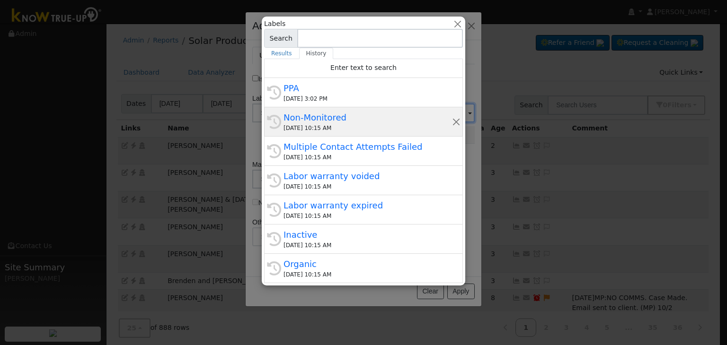
click at [319, 122] on div "Non-Monitored" at bounding box center [367, 117] width 168 height 13
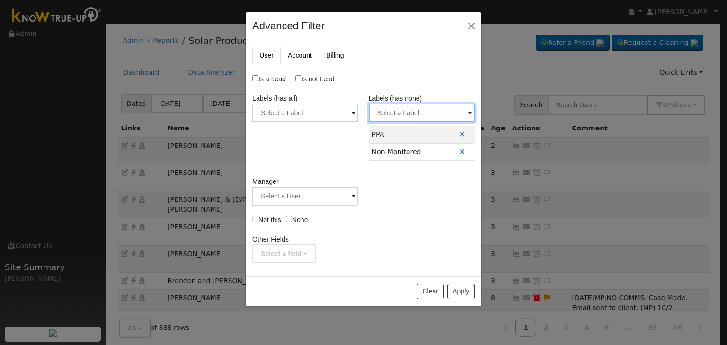
click at [393, 108] on input "text" at bounding box center [422, 113] width 106 height 19
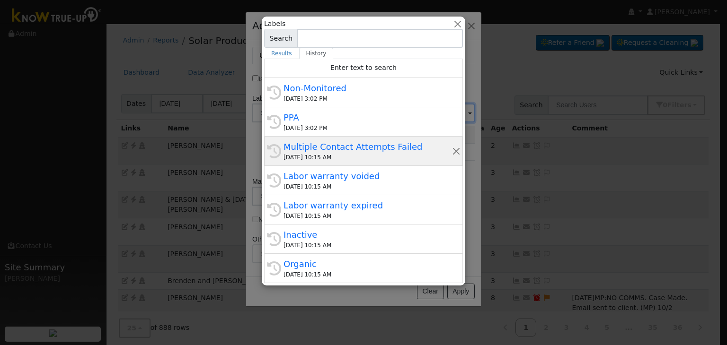
click at [305, 158] on div "10/09/2025 10:15 AM" at bounding box center [367, 157] width 168 height 9
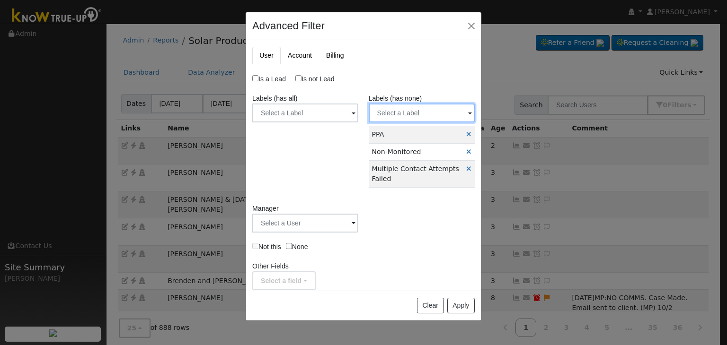
click at [387, 115] on input "text" at bounding box center [422, 113] width 106 height 19
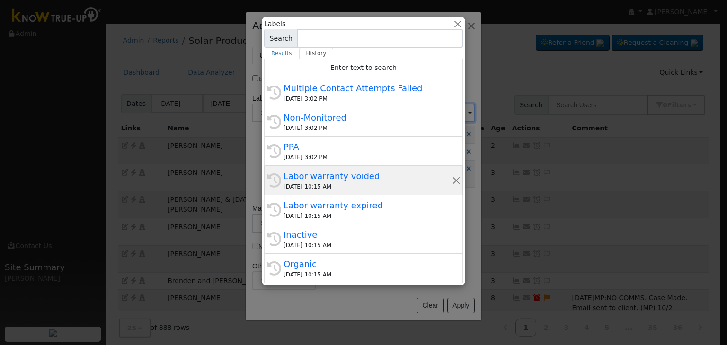
click at [314, 170] on div "Labor warranty voided" at bounding box center [367, 176] width 168 height 13
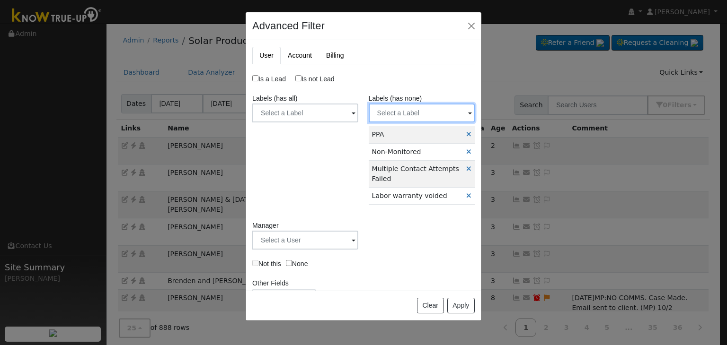
click at [384, 106] on input "text" at bounding box center [422, 113] width 106 height 19
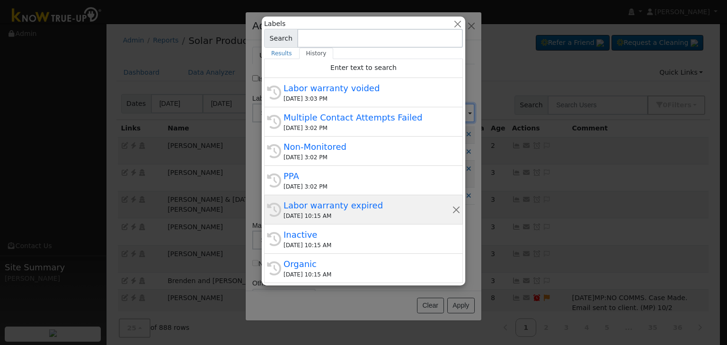
click at [308, 205] on div "Labor warranty expired" at bounding box center [367, 205] width 168 height 13
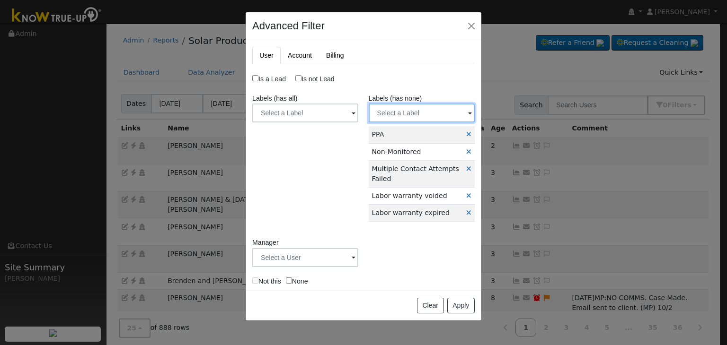
click at [402, 114] on input "text" at bounding box center [422, 113] width 106 height 19
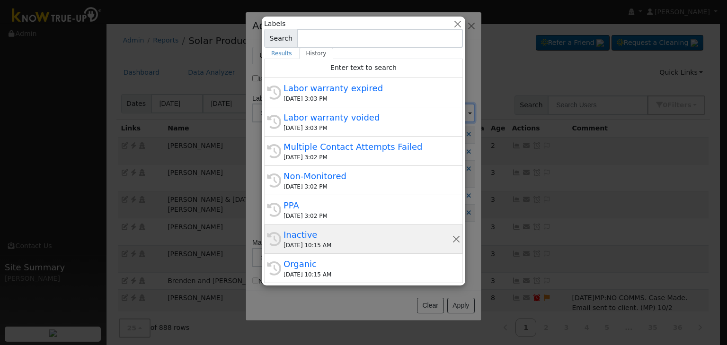
click at [323, 233] on div "Inactive" at bounding box center [367, 235] width 168 height 13
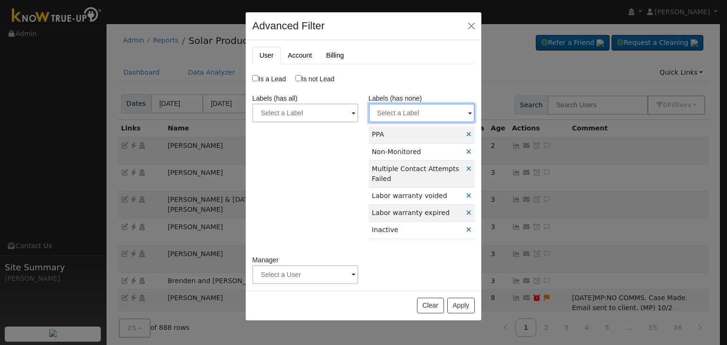
click at [388, 107] on input "text" at bounding box center [422, 113] width 106 height 19
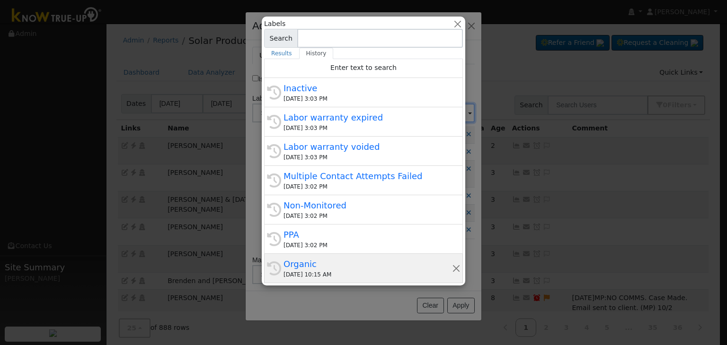
click at [325, 265] on div "Organic" at bounding box center [367, 264] width 168 height 13
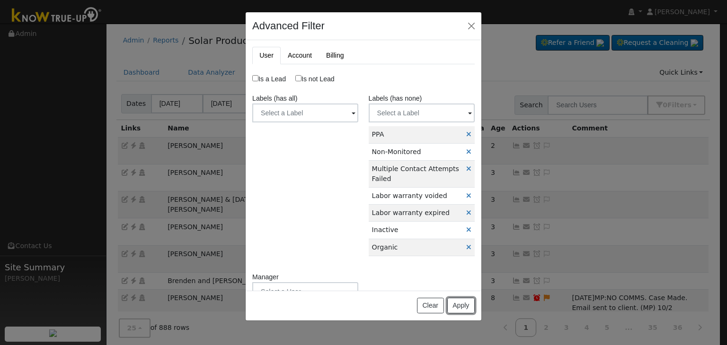
click at [460, 308] on button "Apply" at bounding box center [460, 306] width 27 height 16
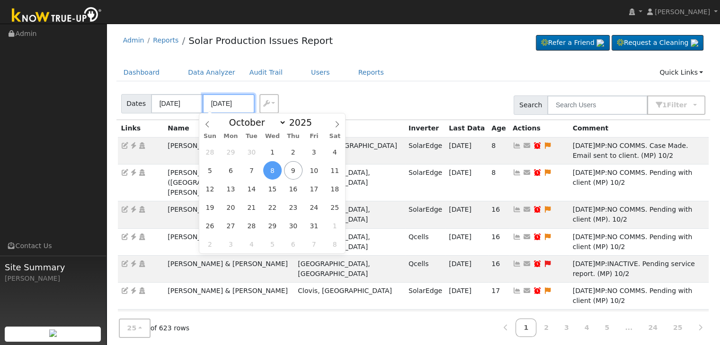
click at [224, 101] on input "[DATE]" at bounding box center [229, 103] width 52 height 19
click at [290, 167] on span "9" at bounding box center [293, 170] width 18 height 18
type input "[DATE]"
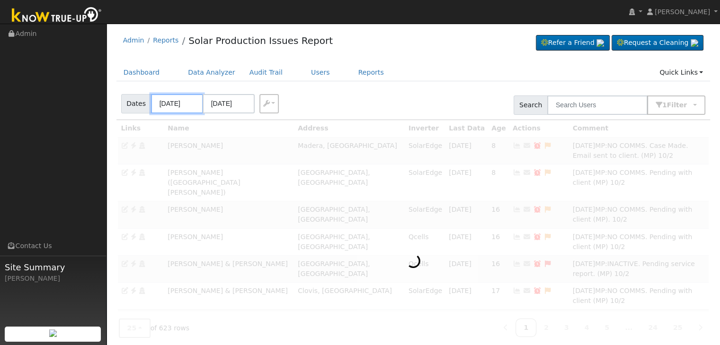
click at [182, 104] on input "10/05/2025" at bounding box center [177, 103] width 52 height 19
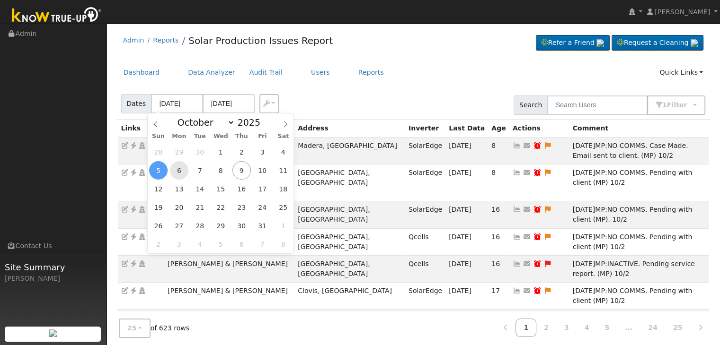
click at [182, 171] on span "6" at bounding box center [179, 170] width 18 height 18
type input "10/06/2025"
type input "10/10/2025"
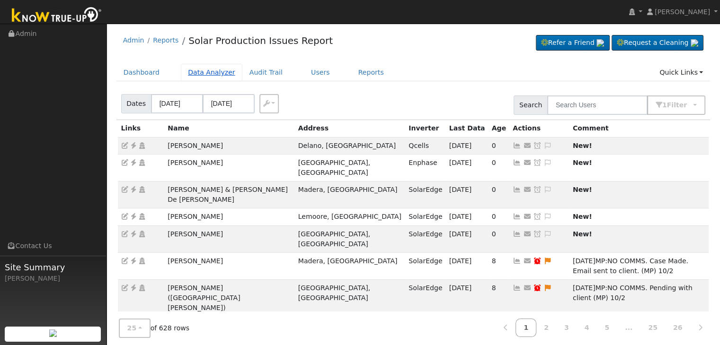
click at [190, 80] on link "Data Analyzer" at bounding box center [212, 73] width 62 height 18
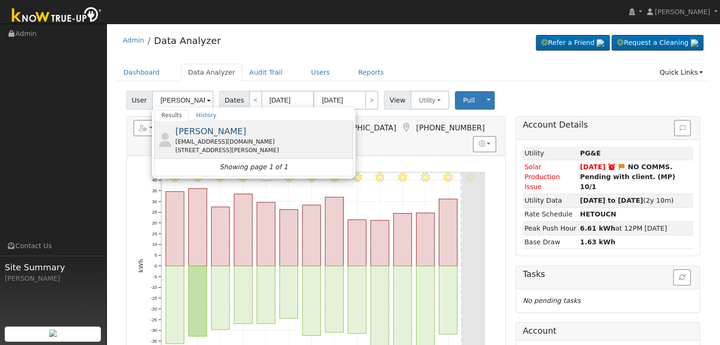
click at [228, 137] on div "[PERSON_NAME] [EMAIL_ADDRESS][DOMAIN_NAME] [STREET_ADDRESS][PERSON_NAME]" at bounding box center [263, 140] width 176 height 30
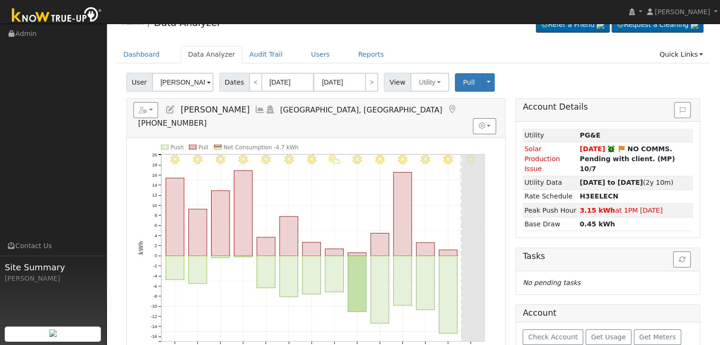
scroll to position [47, 0]
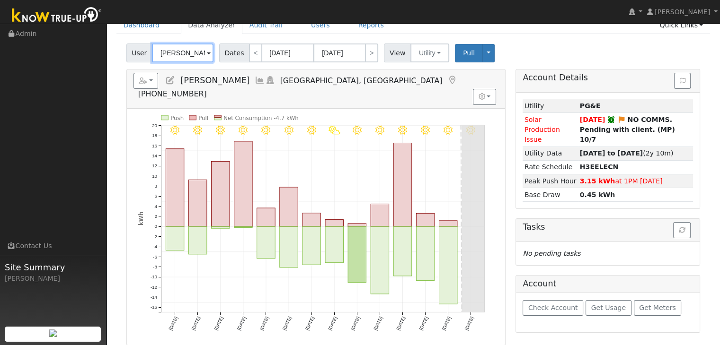
click at [191, 53] on input "[PERSON_NAME]" at bounding box center [183, 53] width 62 height 19
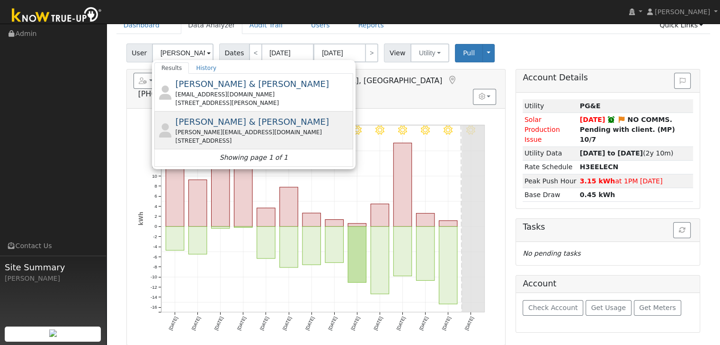
click at [220, 132] on div "[PERSON_NAME][EMAIL_ADDRESS][DOMAIN_NAME]" at bounding box center [263, 132] width 176 height 9
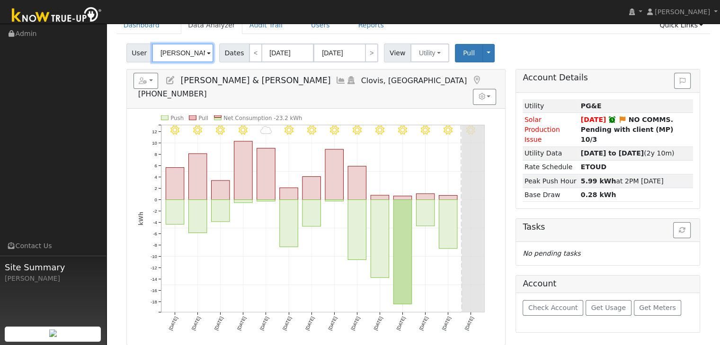
click at [187, 53] on input "[PERSON_NAME] & [PERSON_NAME]" at bounding box center [183, 53] width 62 height 19
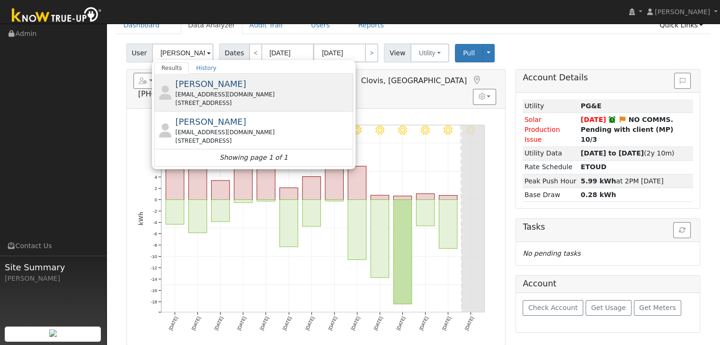
click at [230, 91] on div "[EMAIL_ADDRESS][DOMAIN_NAME]" at bounding box center [263, 94] width 176 height 9
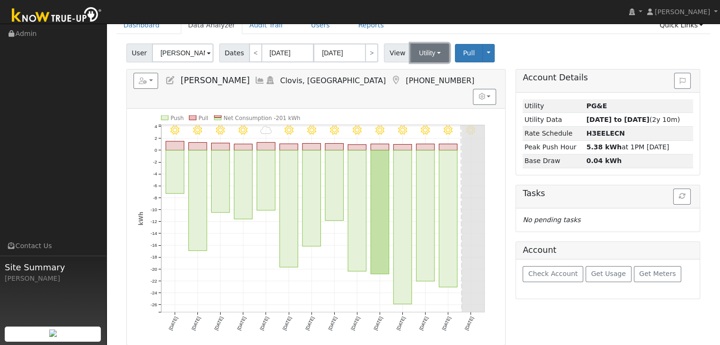
click at [415, 52] on button "Utility" at bounding box center [429, 53] width 39 height 19
click at [422, 88] on link "Solar" at bounding box center [441, 87] width 66 height 13
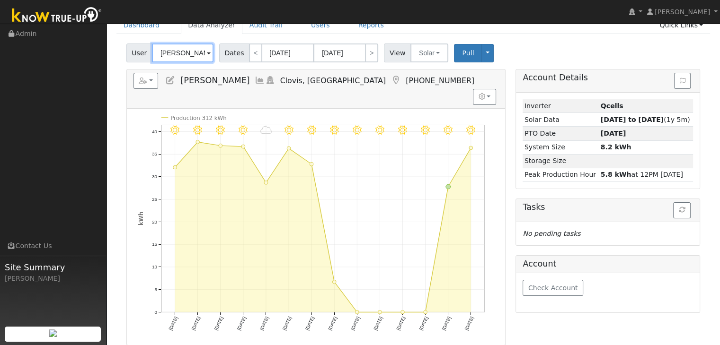
click at [186, 57] on input "[PERSON_NAME]" at bounding box center [183, 53] width 62 height 19
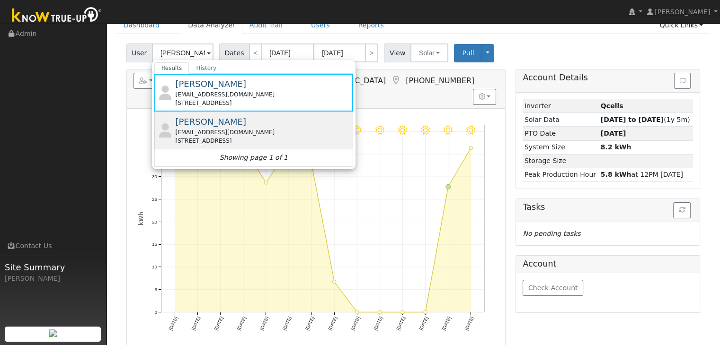
click at [214, 126] on span "[PERSON_NAME]" at bounding box center [210, 122] width 71 height 10
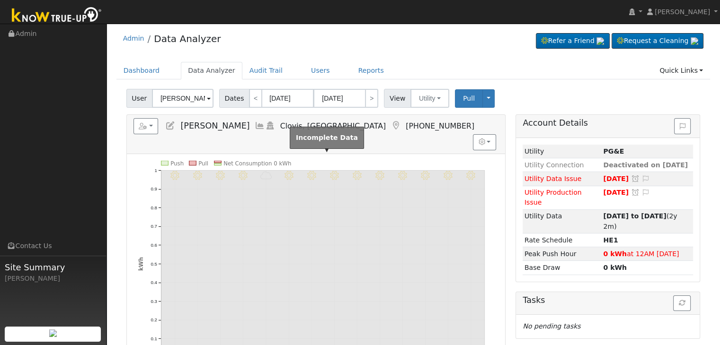
scroll to position [0, 0]
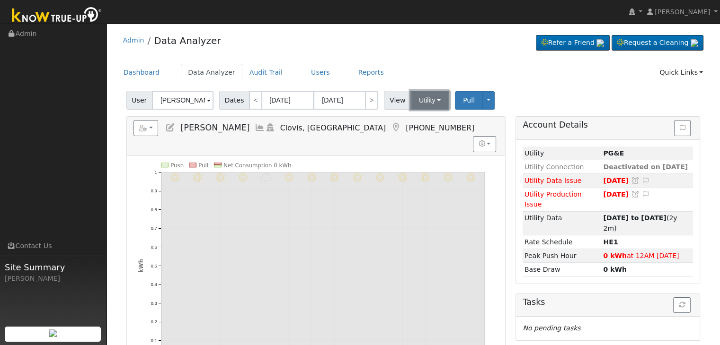
click at [427, 103] on button "Utility" at bounding box center [429, 100] width 39 height 19
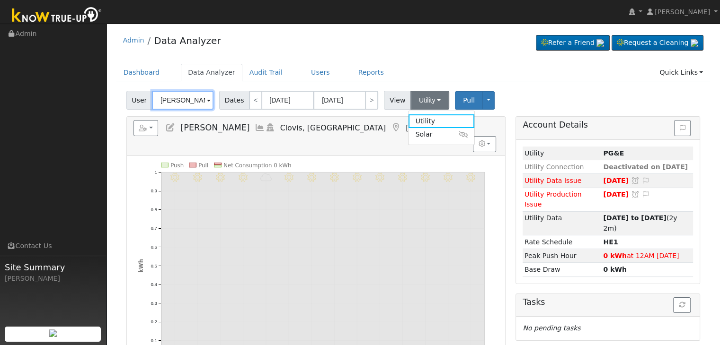
click at [186, 107] on input "[PERSON_NAME]" at bounding box center [183, 100] width 62 height 19
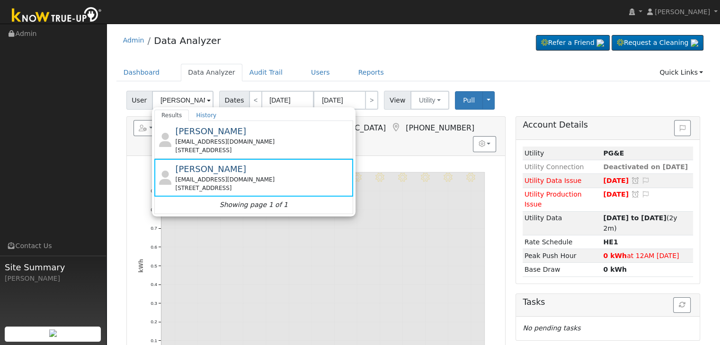
click at [115, 178] on div "Edit User: New Select an Ac... New Account Nickname Cancel Create Are you sure …" at bounding box center [413, 299] width 604 height 416
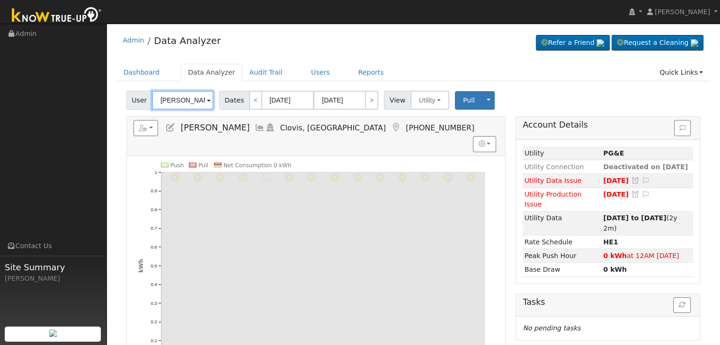
click at [187, 98] on input "[PERSON_NAME]" at bounding box center [183, 100] width 62 height 19
paste input "[PERSON_NAME]"
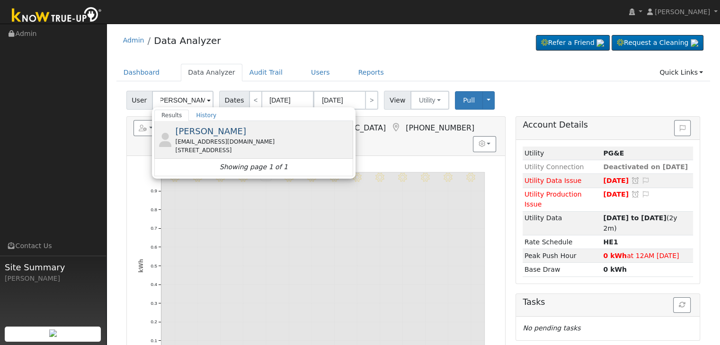
click at [220, 131] on span "[PERSON_NAME]" at bounding box center [210, 131] width 71 height 10
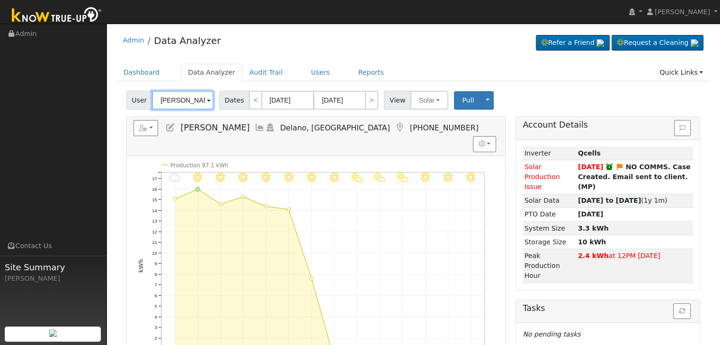
click at [182, 101] on input "[PERSON_NAME]" at bounding box center [183, 100] width 62 height 19
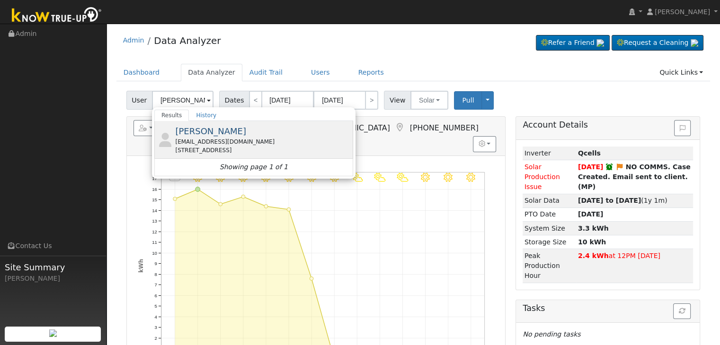
click at [199, 149] on div "[STREET_ADDRESS]" at bounding box center [263, 150] width 176 height 9
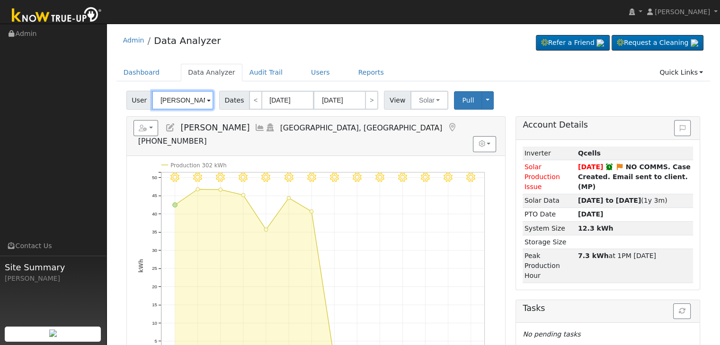
click at [173, 103] on input "[PERSON_NAME]" at bounding box center [183, 100] width 62 height 19
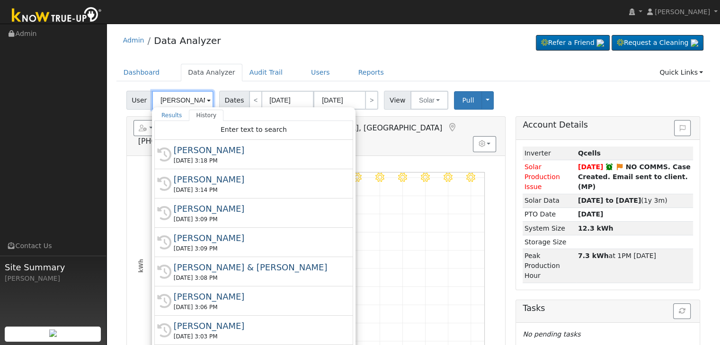
click at [173, 103] on input "[PERSON_NAME]" at bounding box center [183, 100] width 62 height 19
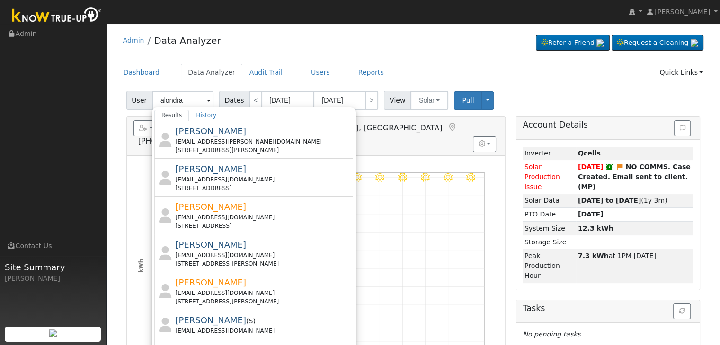
click at [212, 132] on span "[PERSON_NAME]" at bounding box center [210, 131] width 71 height 10
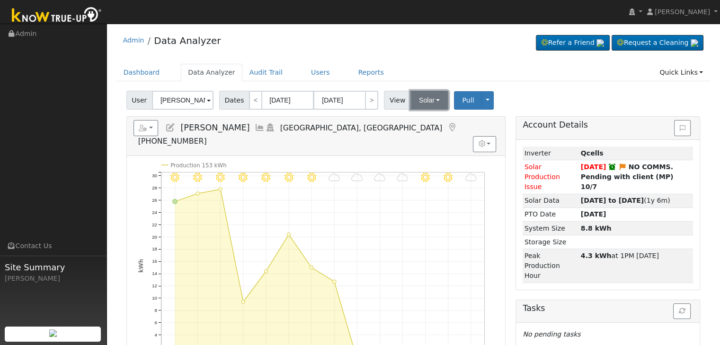
click at [414, 106] on button "Solar" at bounding box center [429, 100] width 38 height 19
click at [418, 121] on link "Utility" at bounding box center [441, 121] width 66 height 13
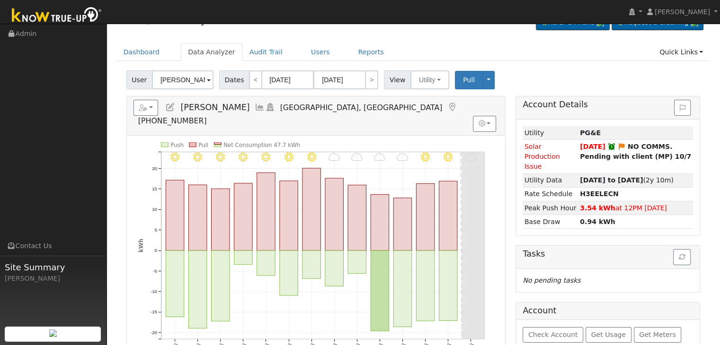
scroll to position [47, 0]
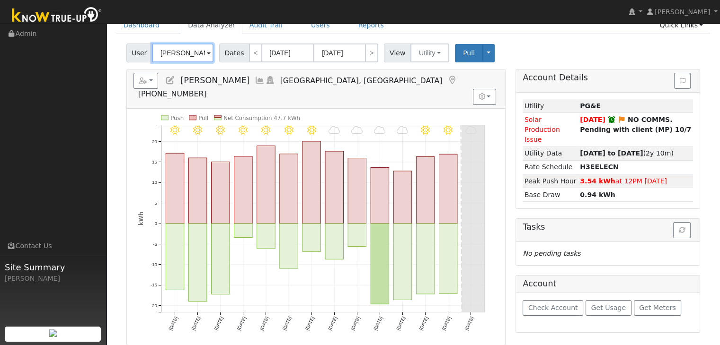
click at [191, 53] on input "[PERSON_NAME]" at bounding box center [183, 53] width 62 height 19
paste input "[PERSON_NAME] & [PERSON_NAME]"
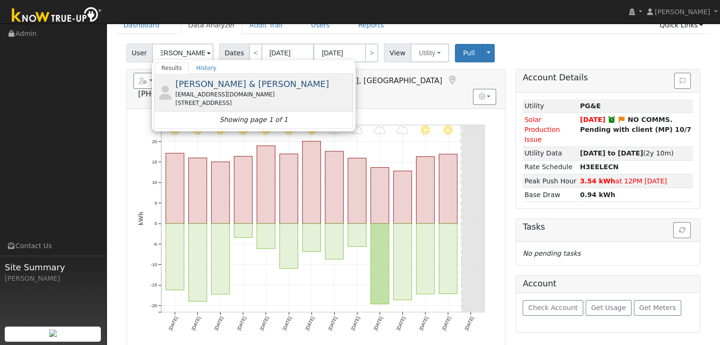
scroll to position [0, 0]
click at [200, 95] on div "[EMAIL_ADDRESS][DOMAIN_NAME]" at bounding box center [263, 94] width 176 height 9
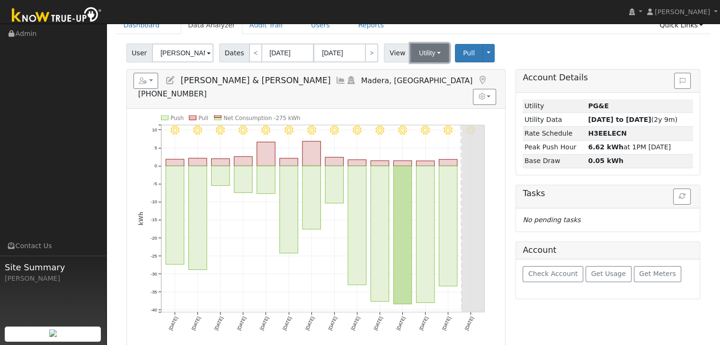
click at [426, 46] on button "Utility" at bounding box center [429, 53] width 39 height 19
click at [425, 84] on link "Solar" at bounding box center [441, 87] width 66 height 13
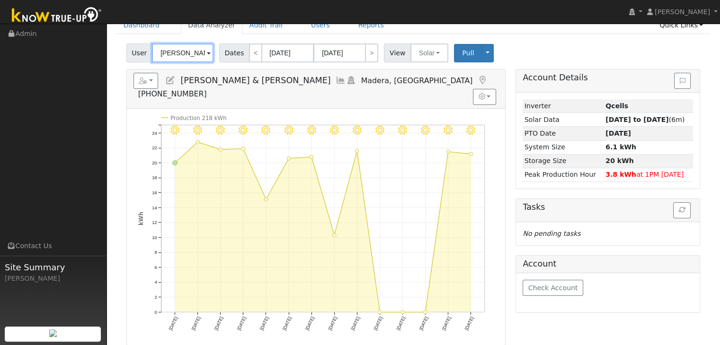
click at [186, 53] on input "[PERSON_NAME] & [PERSON_NAME]" at bounding box center [183, 53] width 62 height 19
paste input "[PERSON_NAME]"
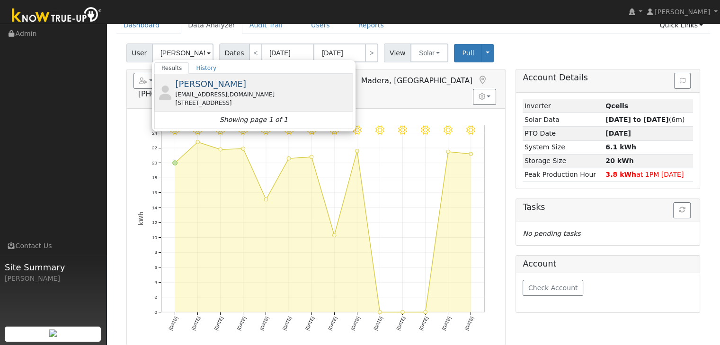
click at [208, 80] on span "[PERSON_NAME]" at bounding box center [210, 84] width 71 height 10
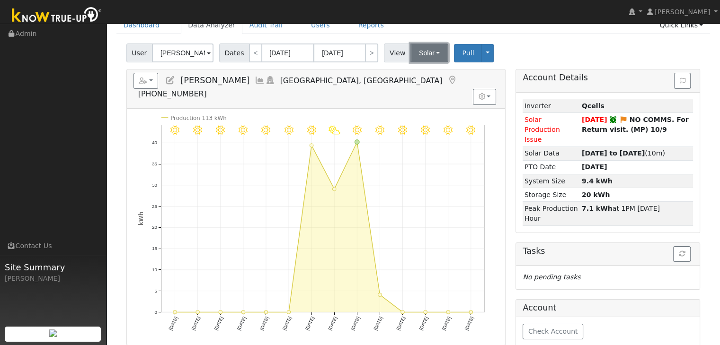
click at [421, 51] on button "Solar" at bounding box center [429, 53] width 38 height 19
click at [418, 74] on link "Utility" at bounding box center [441, 73] width 66 height 13
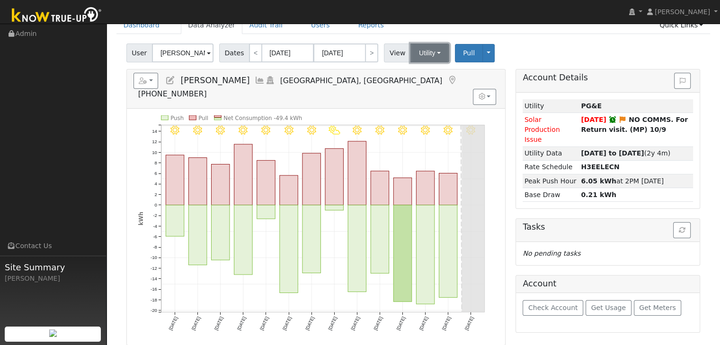
click at [413, 55] on button "Utility" at bounding box center [429, 53] width 39 height 19
click at [416, 88] on link "Solar" at bounding box center [441, 87] width 66 height 13
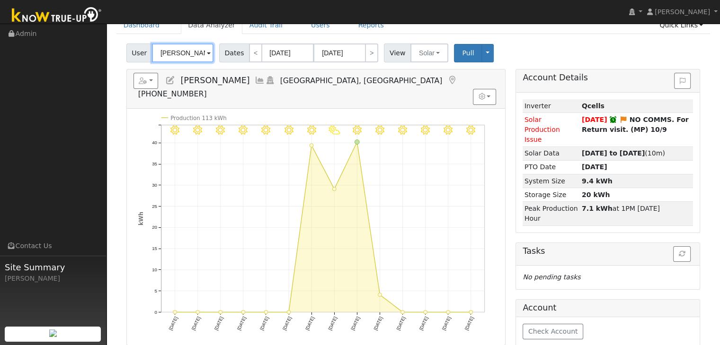
click at [190, 52] on input "[PERSON_NAME]" at bounding box center [183, 53] width 62 height 19
paste input "[PERSON_NAME] [PERSON_NAME]"
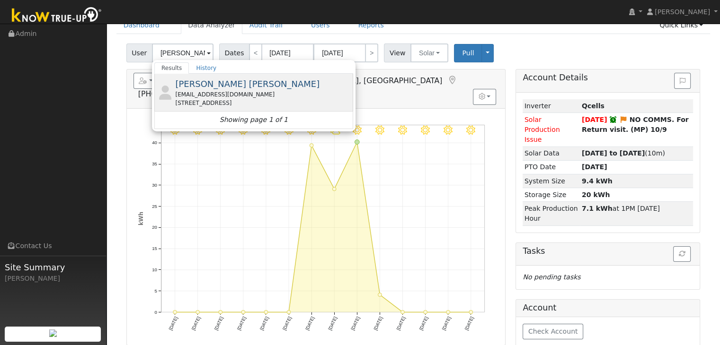
click at [193, 95] on div "[EMAIL_ADDRESS][DOMAIN_NAME]" at bounding box center [263, 94] width 176 height 9
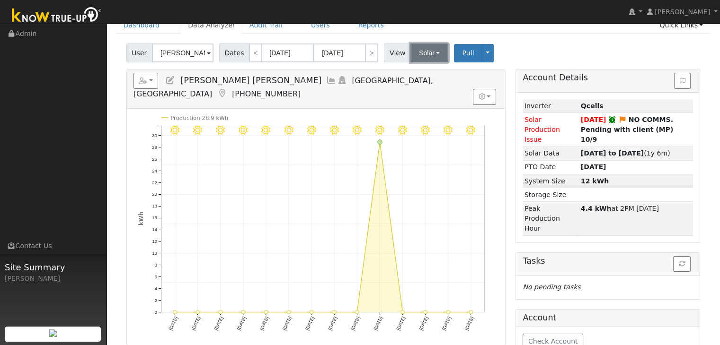
click at [418, 55] on button "Solar" at bounding box center [429, 53] width 38 height 19
click at [421, 75] on link "Utility" at bounding box center [441, 73] width 66 height 13
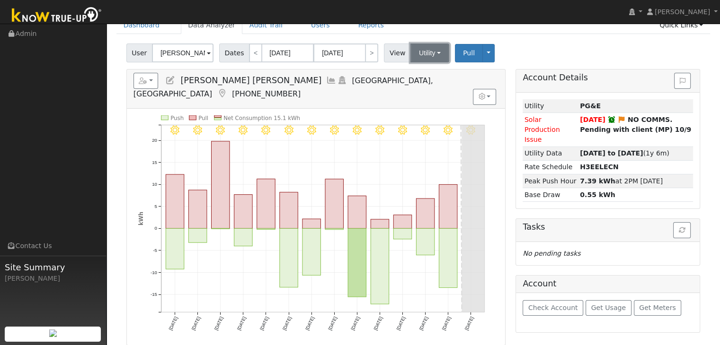
click at [416, 57] on button "Utility" at bounding box center [429, 53] width 39 height 19
click at [429, 86] on link "Solar" at bounding box center [441, 87] width 66 height 13
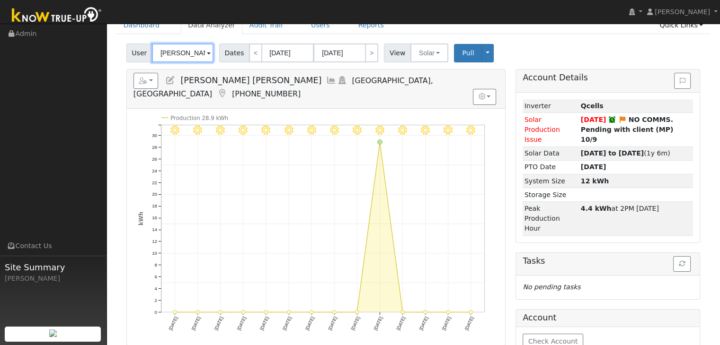
click at [192, 49] on input "[PERSON_NAME] [PERSON_NAME]" at bounding box center [183, 53] width 62 height 19
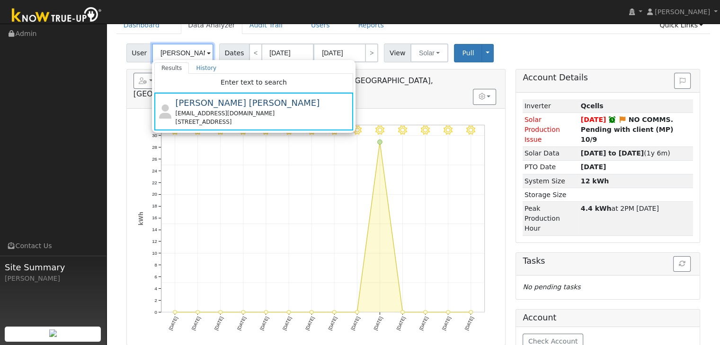
click at [167, 50] on input "[PERSON_NAME]" at bounding box center [183, 53] width 62 height 19
paste input "[PERSON_NAME]"
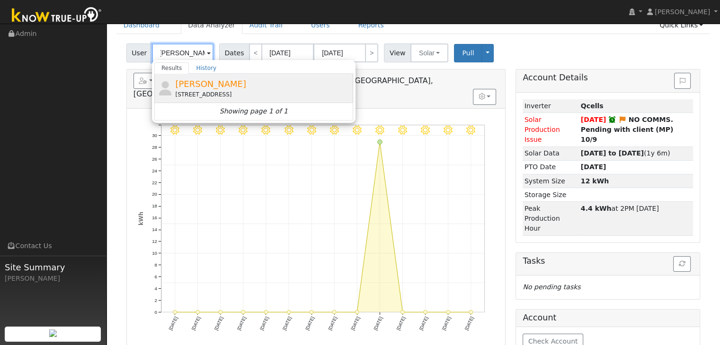
type input "[PERSON_NAME]"
click at [230, 86] on span "[PERSON_NAME]" at bounding box center [210, 84] width 71 height 10
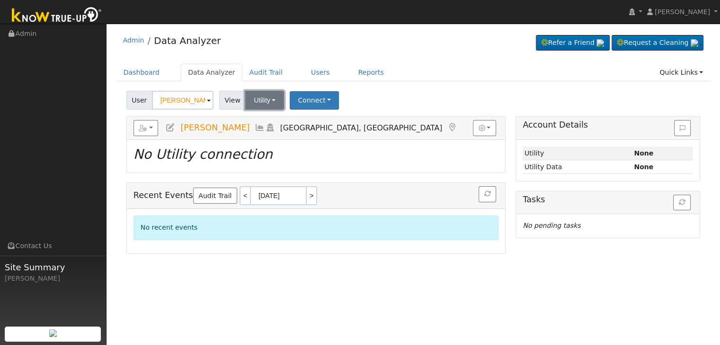
click at [267, 98] on button "Utility" at bounding box center [264, 100] width 39 height 19
click at [375, 88] on div "User [PERSON_NAME] Account Default Account Default Account [STREET_ADDRESS] Pri…" at bounding box center [412, 99] width 577 height 22
click at [447, 128] on icon at bounding box center [452, 128] width 10 height 9
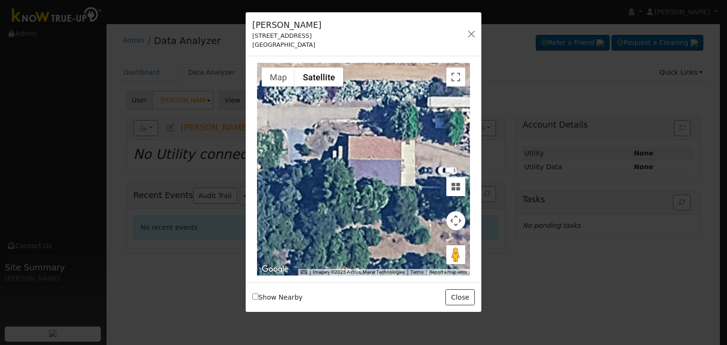
drag, startPoint x: 252, startPoint y: 33, endPoint x: 323, endPoint y: 35, distance: 70.5
click at [323, 35] on div "[PERSON_NAME] [STREET_ADDRESS] Default Account Default Account [STREET_ADDRESS]…" at bounding box center [364, 34] width 236 height 44
copy div "[STREET_ADDRESS]"
